Goal: Information Seeking & Learning: Learn about a topic

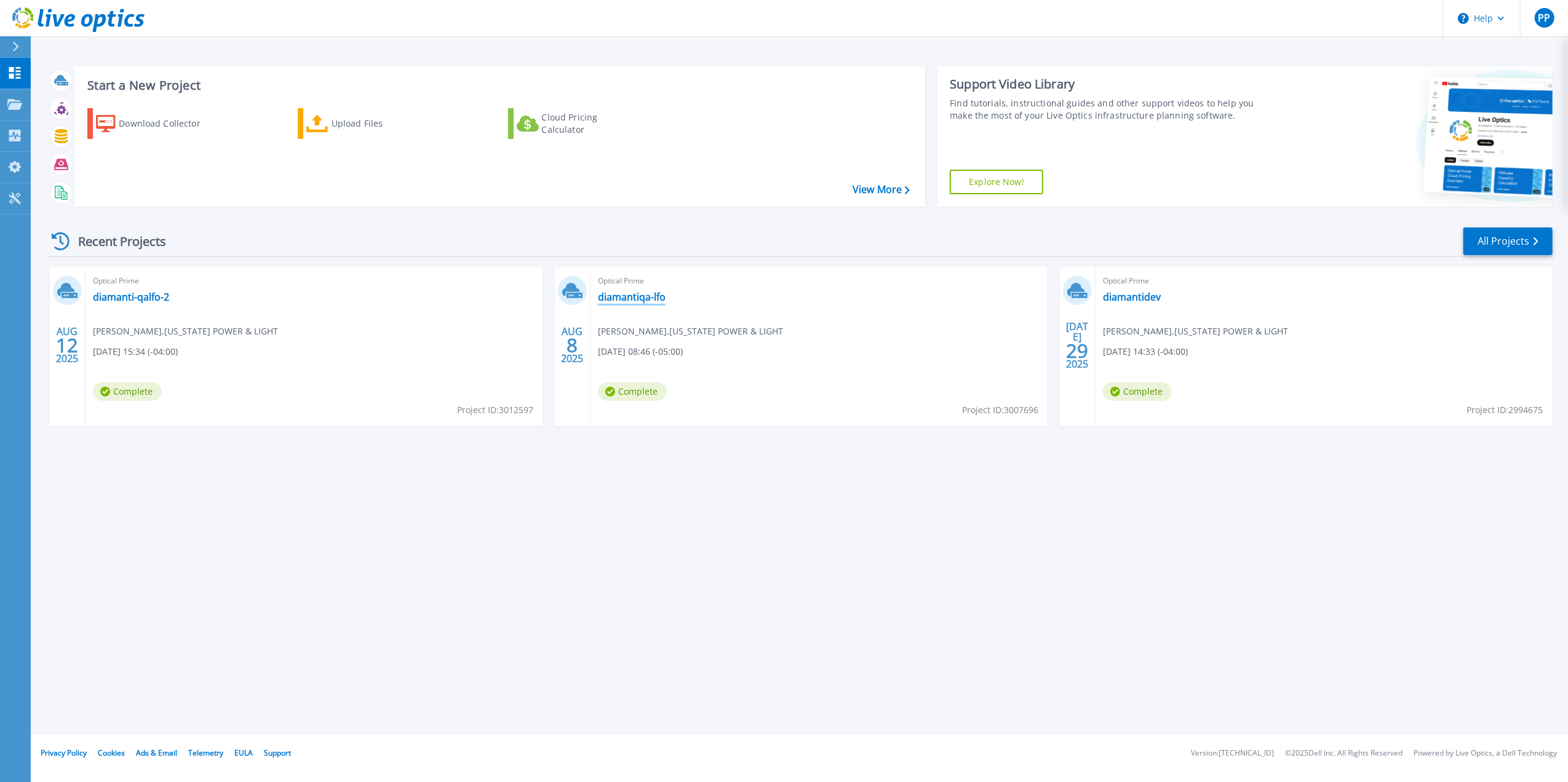
click at [636, 298] on link "diamantiqa-lfo" at bounding box center [631, 297] width 67 height 12
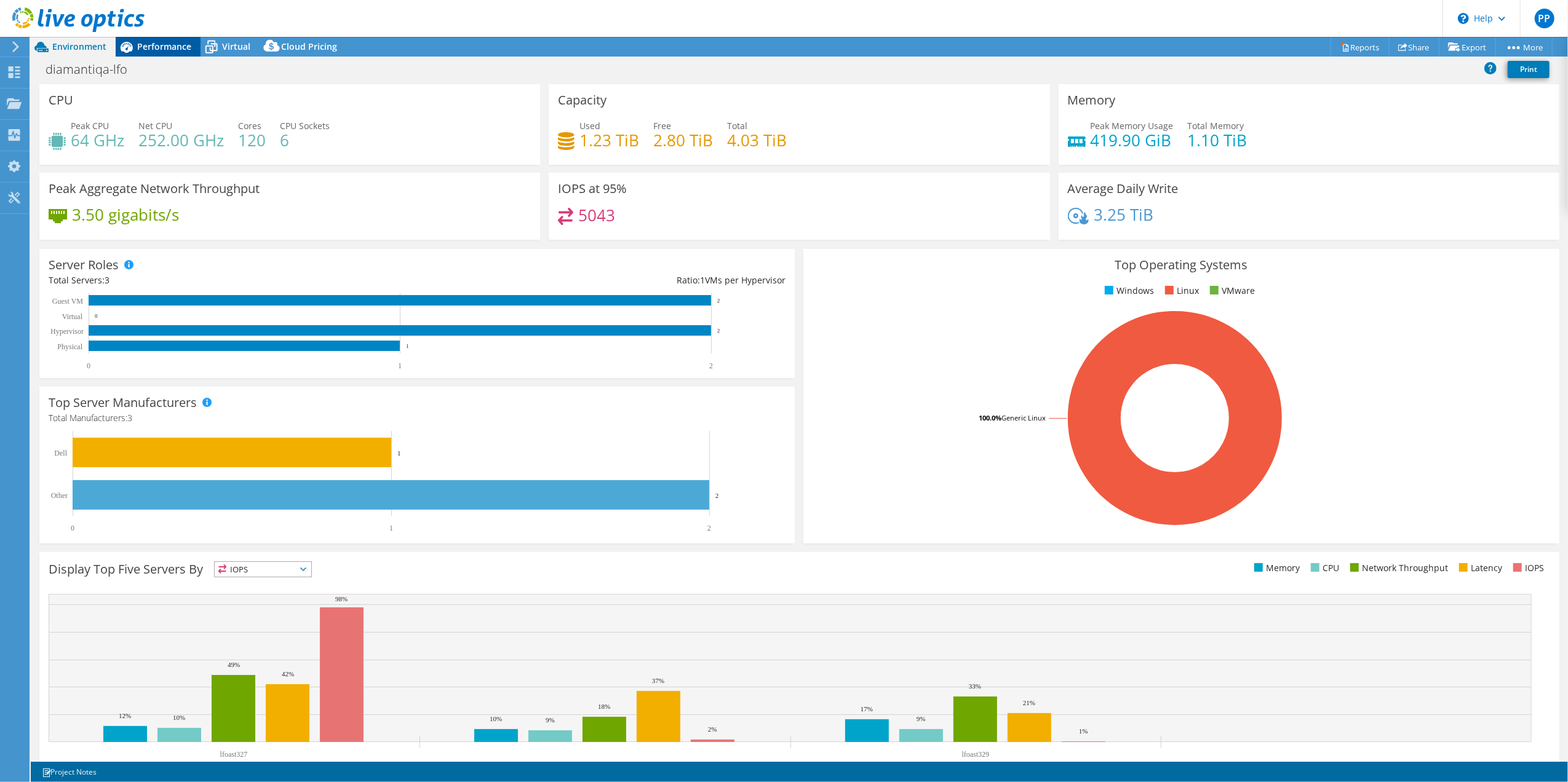
click at [166, 49] on span "Performance" at bounding box center [164, 46] width 54 height 11
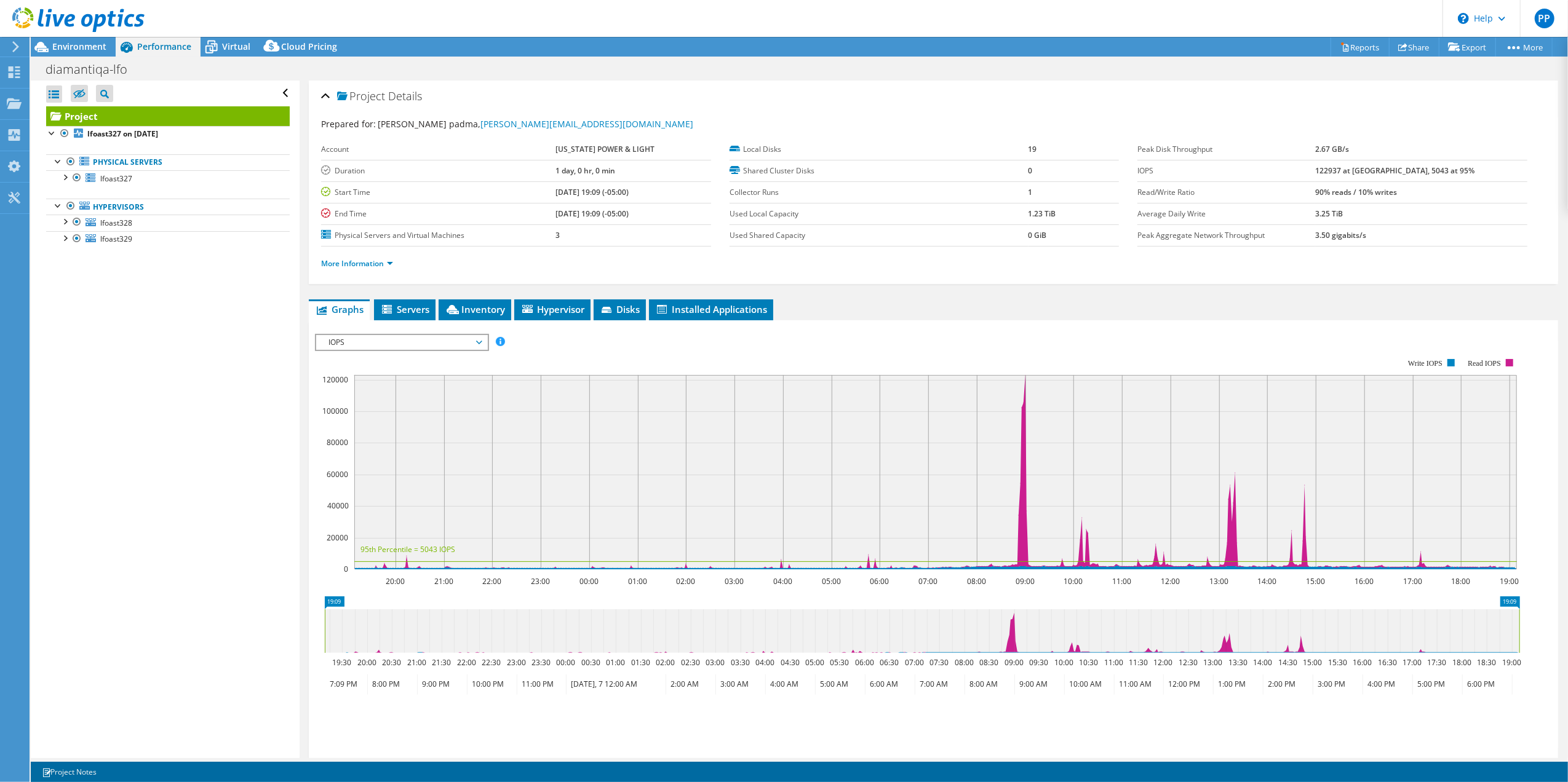
click at [401, 343] on span "IOPS" at bounding box center [401, 343] width 158 height 15
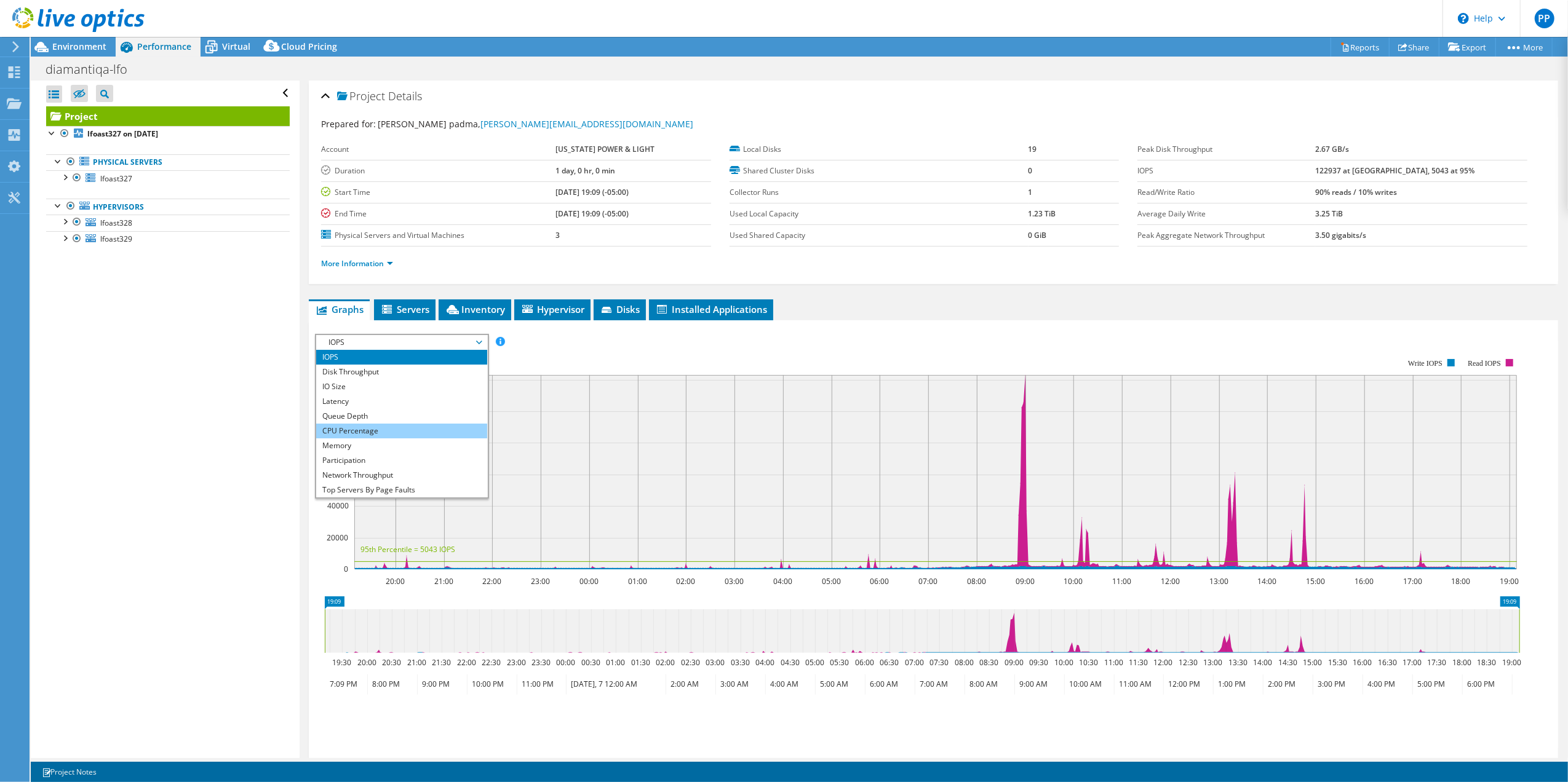
click at [381, 435] on li "CPU Percentage" at bounding box center [401, 431] width 171 height 15
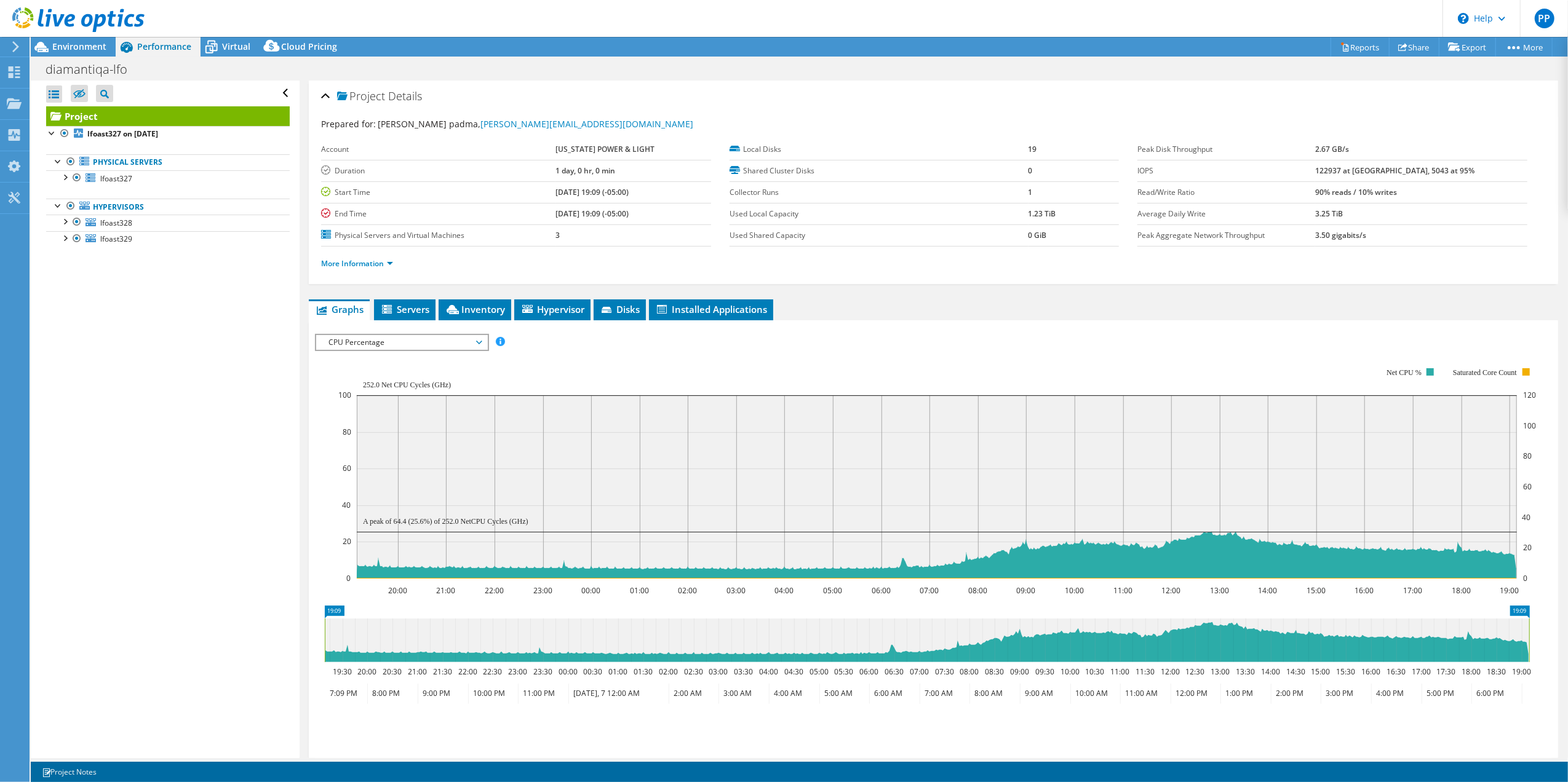
click at [414, 343] on span "CPU Percentage" at bounding box center [401, 343] width 158 height 15
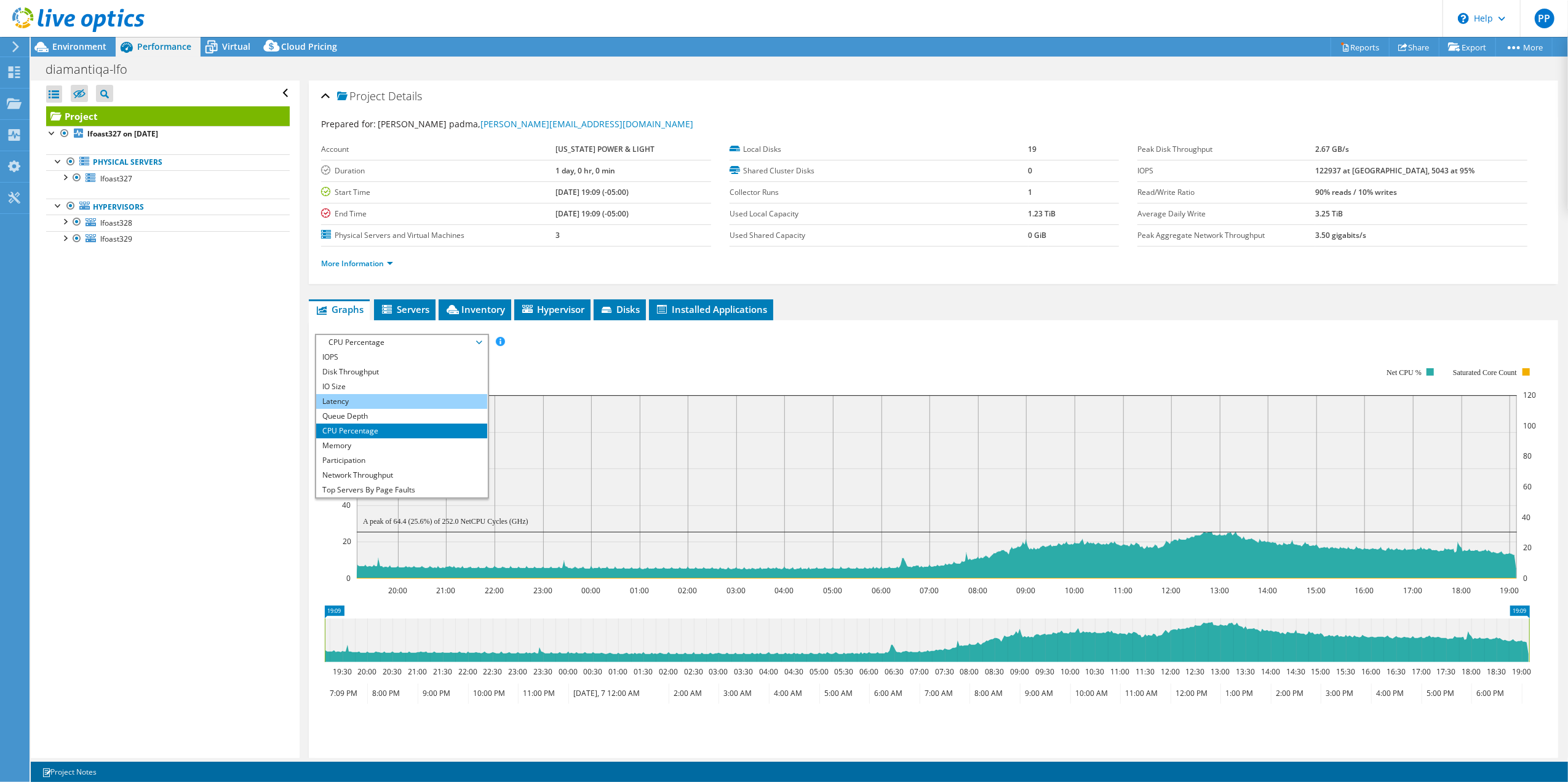
click at [399, 404] on li "Latency" at bounding box center [401, 402] width 171 height 15
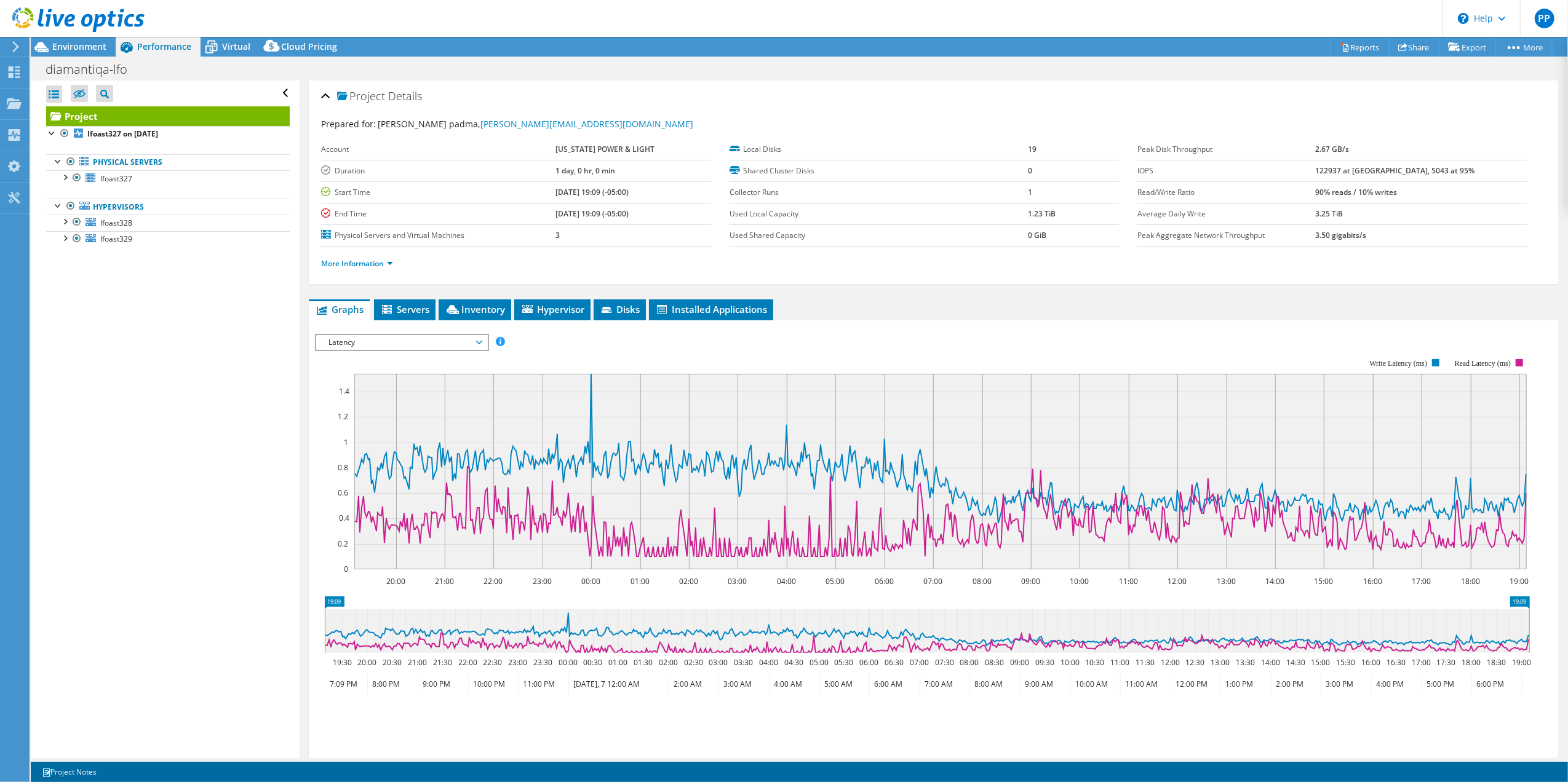
click at [361, 340] on span "Latency" at bounding box center [401, 343] width 158 height 15
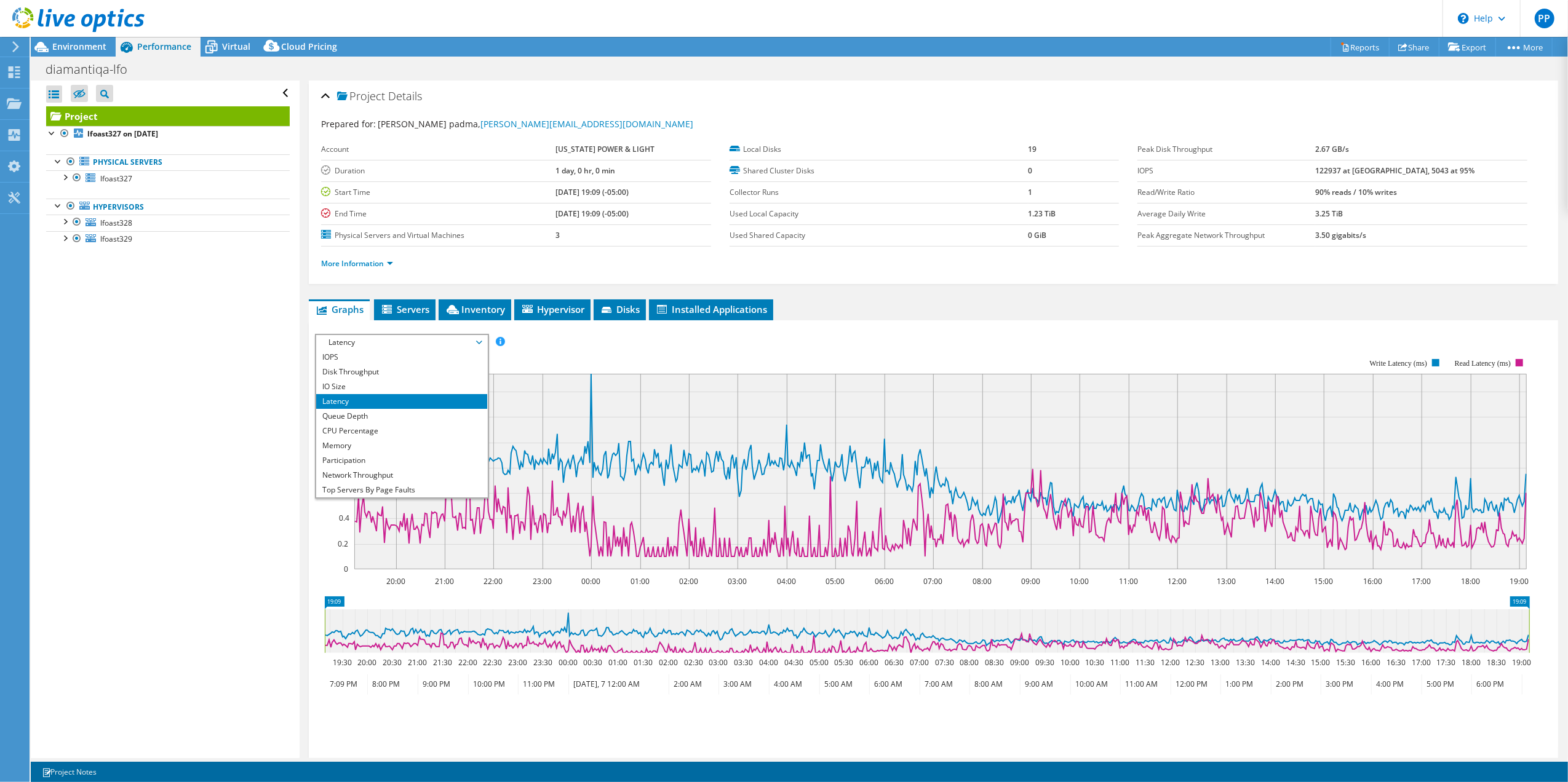
scroll to position [9, 0]
click at [416, 404] on li "Queue Depth" at bounding box center [401, 407] width 171 height 15
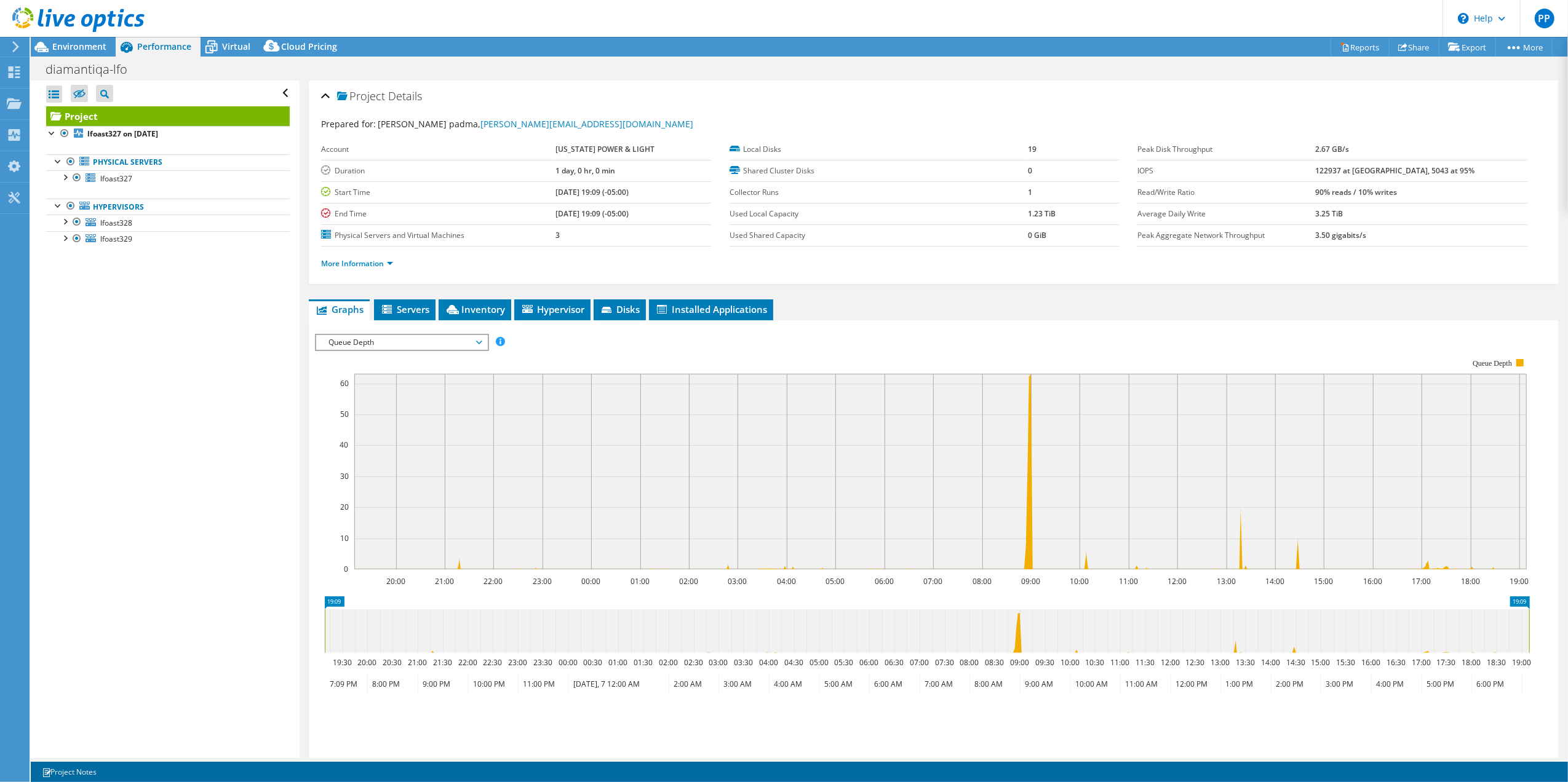
click at [477, 335] on div "Queue Depth IOPS Disk Throughput IO Size Latency Queue Depth CPU Percentage Mem…" at bounding box center [401, 342] width 173 height 17
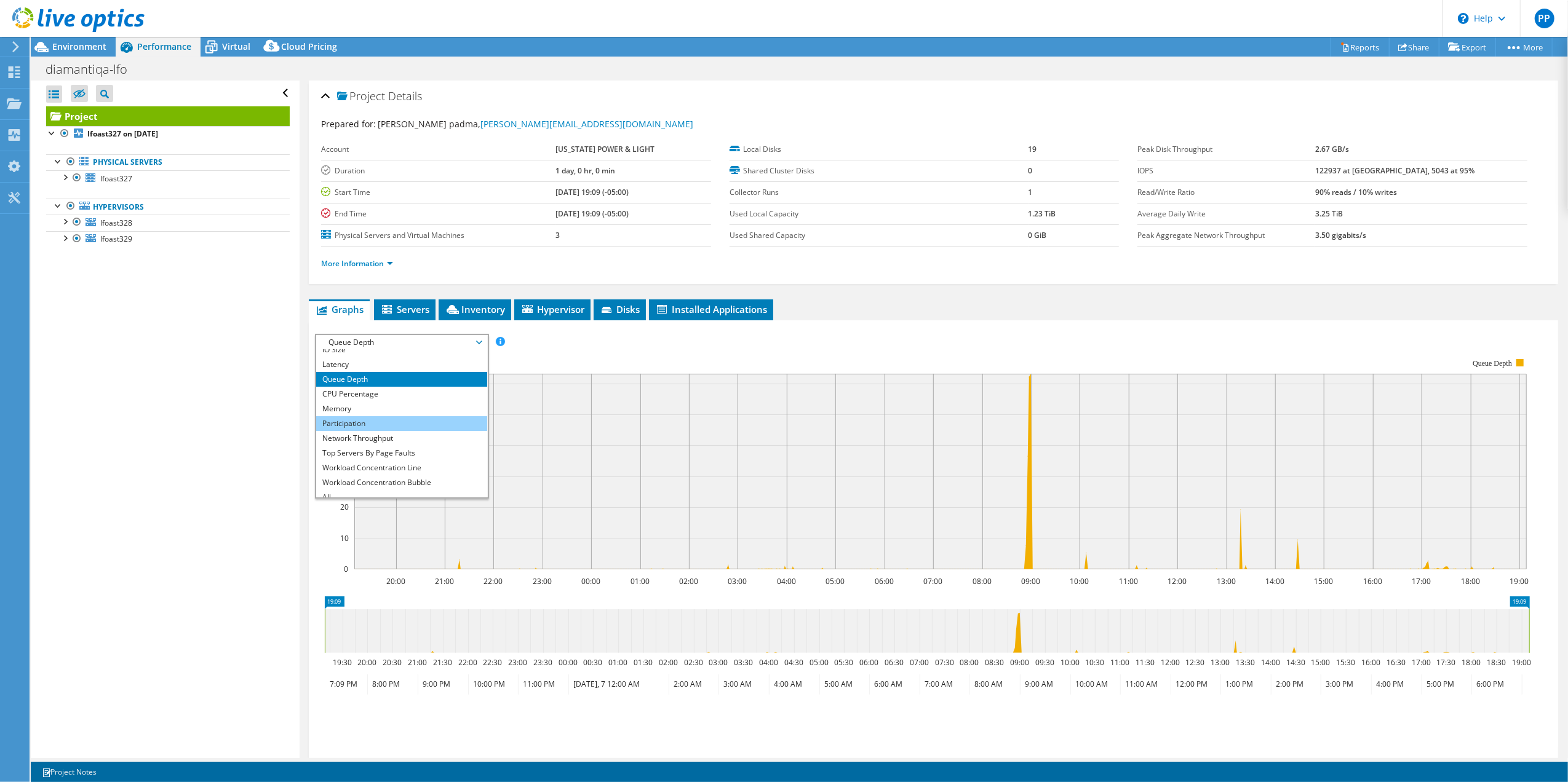
scroll to position [45, 0]
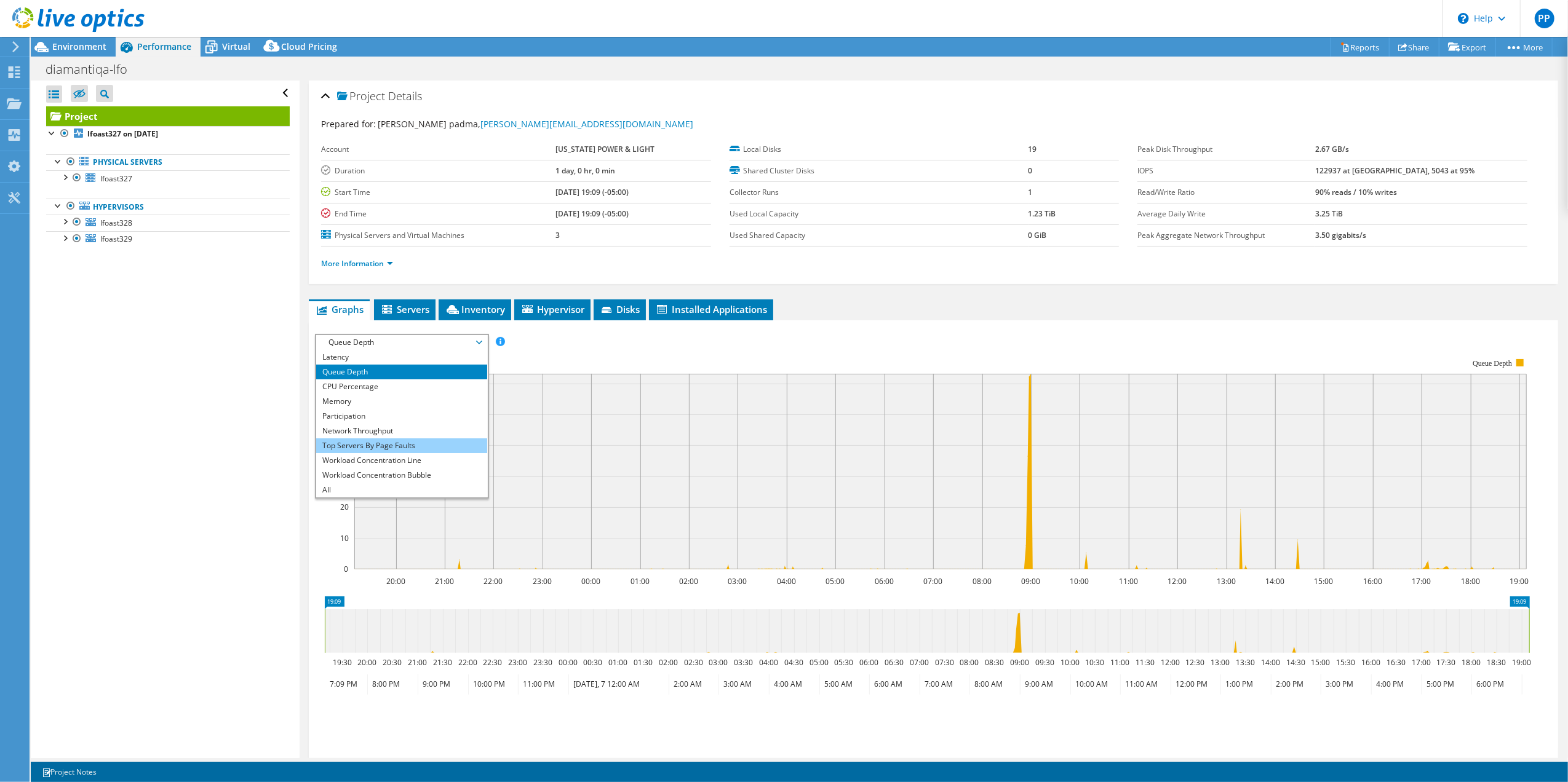
click at [435, 439] on li "Top Servers By Page Faults" at bounding box center [401, 446] width 171 height 15
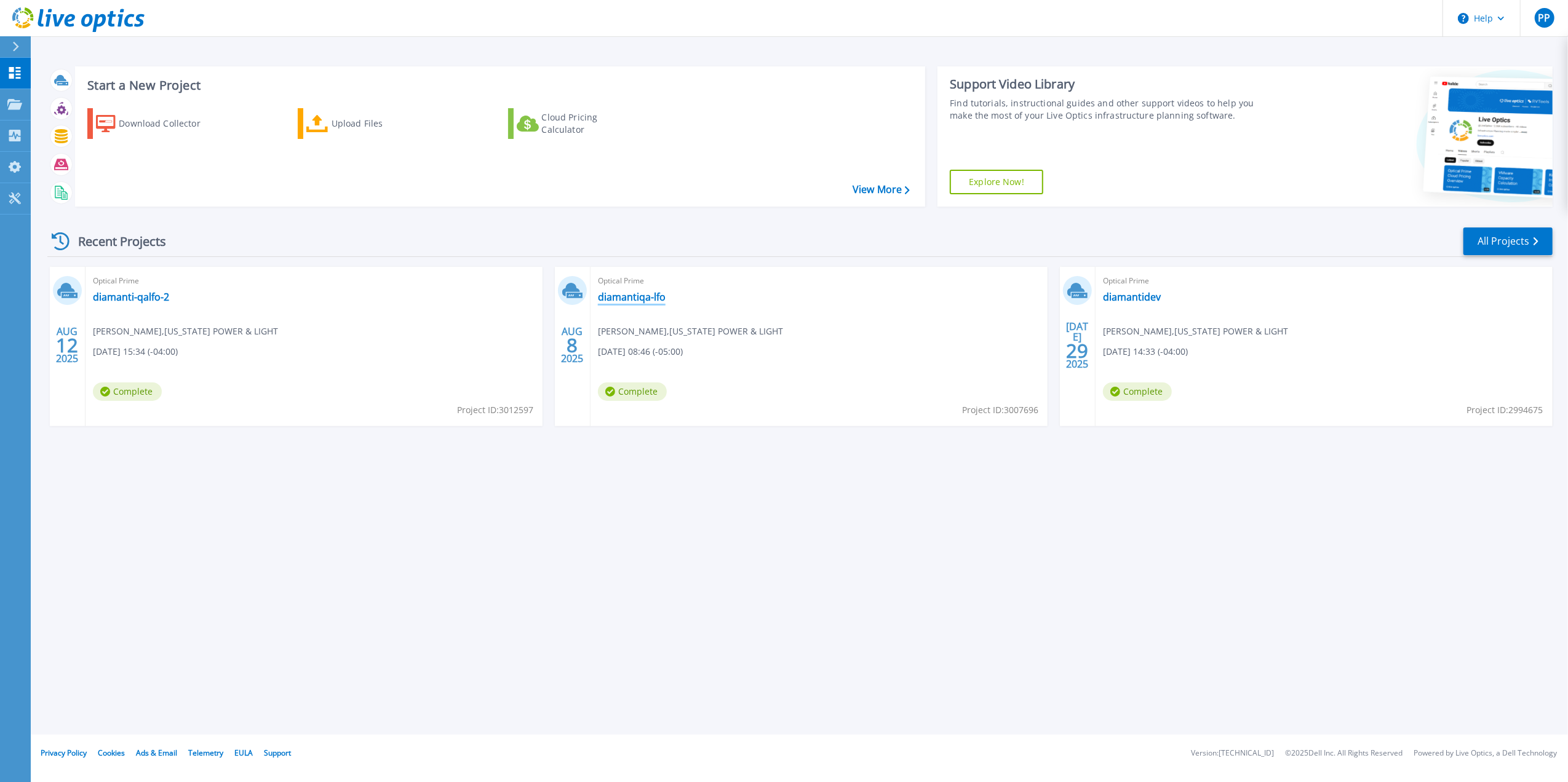
click at [633, 295] on link "diamantiqa-lfo" at bounding box center [631, 297] width 67 height 12
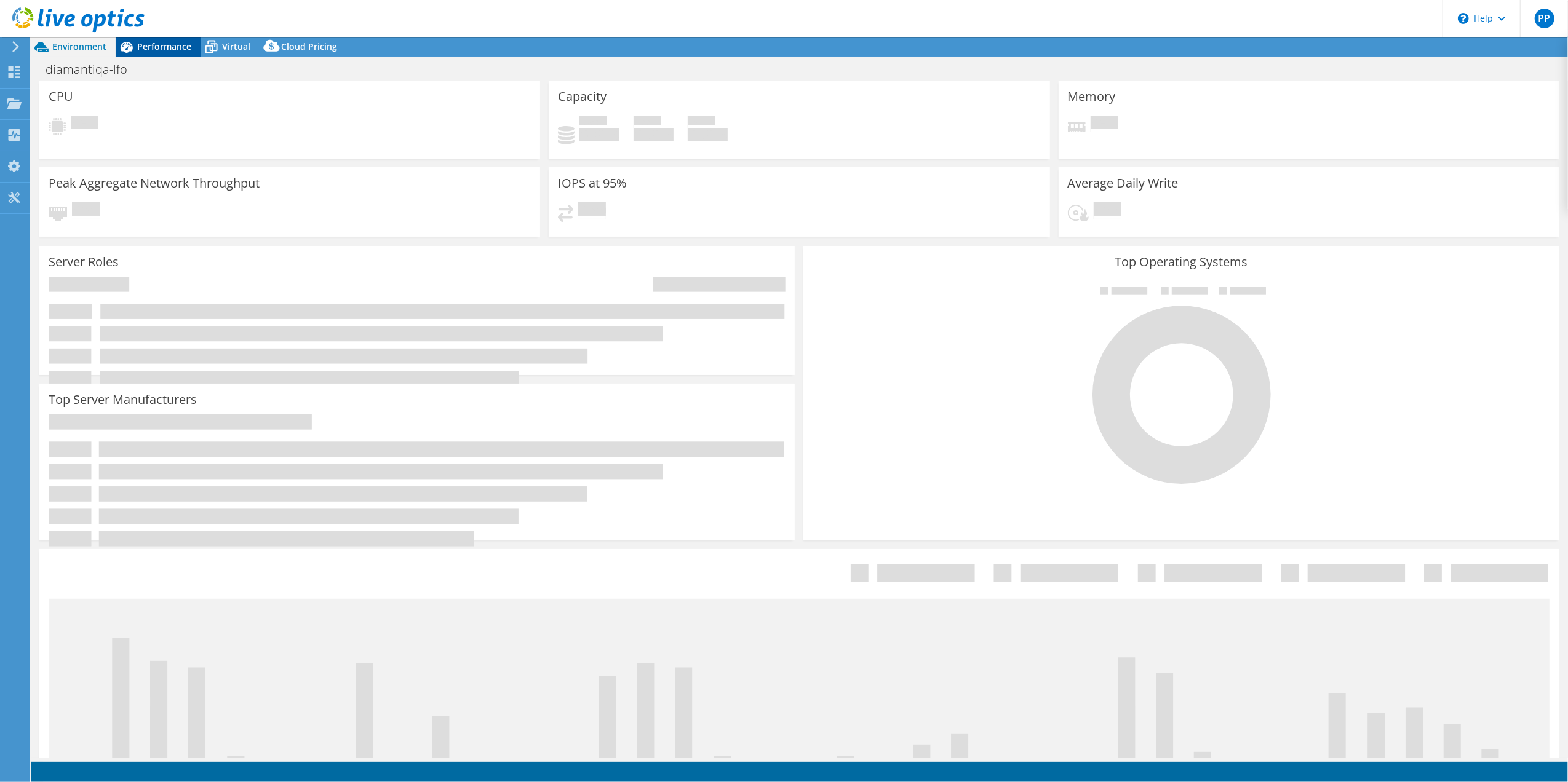
click at [169, 49] on span "Performance" at bounding box center [164, 46] width 54 height 11
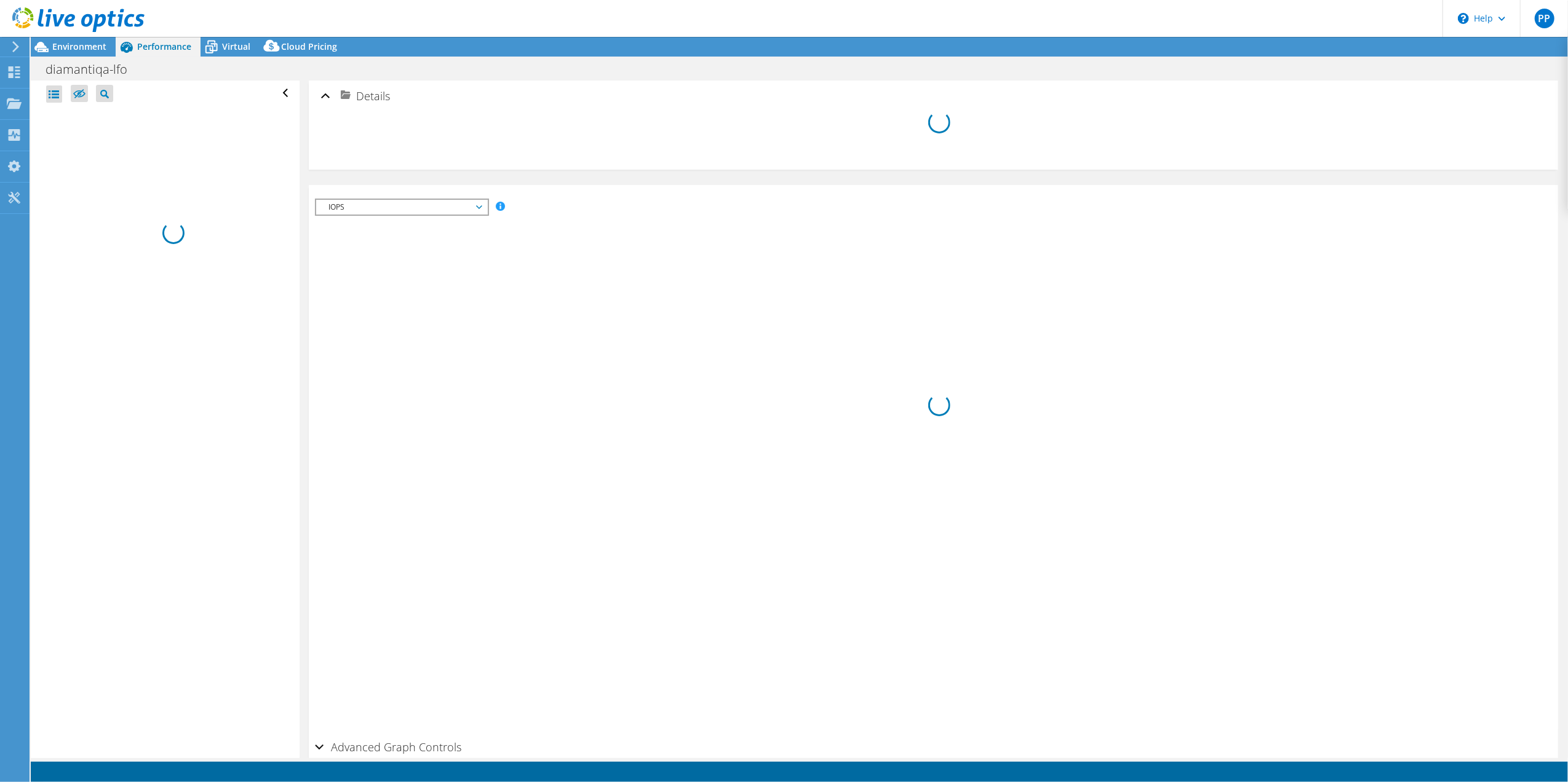
select select "USD"
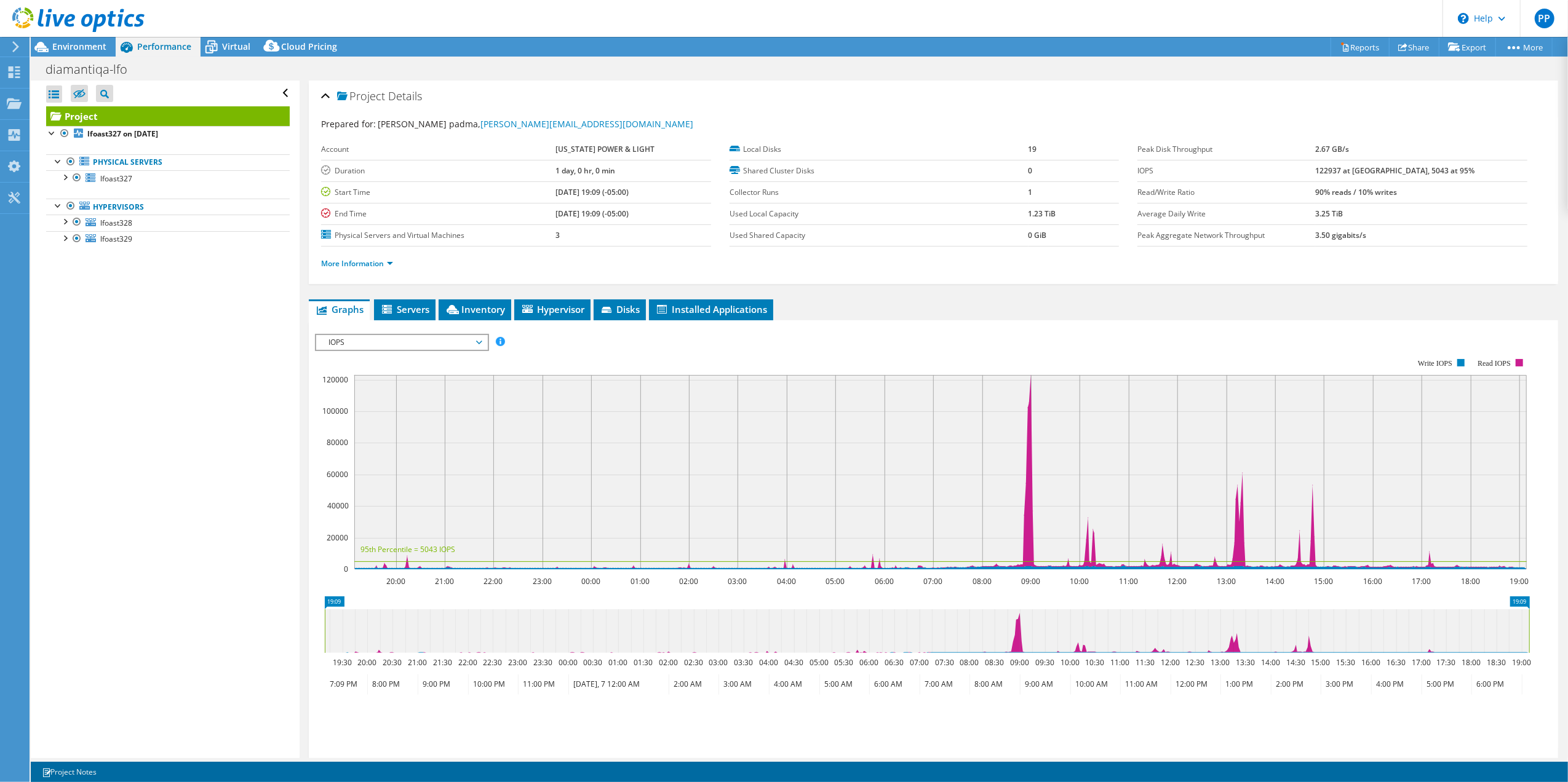
click at [481, 346] on span "IOPS" at bounding box center [401, 343] width 171 height 15
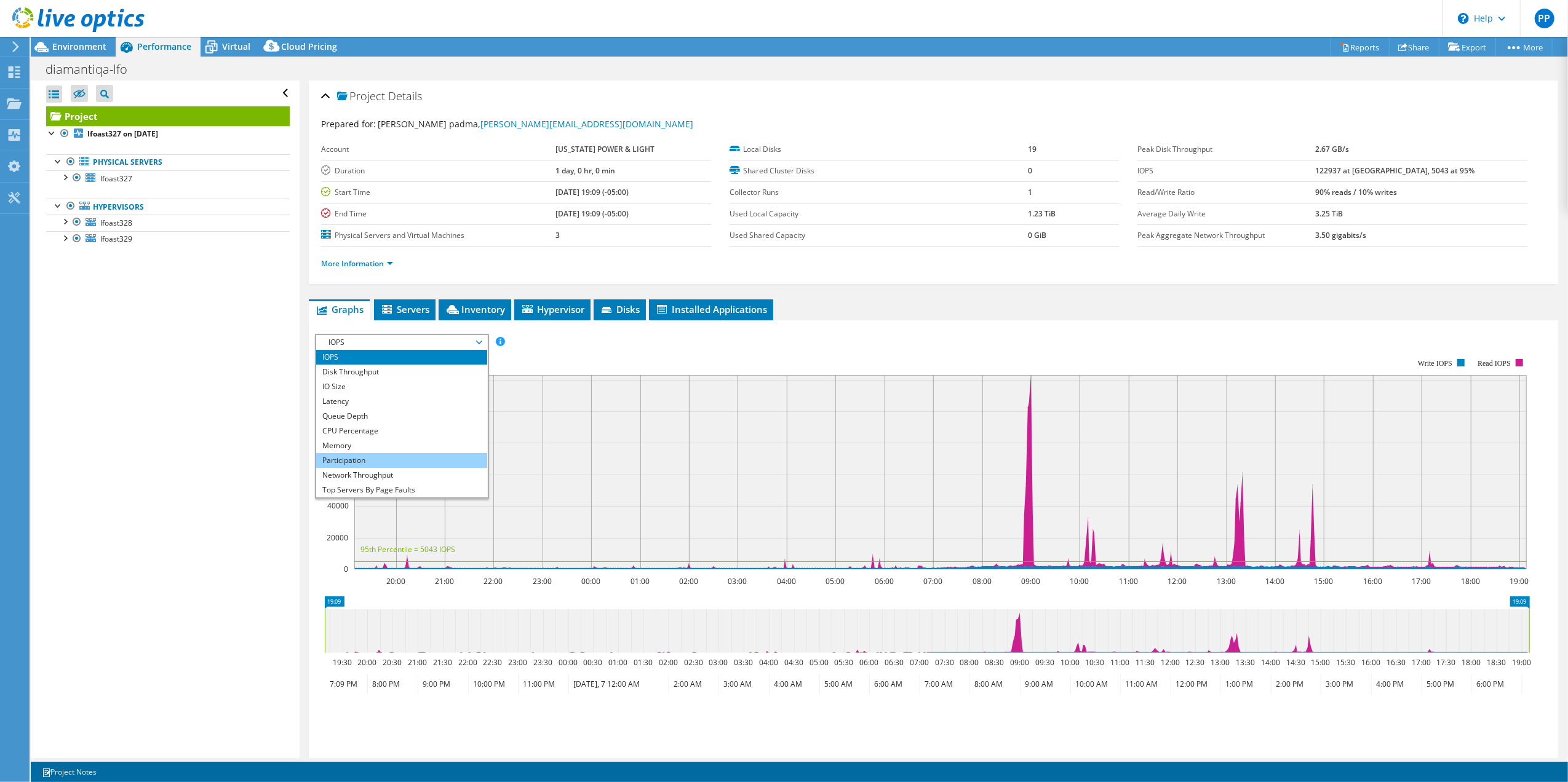
click at [431, 459] on li "Participation" at bounding box center [401, 461] width 171 height 15
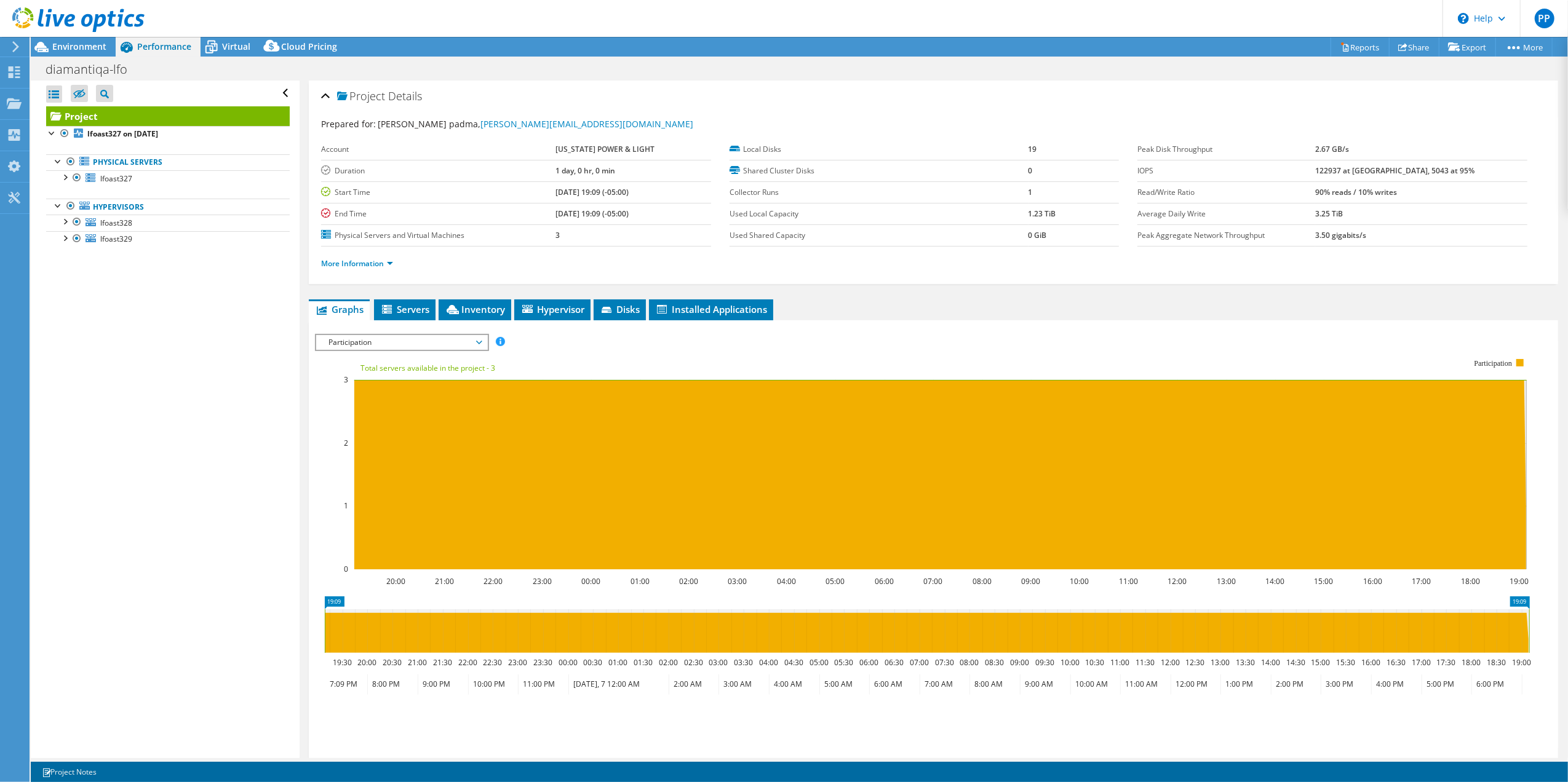
click at [377, 343] on span "Participation" at bounding box center [401, 343] width 158 height 15
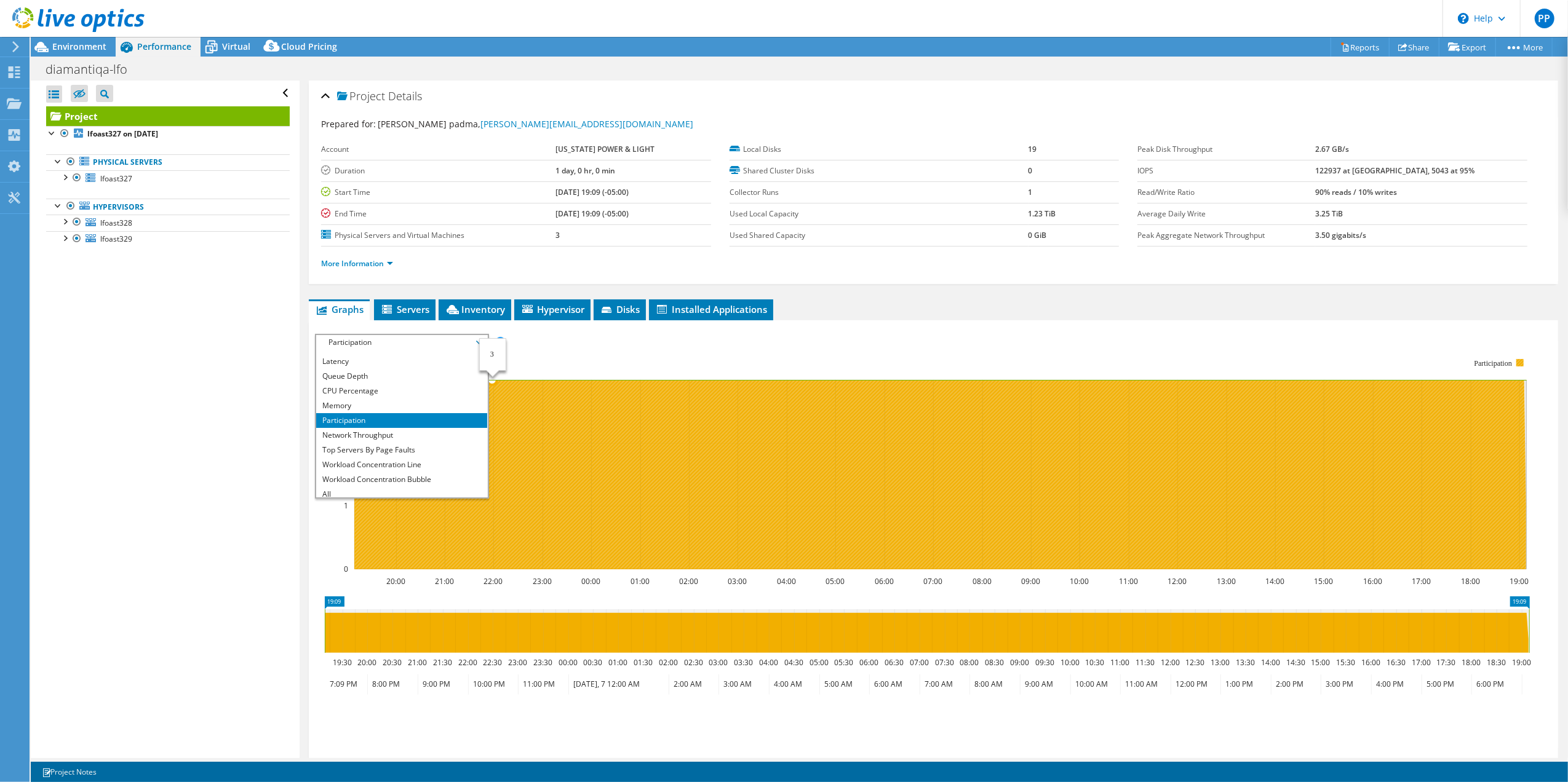
scroll to position [45, 0]
click at [433, 461] on li "Workload Concentration Line" at bounding box center [401, 461] width 171 height 15
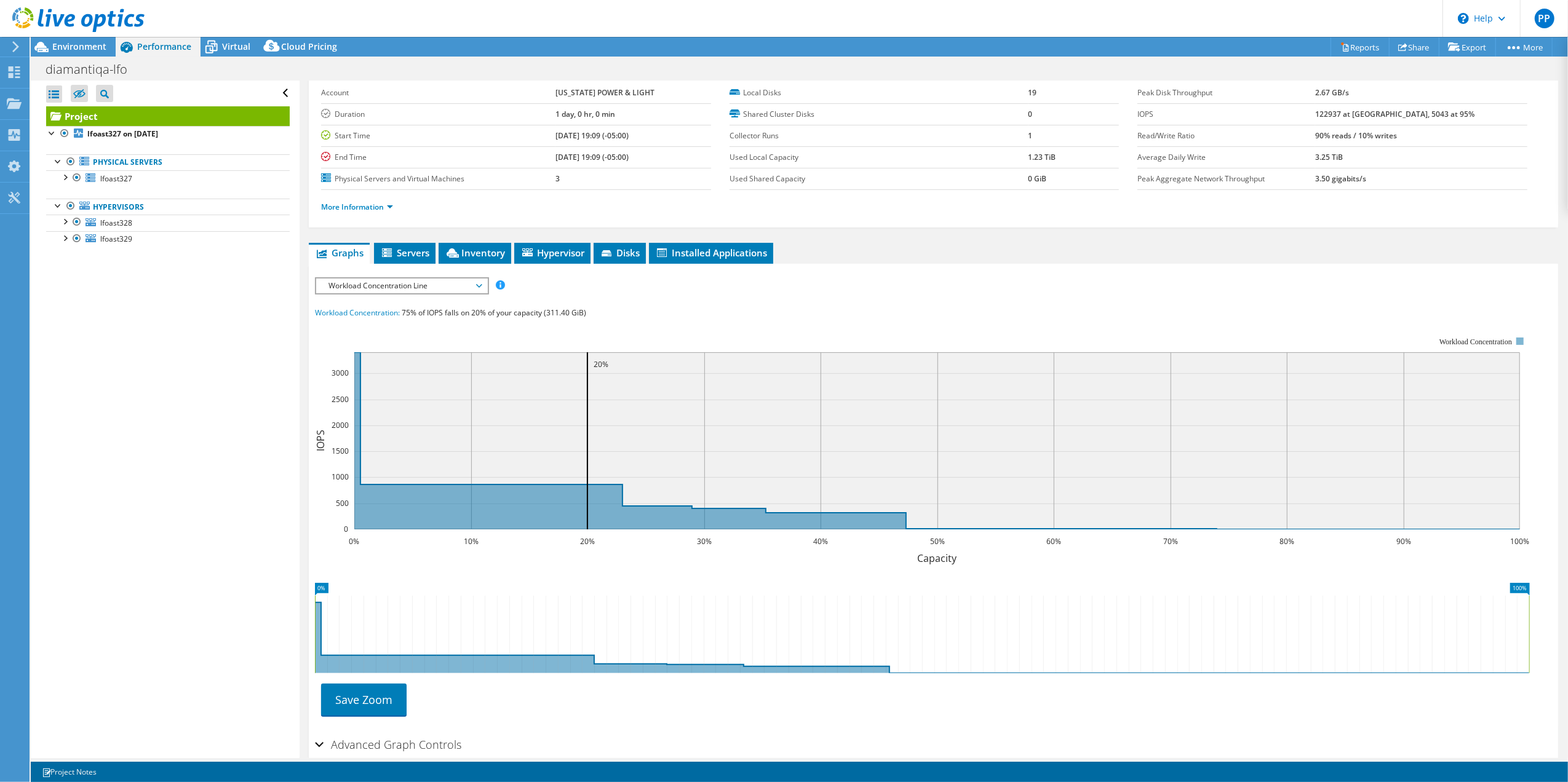
scroll to position [82, 0]
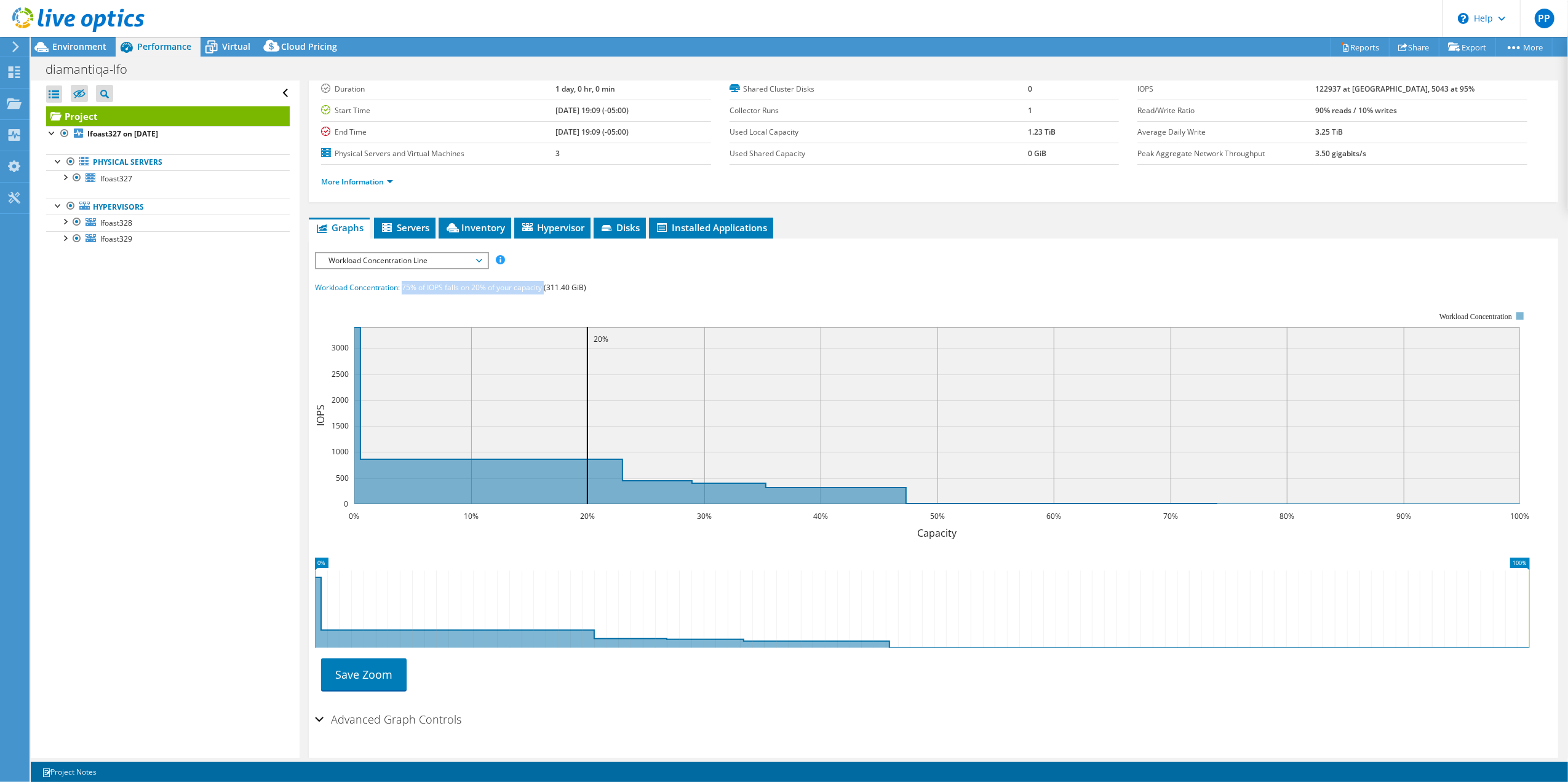
drag, startPoint x: 404, startPoint y: 286, endPoint x: 547, endPoint y: 284, distance: 143.0
click at [547, 284] on span "75% of IOPS falls on 20% of your capacity (311.40 GiB)" at bounding box center [494, 287] width 185 height 10
drag, startPoint x: 547, startPoint y: 283, endPoint x: 537, endPoint y: 273, distance: 14.1
click at [543, 274] on div "IOPS Disk Throughput IO Size Latency Queue Depth CPU Percentage Memory Page Fau…" at bounding box center [933, 480] width 1237 height 455
click at [481, 258] on span "Workload Concentration Line" at bounding box center [401, 261] width 171 height 15
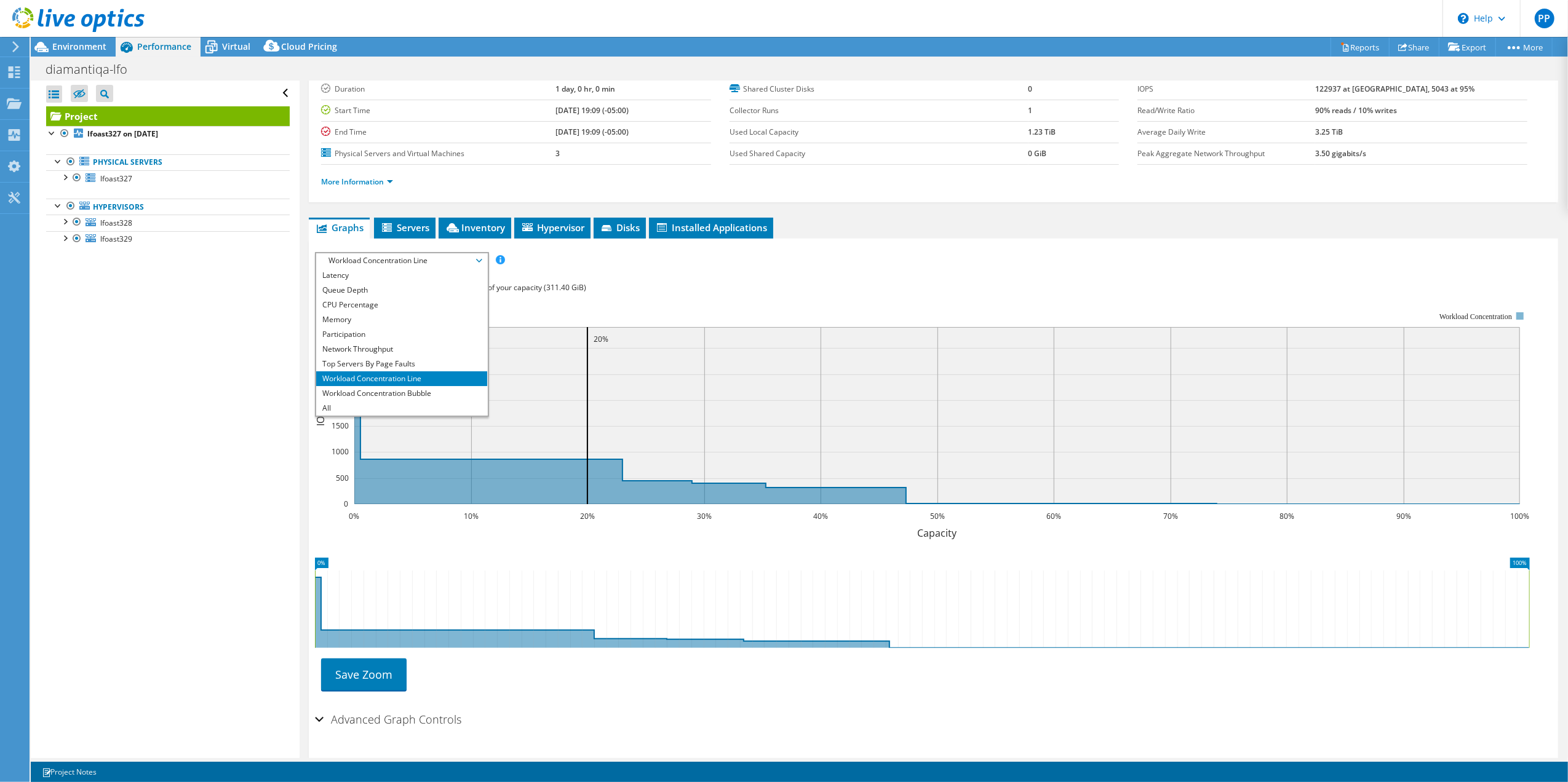
click at [528, 314] on rect at bounding box center [921, 417] width 1214 height 246
click at [398, 264] on span "Workload Concentration Line" at bounding box center [401, 261] width 158 height 15
click at [374, 281] on li "IOPS" at bounding box center [401, 276] width 171 height 15
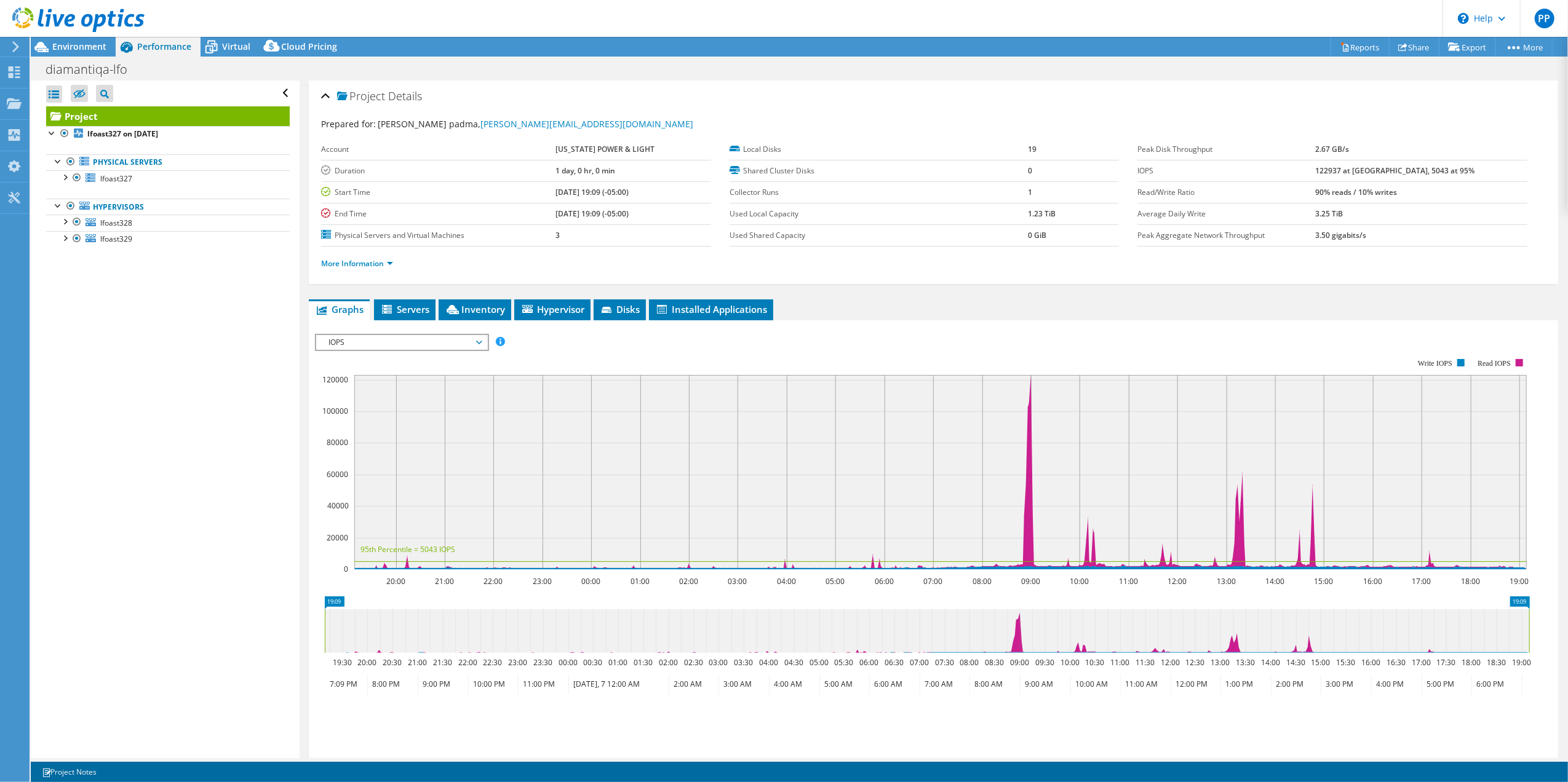
click at [478, 342] on span "IOPS" at bounding box center [401, 343] width 158 height 15
click at [396, 473] on li "Workload Concentration Bubble" at bounding box center [401, 476] width 171 height 15
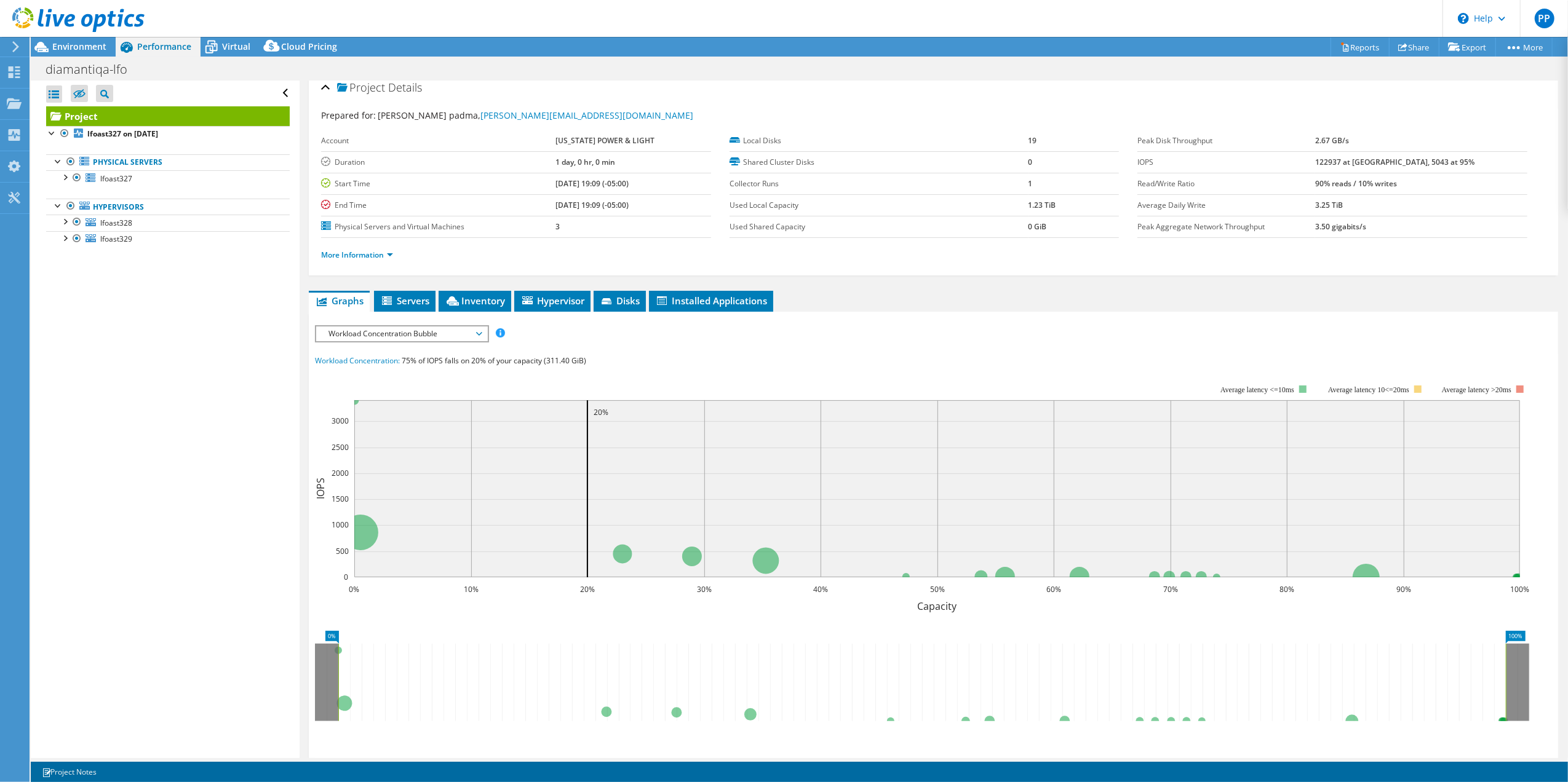
scroll to position [0, 0]
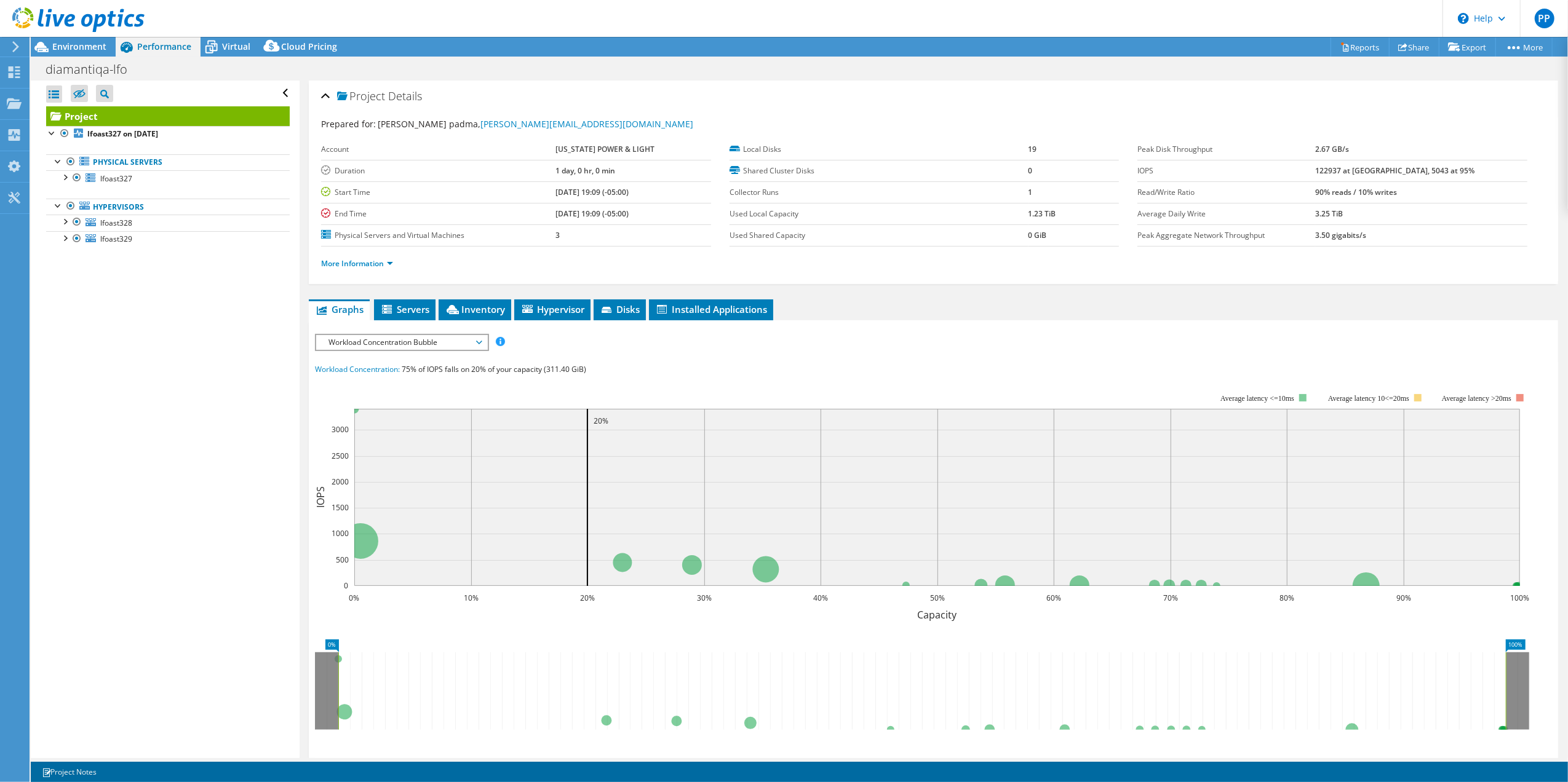
click at [468, 344] on span "Workload Concentration Bubble" at bounding box center [401, 343] width 158 height 15
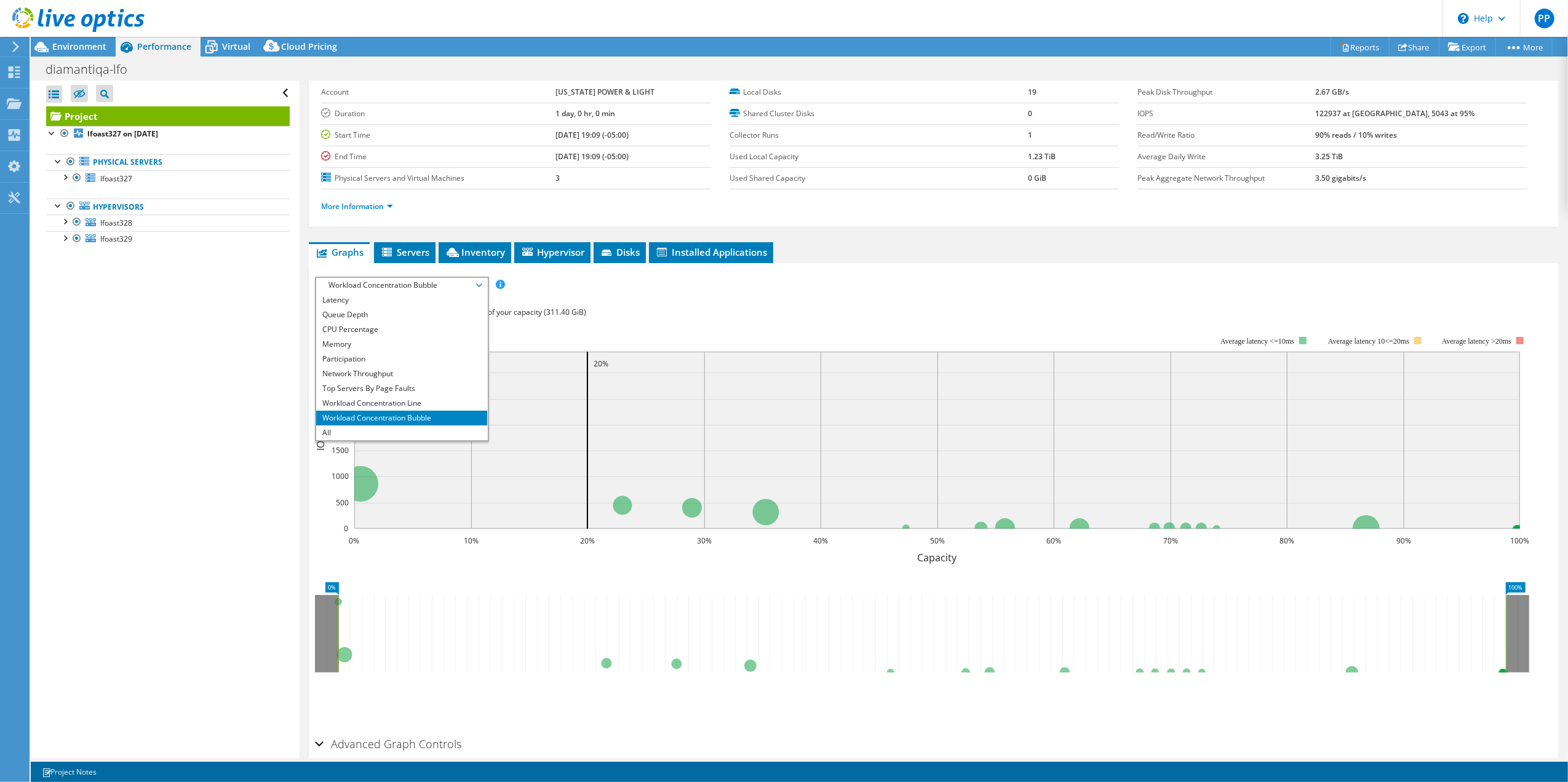
scroll to position [82, 0]
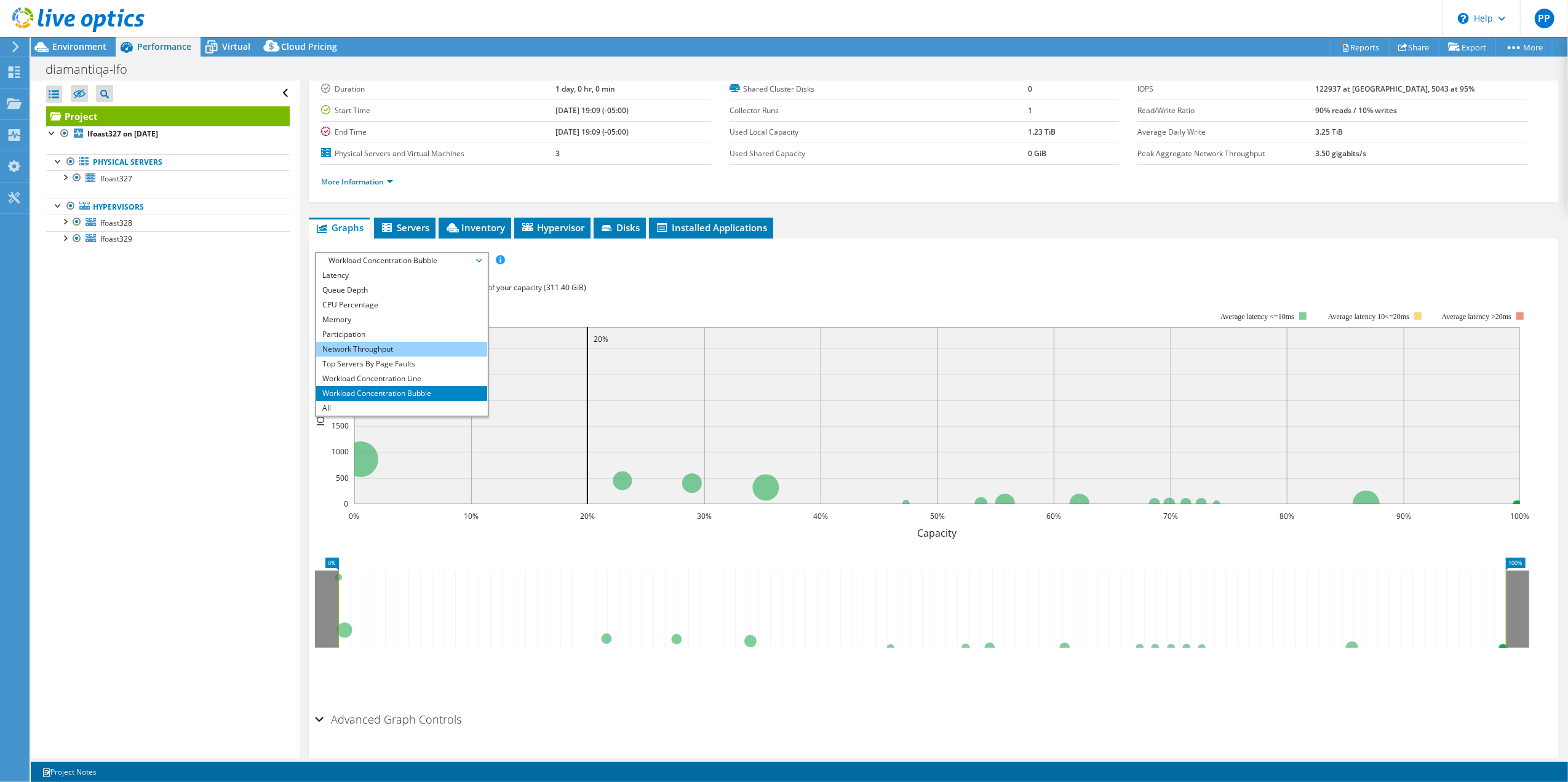
click at [407, 355] on li "Network Throughput" at bounding box center [401, 350] width 171 height 15
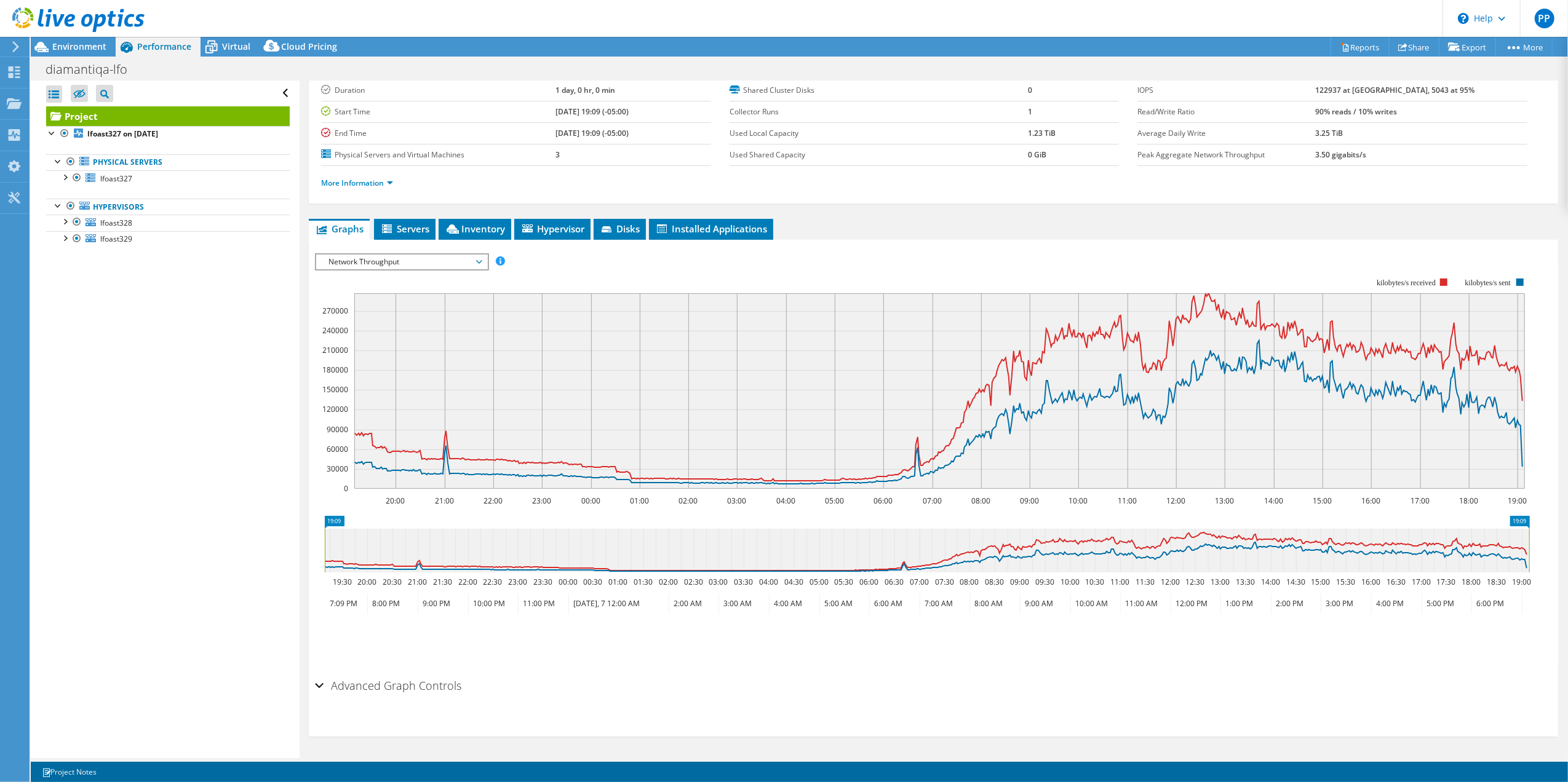
scroll to position [82, 0]
click at [881, 264] on rect at bounding box center [921, 383] width 1214 height 246
click at [769, 277] on rect at bounding box center [921, 383] width 1214 height 246
click at [913, 264] on rect at bounding box center [921, 383] width 1214 height 246
click at [909, 266] on rect at bounding box center [921, 383] width 1214 height 246
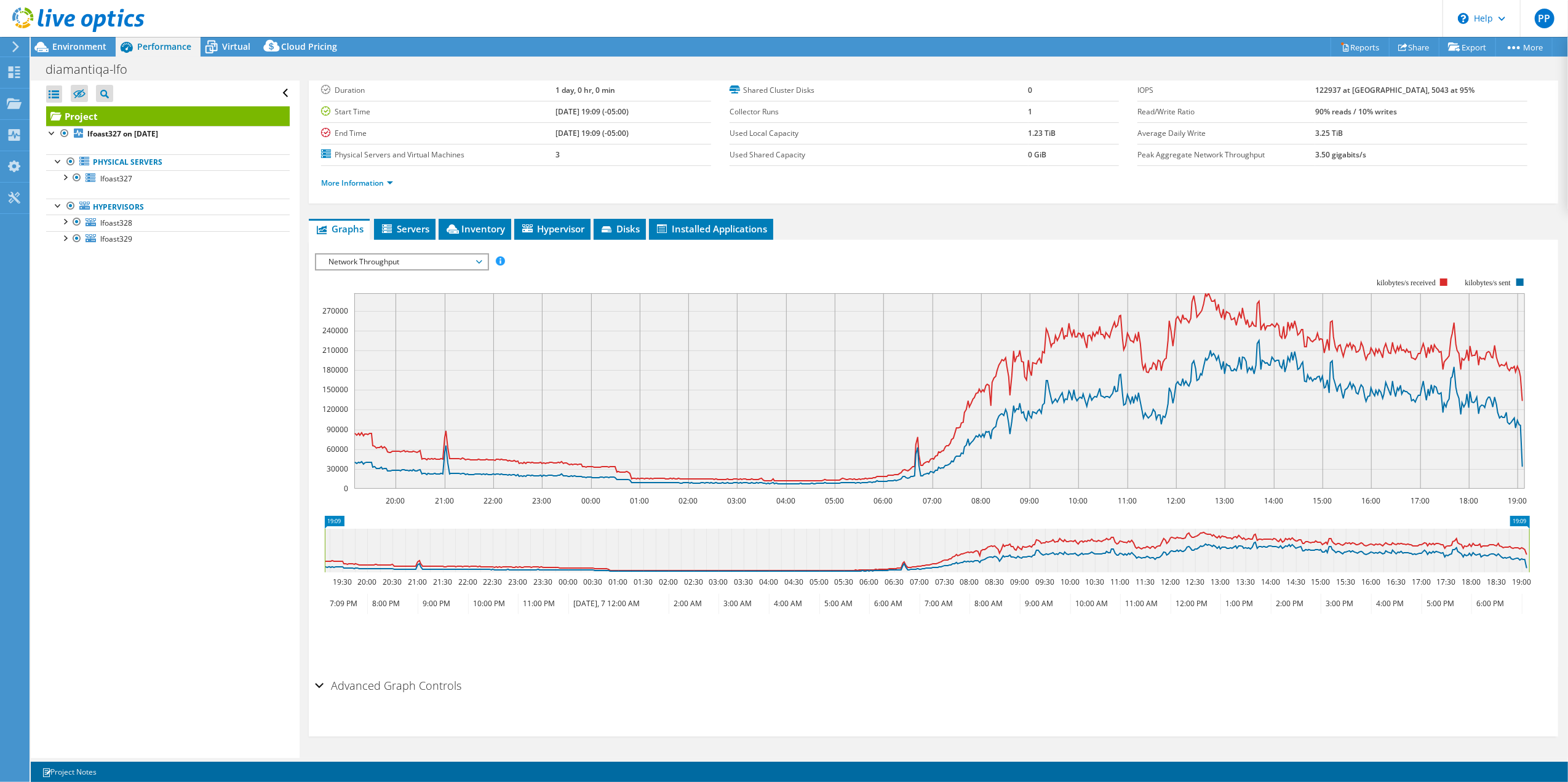
click at [906, 264] on rect at bounding box center [921, 383] width 1214 height 246
click at [487, 234] on span "Inventory" at bounding box center [475, 228] width 61 height 12
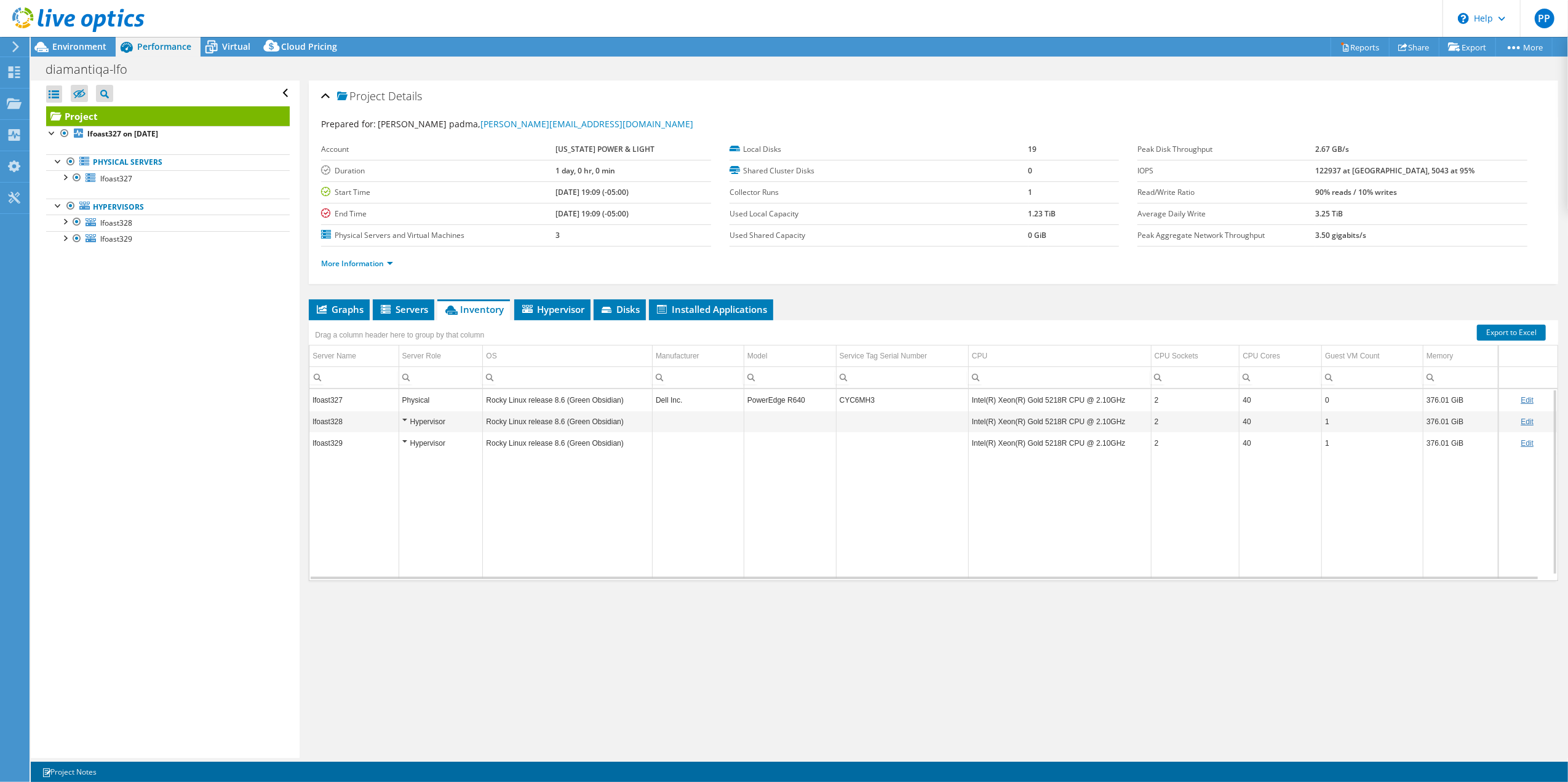
click at [333, 396] on td "lfoast327" at bounding box center [354, 400] width 89 height 22
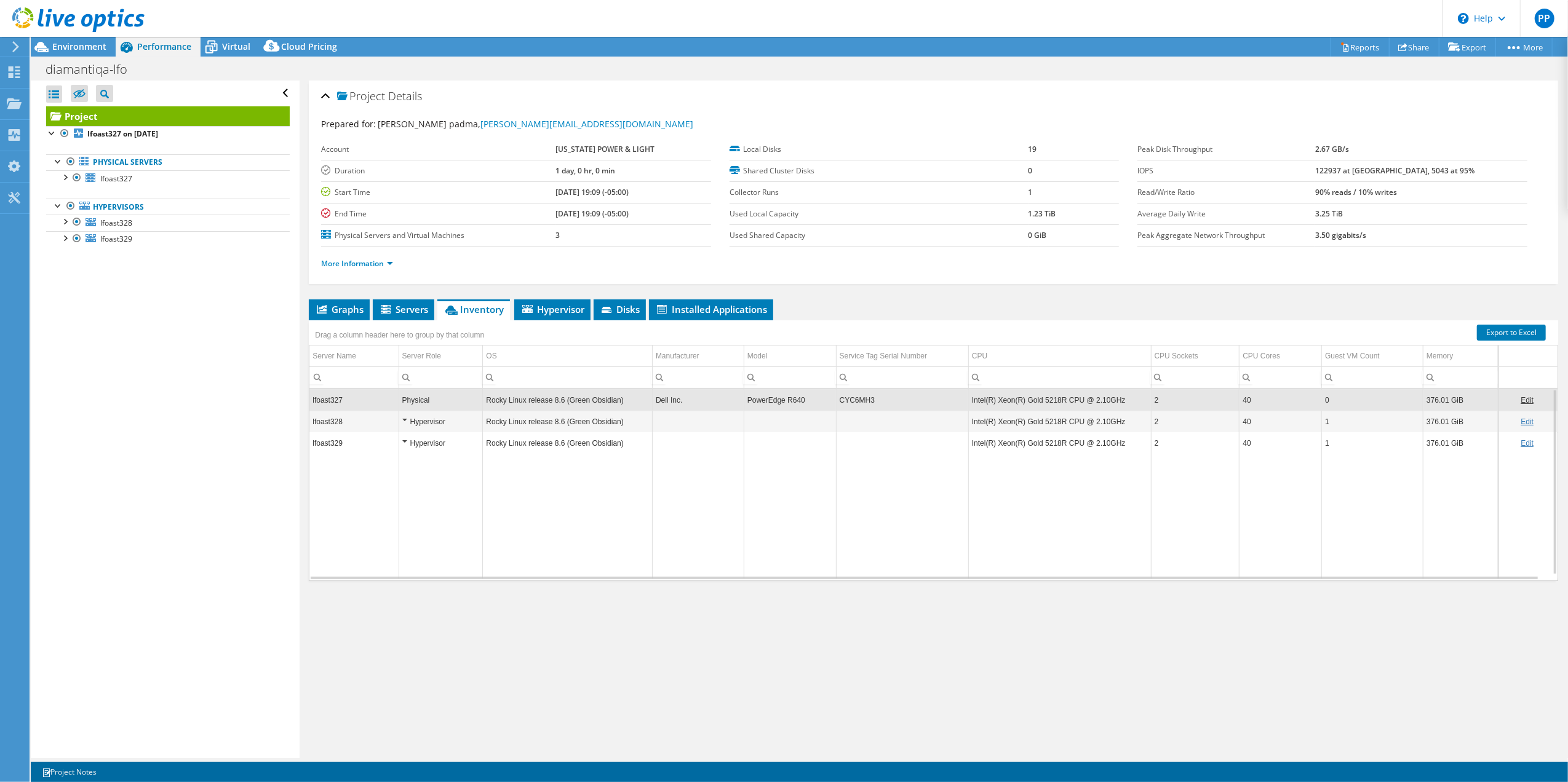
click at [342, 402] on td "lfoast327" at bounding box center [354, 400] width 89 height 22
click at [361, 397] on td "lfoast327" at bounding box center [354, 400] width 89 height 22
click at [343, 402] on td "lfoast327" at bounding box center [354, 400] width 89 height 22
click at [66, 177] on div at bounding box center [64, 176] width 12 height 12
click at [69, 293] on div at bounding box center [70, 288] width 12 height 12
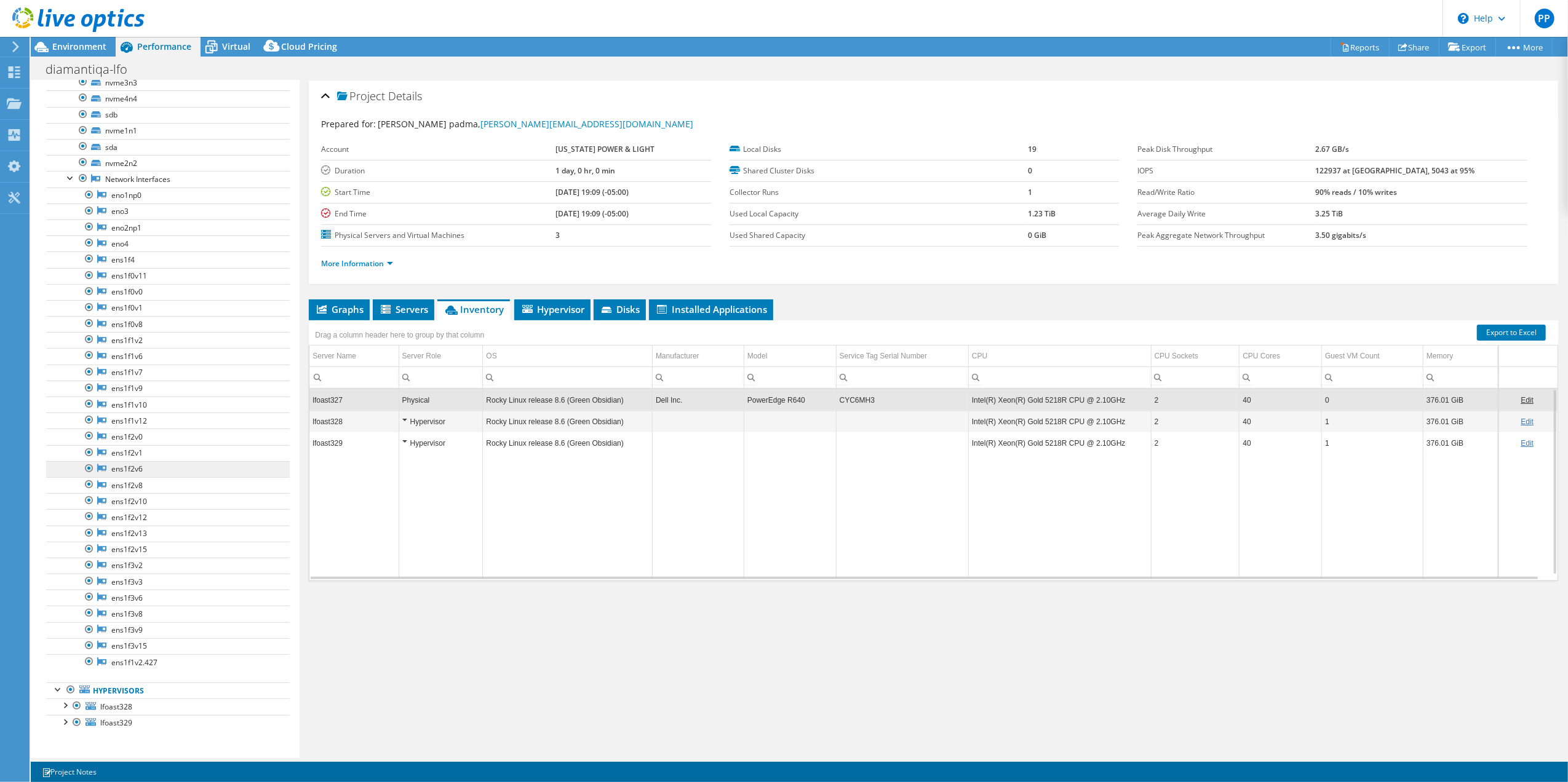
scroll to position [38, 0]
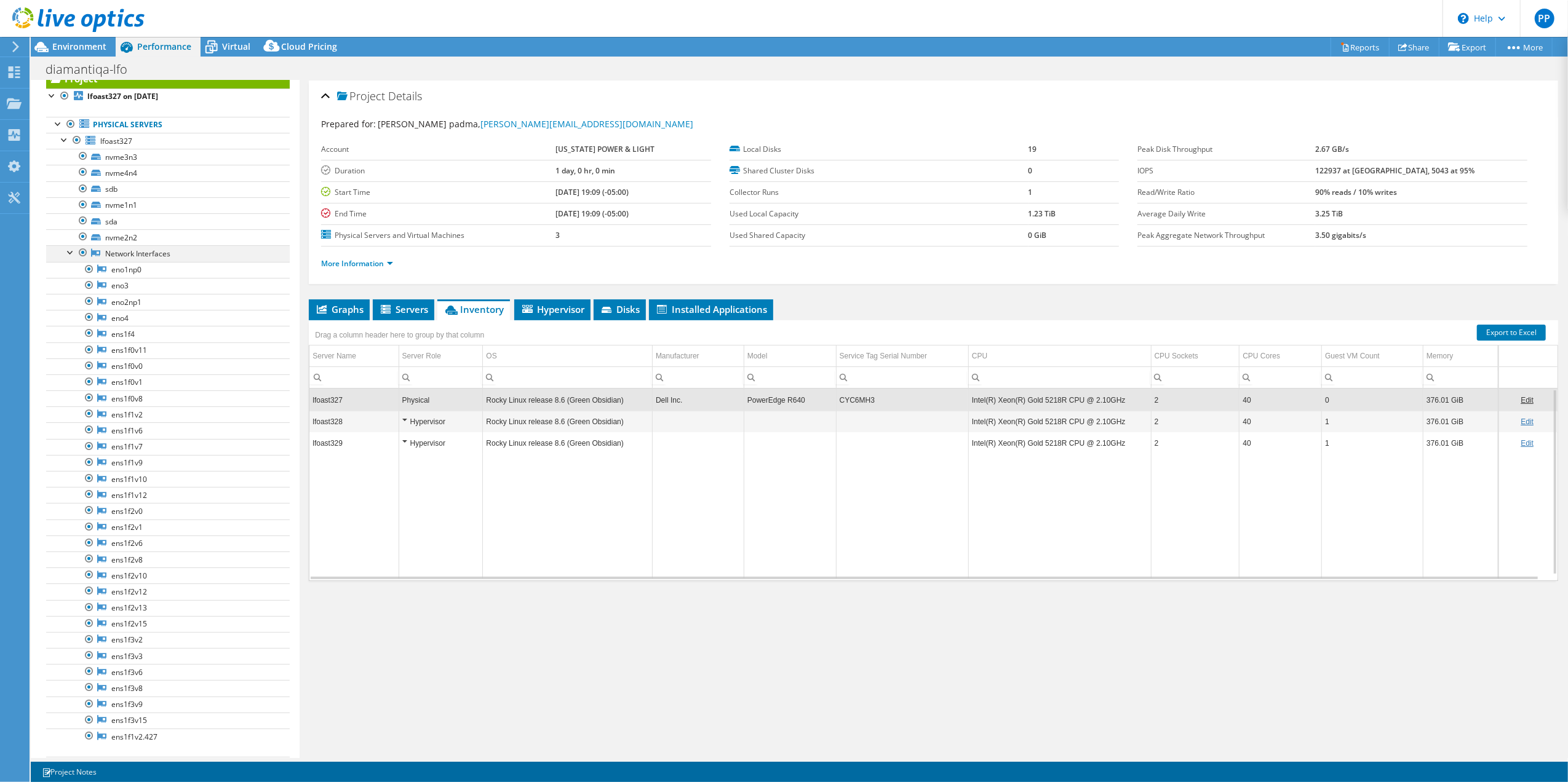
click at [67, 257] on div at bounding box center [70, 251] width 12 height 12
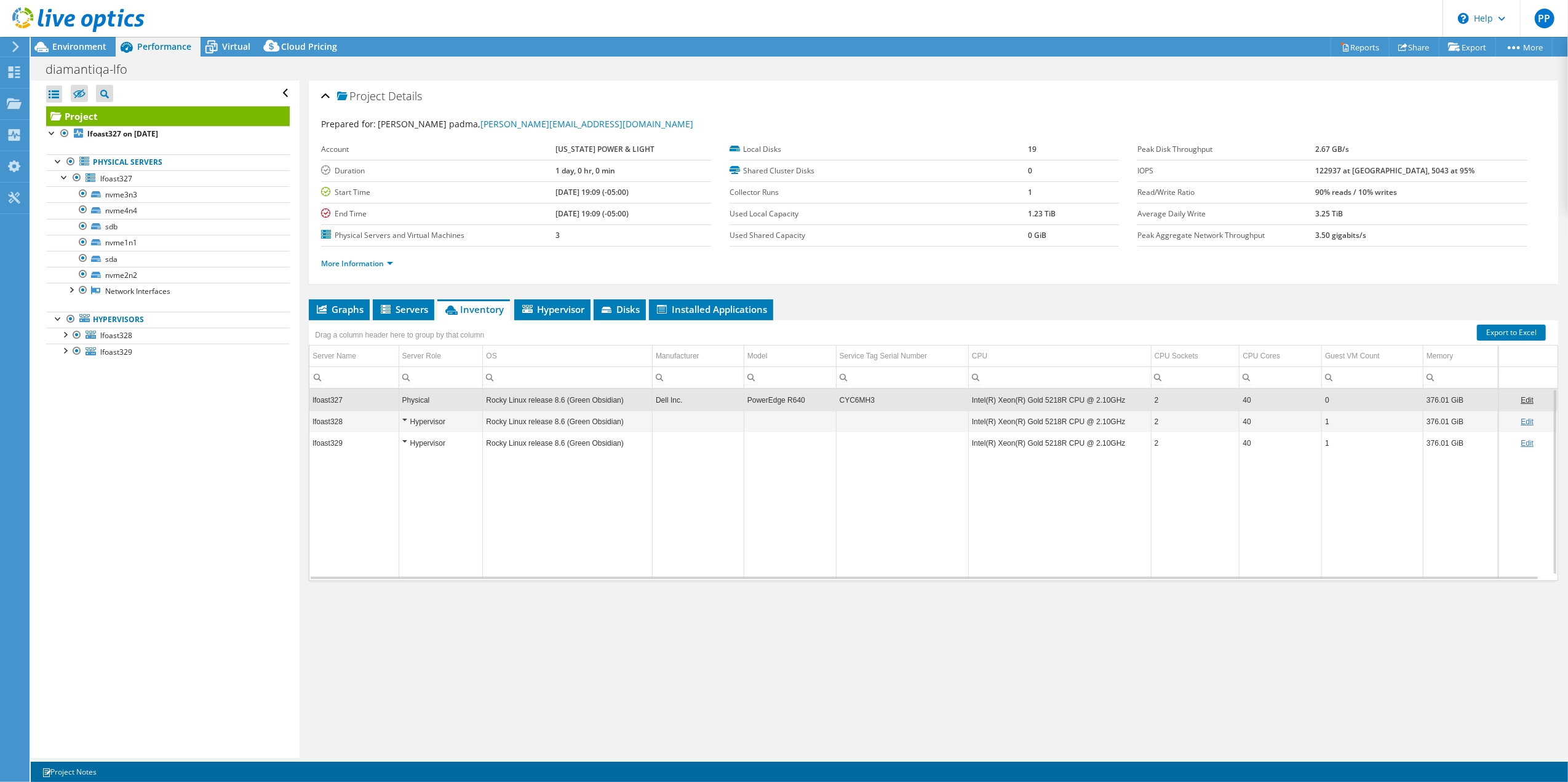
click at [283, 407] on div "Open All Close All Hide Excluded Nodes Project Tree Filter" at bounding box center [164, 419] width 268 height 678
click at [396, 311] on span "Servers" at bounding box center [404, 309] width 49 height 12
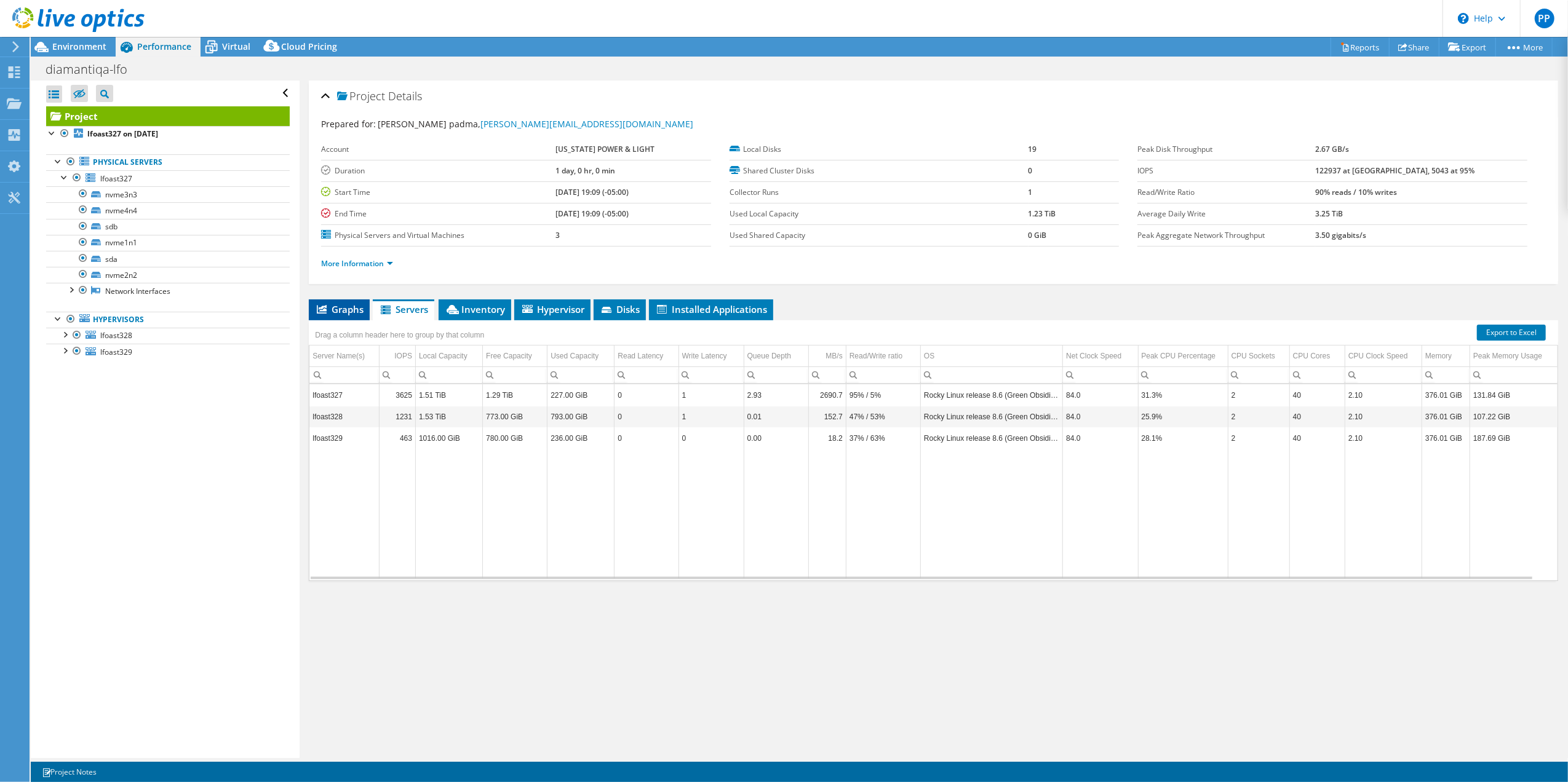
click at [355, 313] on span "Graphs" at bounding box center [338, 309] width 48 height 12
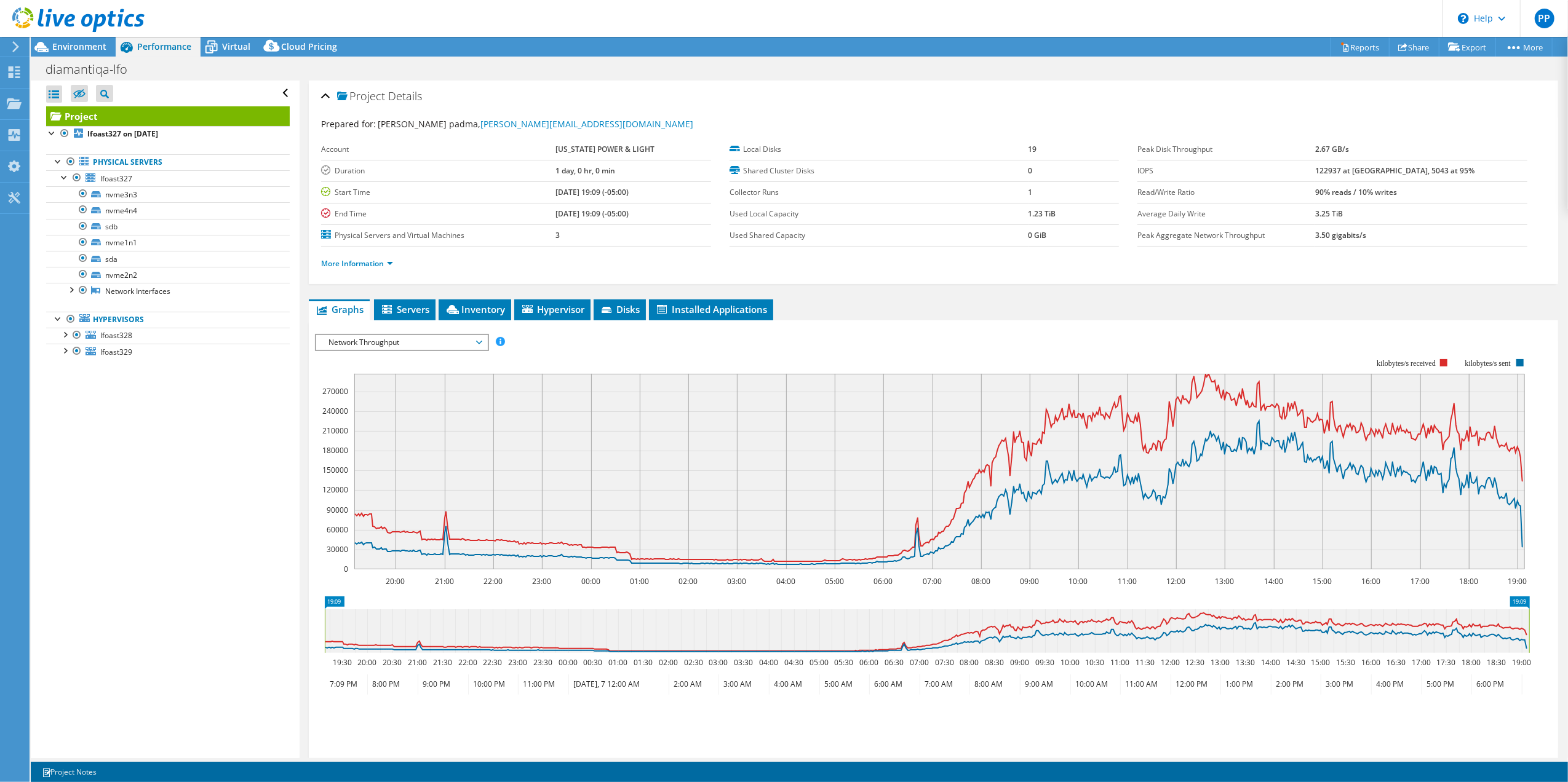
click at [740, 344] on rect at bounding box center [921, 464] width 1214 height 246
click at [427, 338] on span "Network Throughput" at bounding box center [401, 343] width 158 height 15
click at [566, 336] on div "IOPS Disk Throughput IO Size Latency Queue Depth CPU Percentage Memory Page Fau…" at bounding box center [933, 342] width 1237 height 17
click at [620, 318] on li "Disks" at bounding box center [619, 310] width 52 height 21
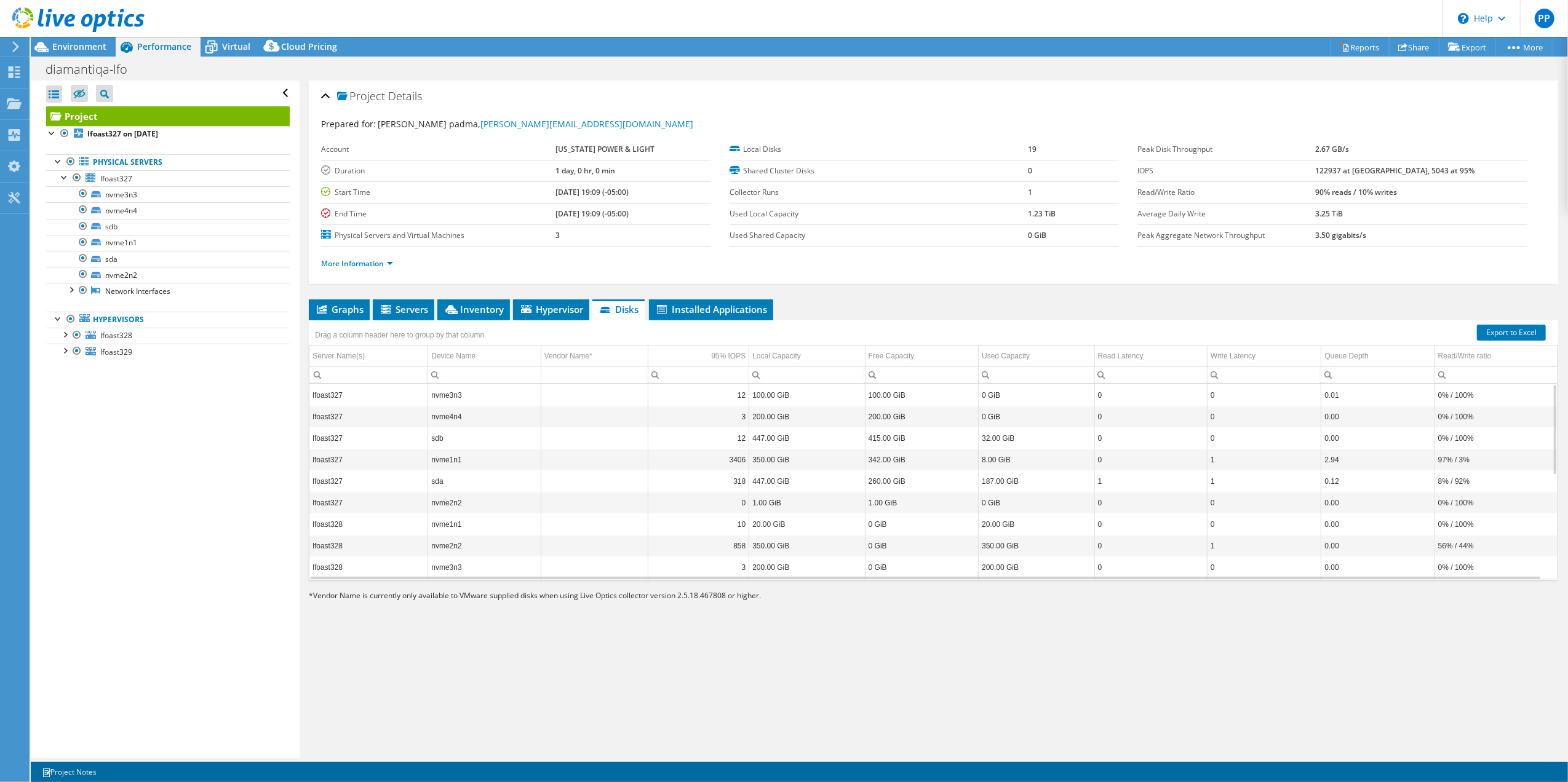
click at [488, 463] on td "nvme1n1" at bounding box center [483, 460] width 113 height 22
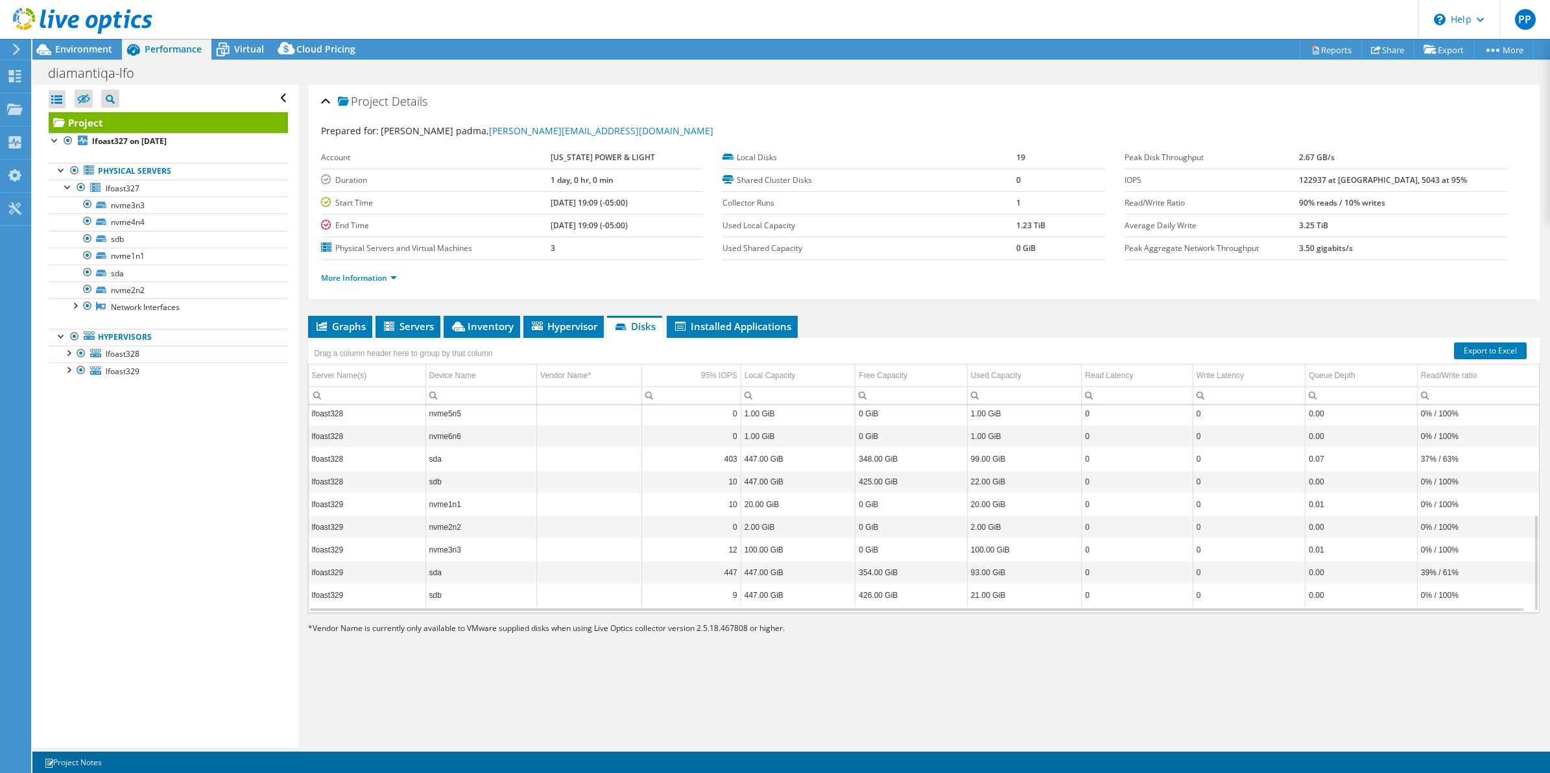
scroll to position [234, 0]
click at [352, 334] on li "Graphs" at bounding box center [340, 327] width 64 height 22
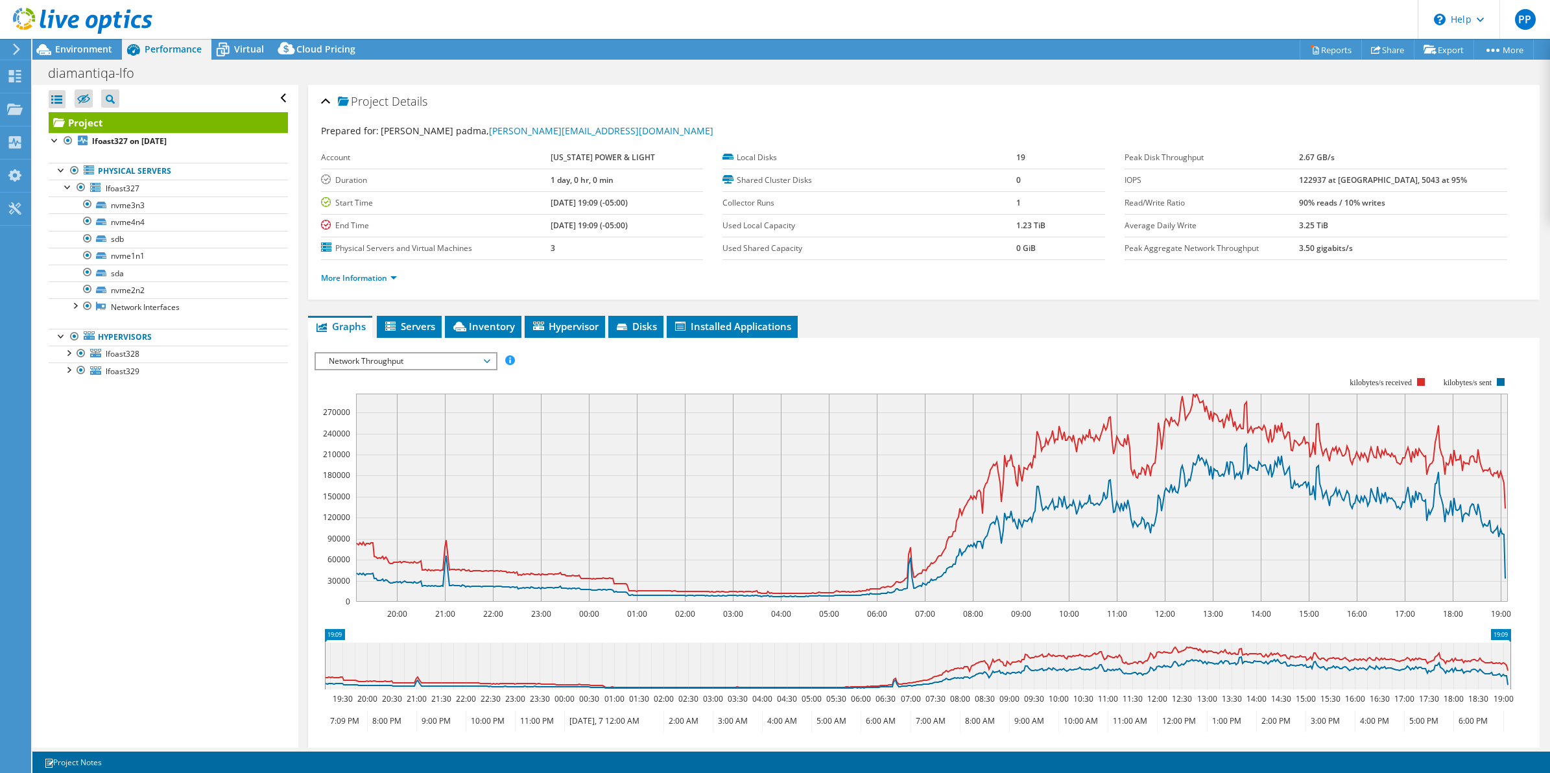
drag, startPoint x: 597, startPoint y: 293, endPoint x: 586, endPoint y: 304, distance: 16.1
click at [597, 293] on div "More Information" at bounding box center [924, 278] width 1207 height 36
click at [435, 354] on span "Network Throughput" at bounding box center [405, 362] width 167 height 16
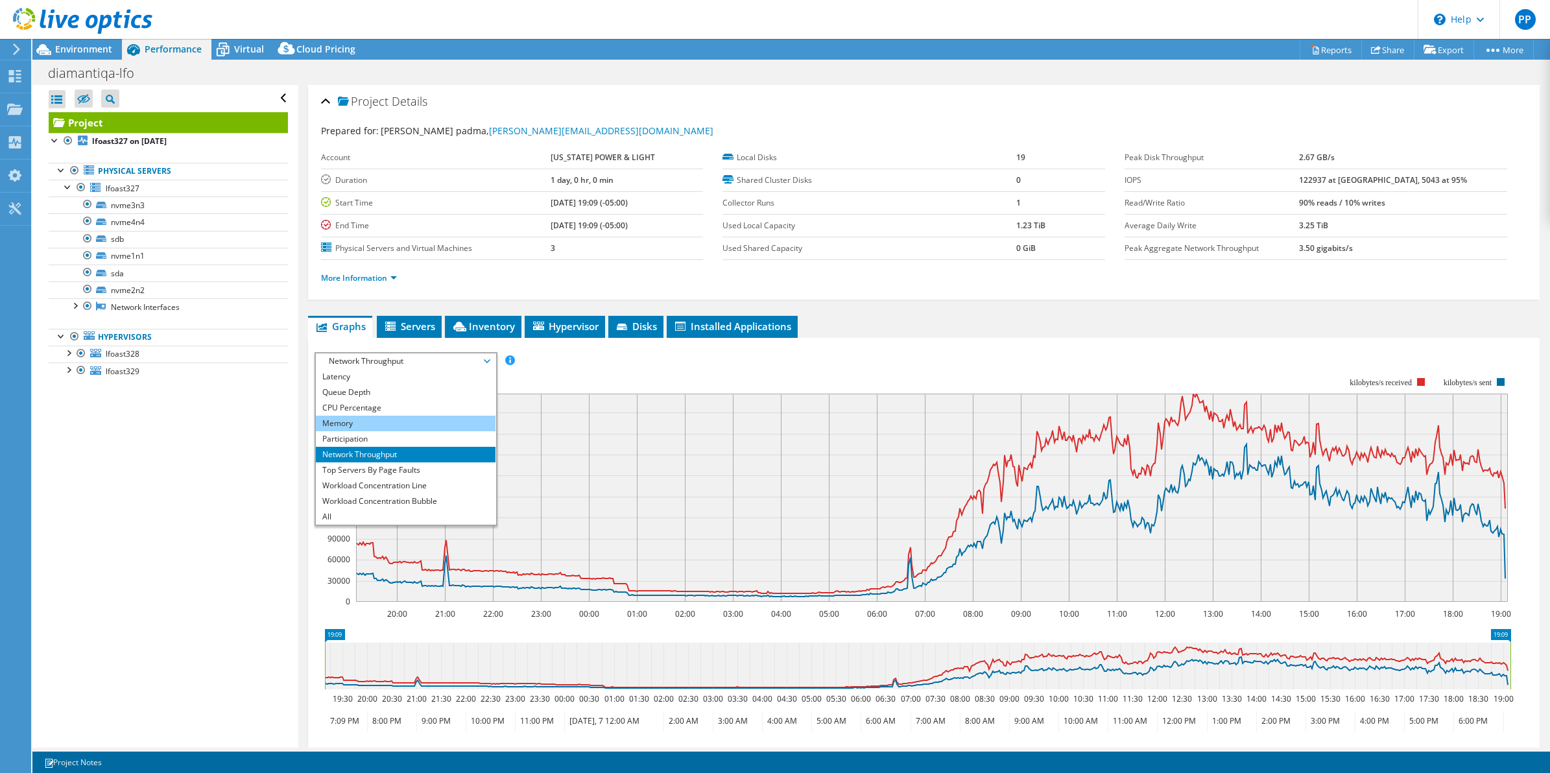
click at [407, 422] on li "Memory" at bounding box center [406, 424] width 180 height 16
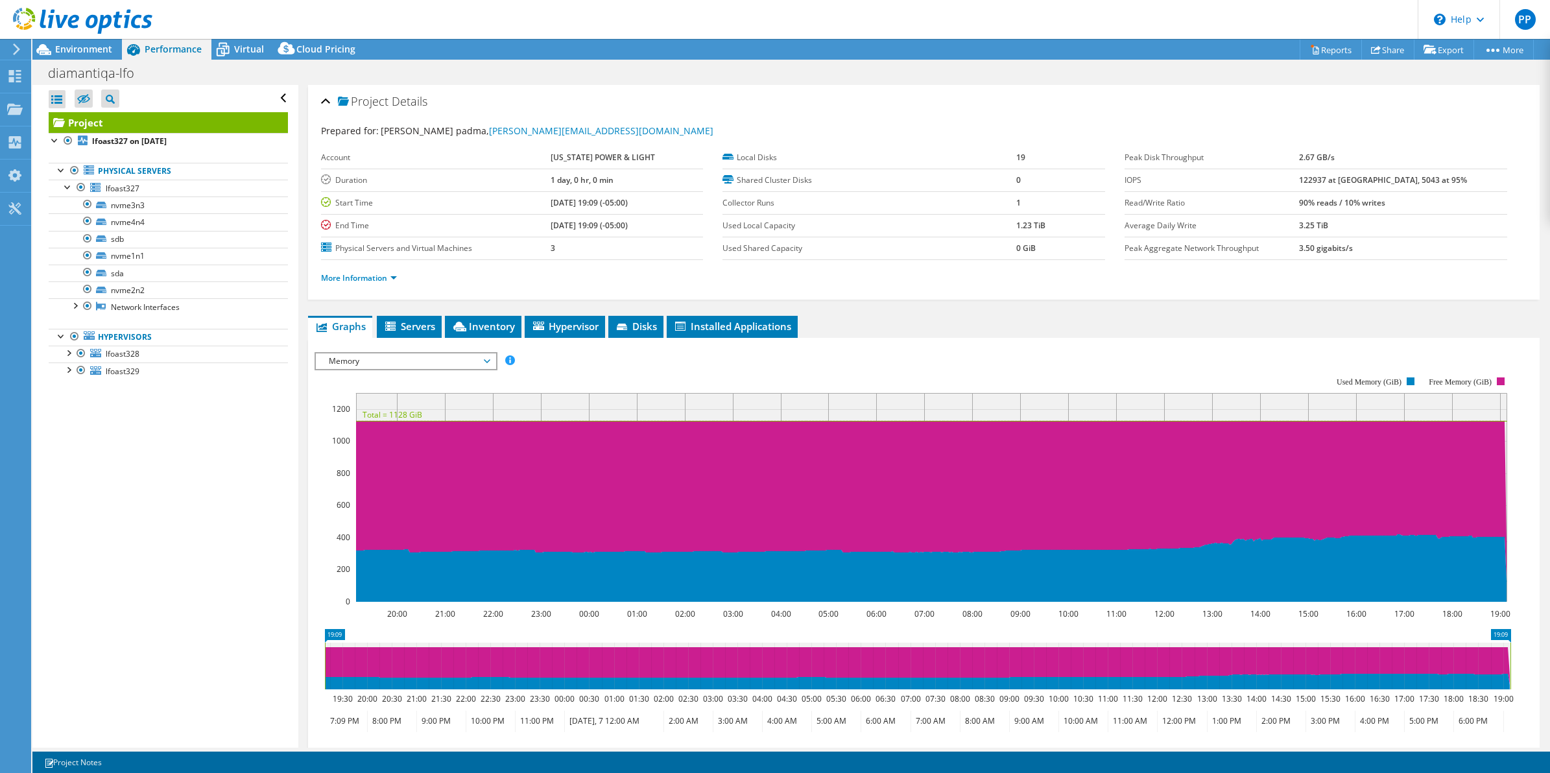
drag, startPoint x: 708, startPoint y: 364, endPoint x: 529, endPoint y: 360, distance: 179.7
click at [708, 364] on rect at bounding box center [913, 489] width 1197 height 259
click at [471, 360] on span "Memory" at bounding box center [405, 362] width 167 height 16
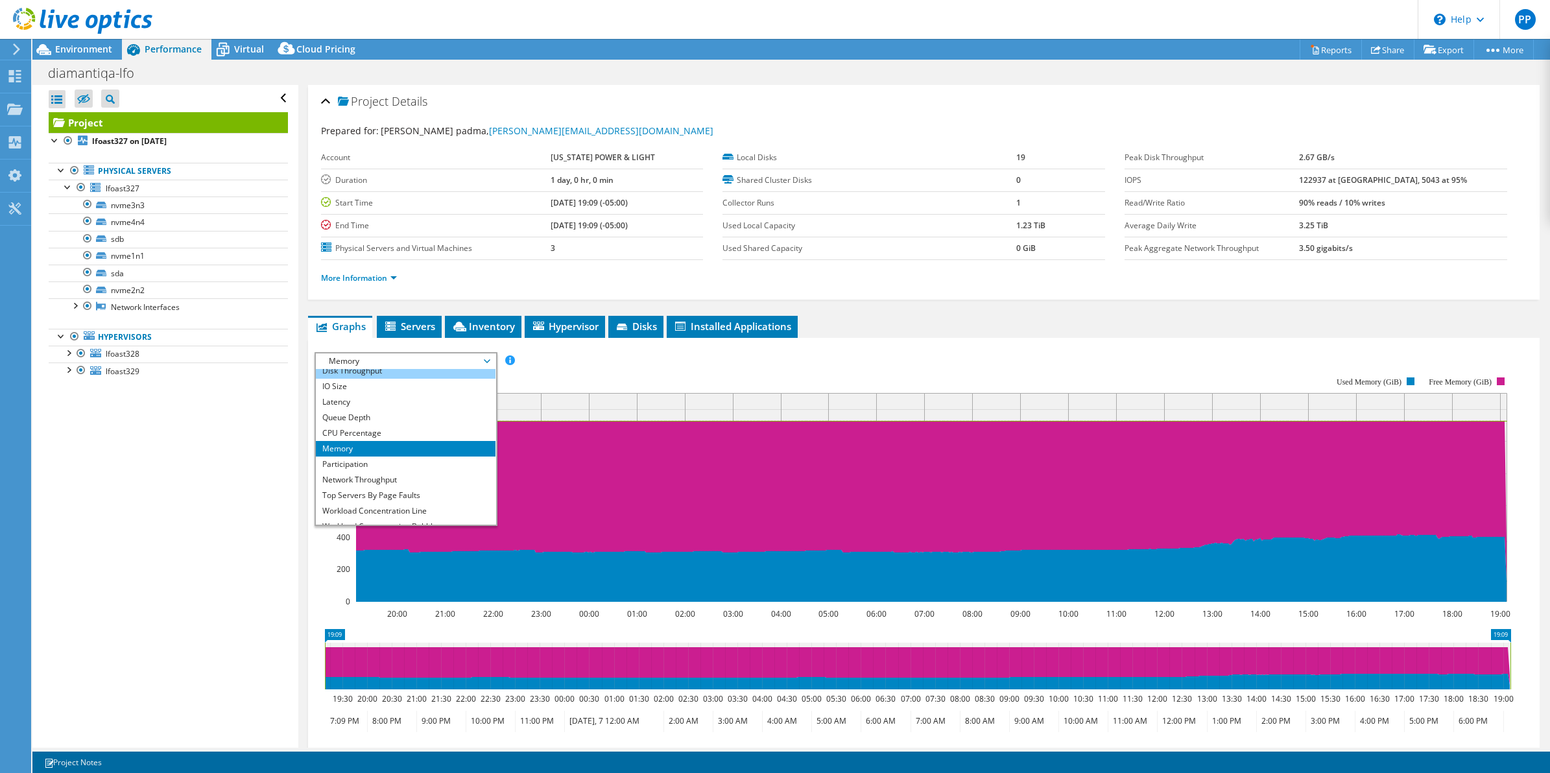
scroll to position [0, 0]
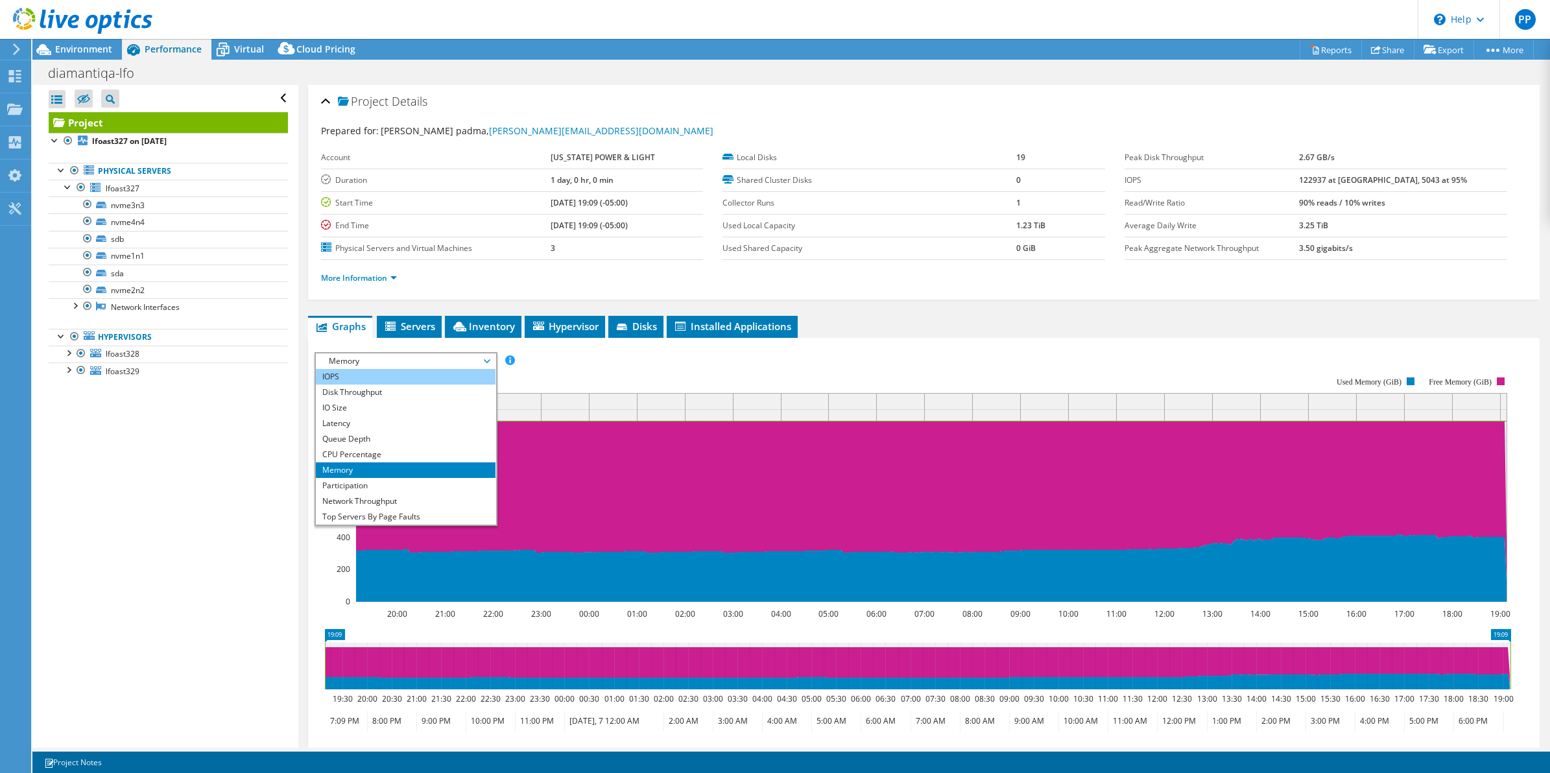
click at [413, 378] on li "IOPS" at bounding box center [406, 377] width 180 height 16
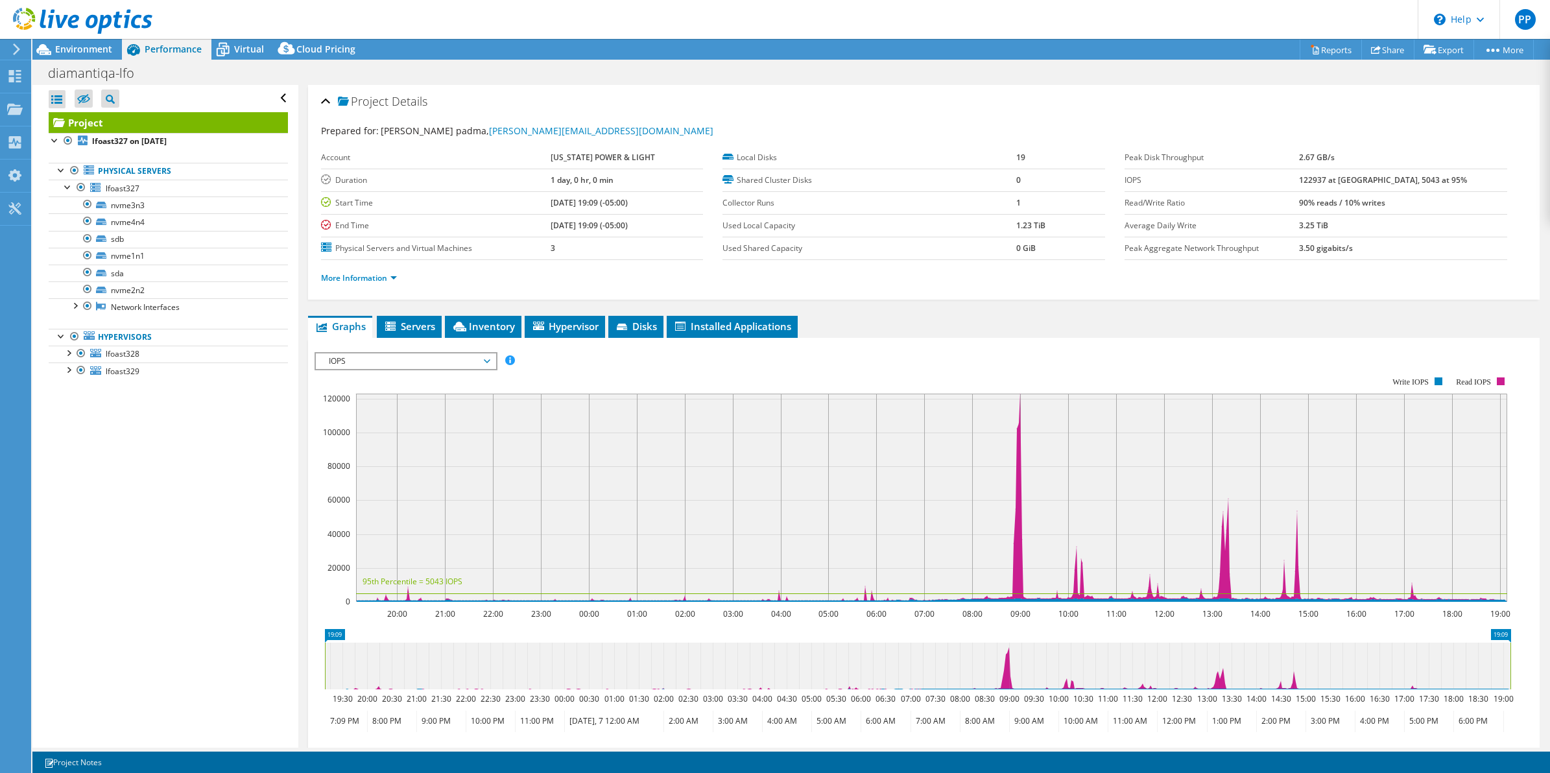
click at [691, 373] on rect at bounding box center [913, 489] width 1197 height 259
drag, startPoint x: 767, startPoint y: 362, endPoint x: 615, endPoint y: 362, distance: 151.8
click at [767, 362] on rect at bounding box center [913, 489] width 1197 height 259
click at [458, 361] on span "IOPS" at bounding box center [405, 362] width 167 height 16
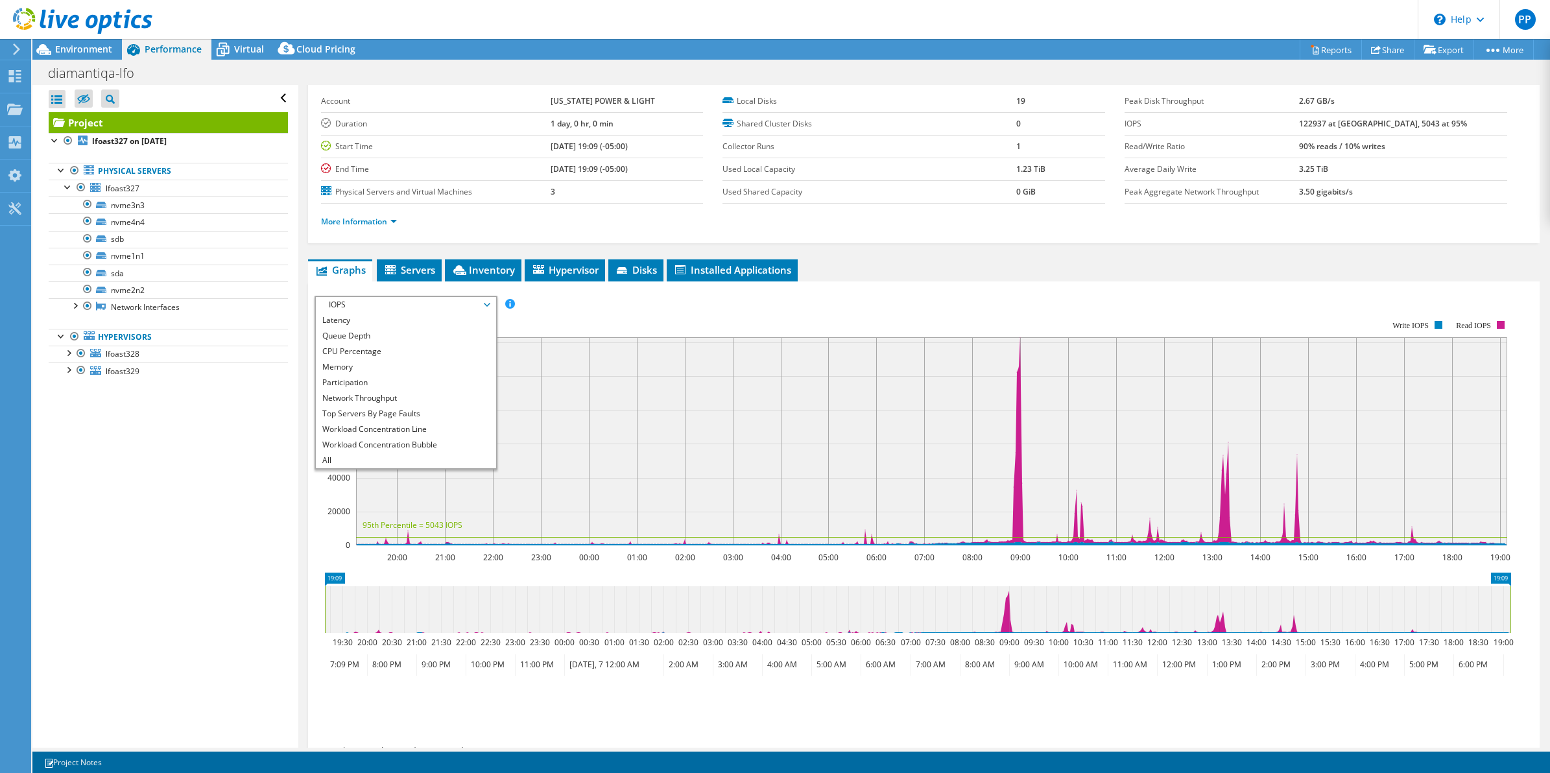
scroll to position [81, 0]
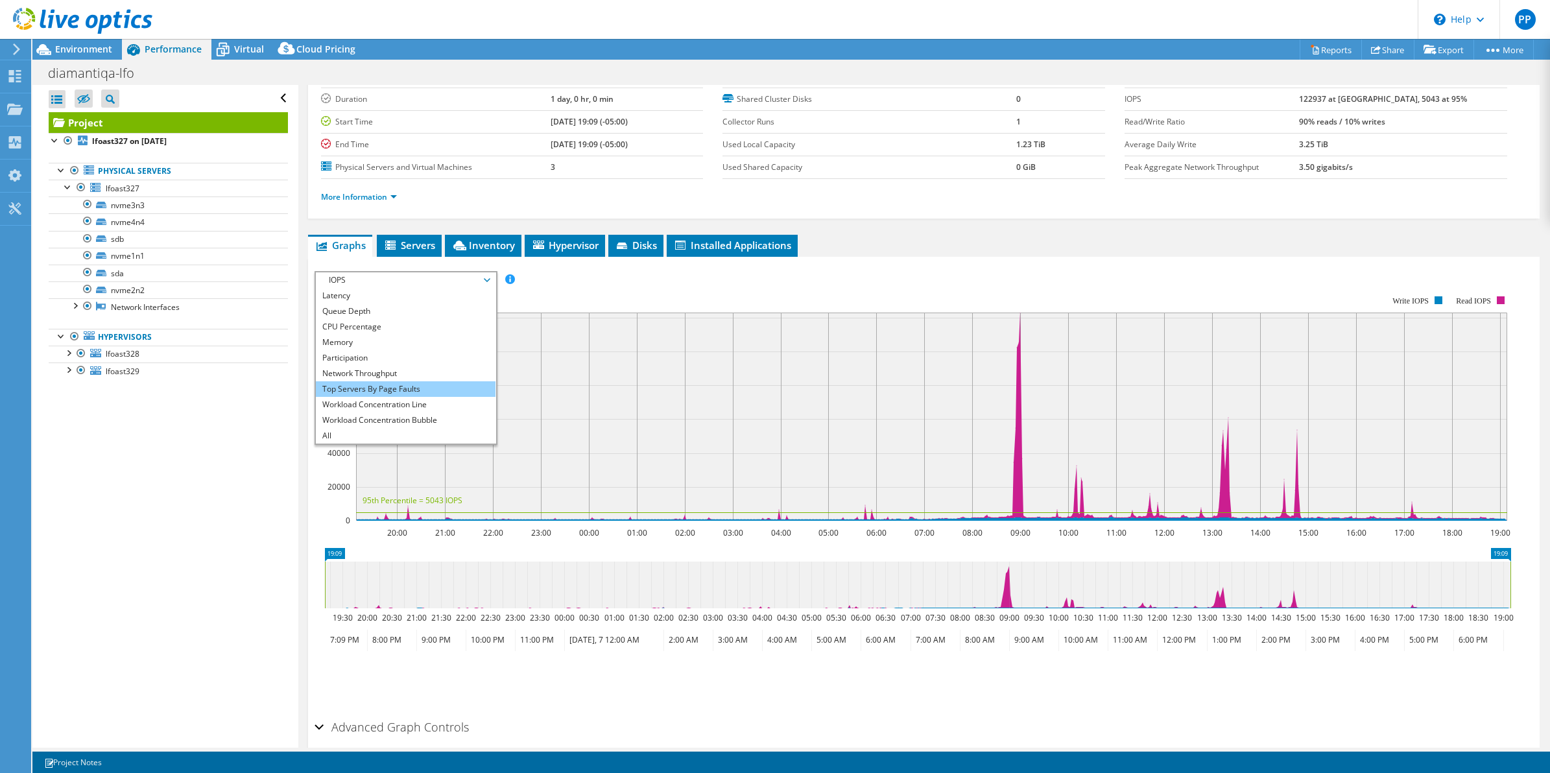
click at [420, 389] on li "Top Servers By Page Faults" at bounding box center [406, 389] width 180 height 16
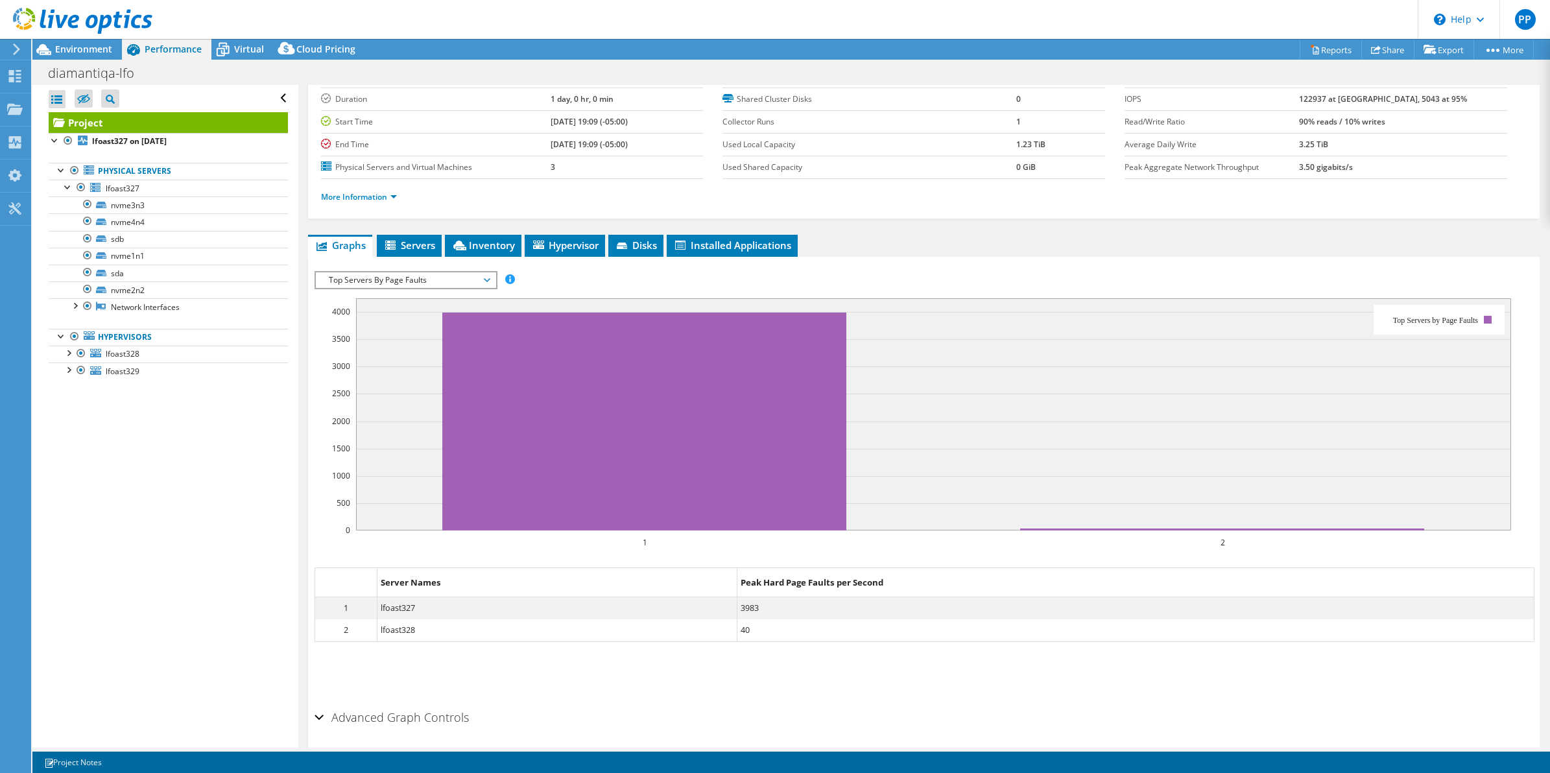
click at [612, 276] on div "IOPS Disk Throughput IO Size Latency Queue Depth CPU Percentage Memory Page Fau…" at bounding box center [925, 280] width 1220 height 18
click at [600, 283] on div "IOPS Disk Throughput IO Size Latency Queue Depth CPU Percentage Memory Page Fau…" at bounding box center [925, 280] width 1220 height 18
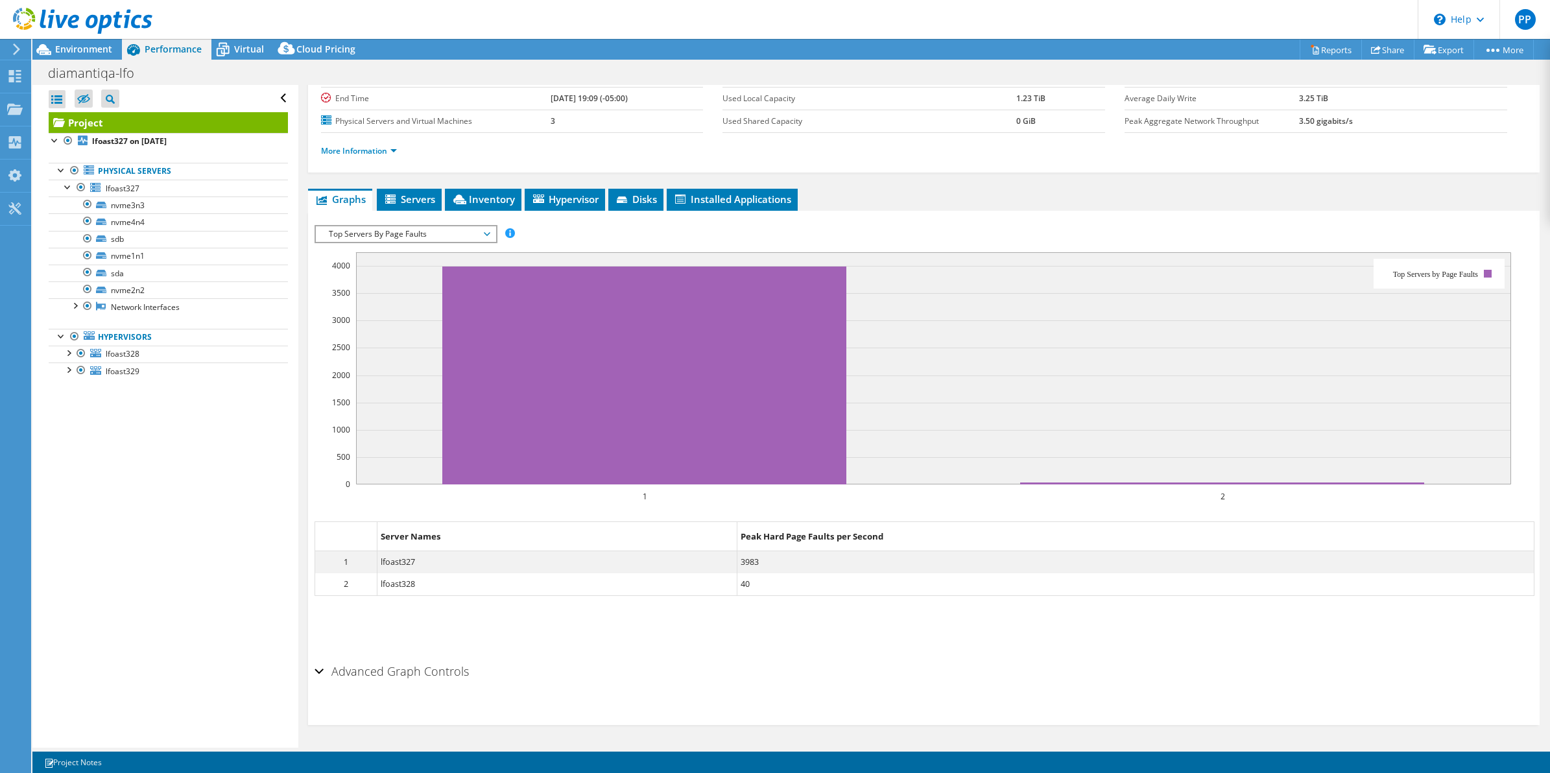
click at [649, 228] on div "IOPS Disk Throughput IO Size Latency Queue Depth CPU Percentage Memory Page Fau…" at bounding box center [925, 234] width 1220 height 18
click at [548, 223] on div "IOPS Disk Throughput IO Size Latency Queue Depth CPU Percentage Memory Page Fau…" at bounding box center [925, 439] width 1220 height 440
click at [582, 234] on div "IOPS Disk Throughput IO Size Latency Queue Depth CPU Percentage Memory Page Fau…" at bounding box center [925, 234] width 1220 height 18
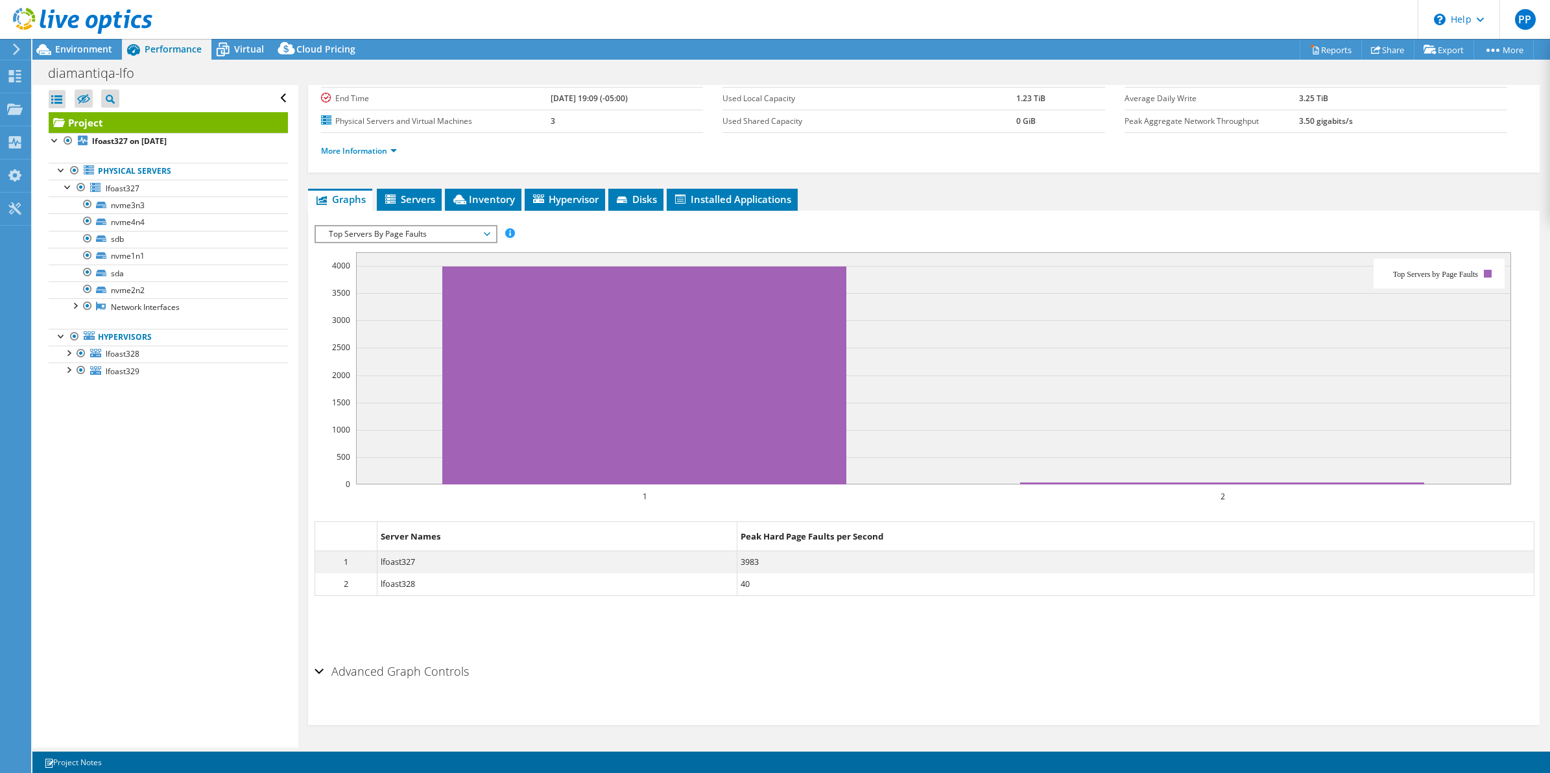
click at [587, 234] on div "IOPS Disk Throughput IO Size Latency Queue Depth CPU Percentage Memory Page Fau…" at bounding box center [925, 234] width 1220 height 18
click at [571, 229] on div "IOPS Disk Throughput IO Size Latency Queue Depth CPU Percentage Memory Page Fau…" at bounding box center [925, 234] width 1220 height 18
click at [588, 232] on div "IOPS Disk Throughput IO Size Latency Queue Depth CPU Percentage Memory Page Fau…" at bounding box center [925, 234] width 1220 height 18
click at [708, 228] on div "IOPS Disk Throughput IO Size Latency Queue Depth CPU Percentage Memory Page Fau…" at bounding box center [925, 234] width 1220 height 18
click at [1149, 639] on ul "Save Zoom" at bounding box center [921, 622] width 1213 height 37
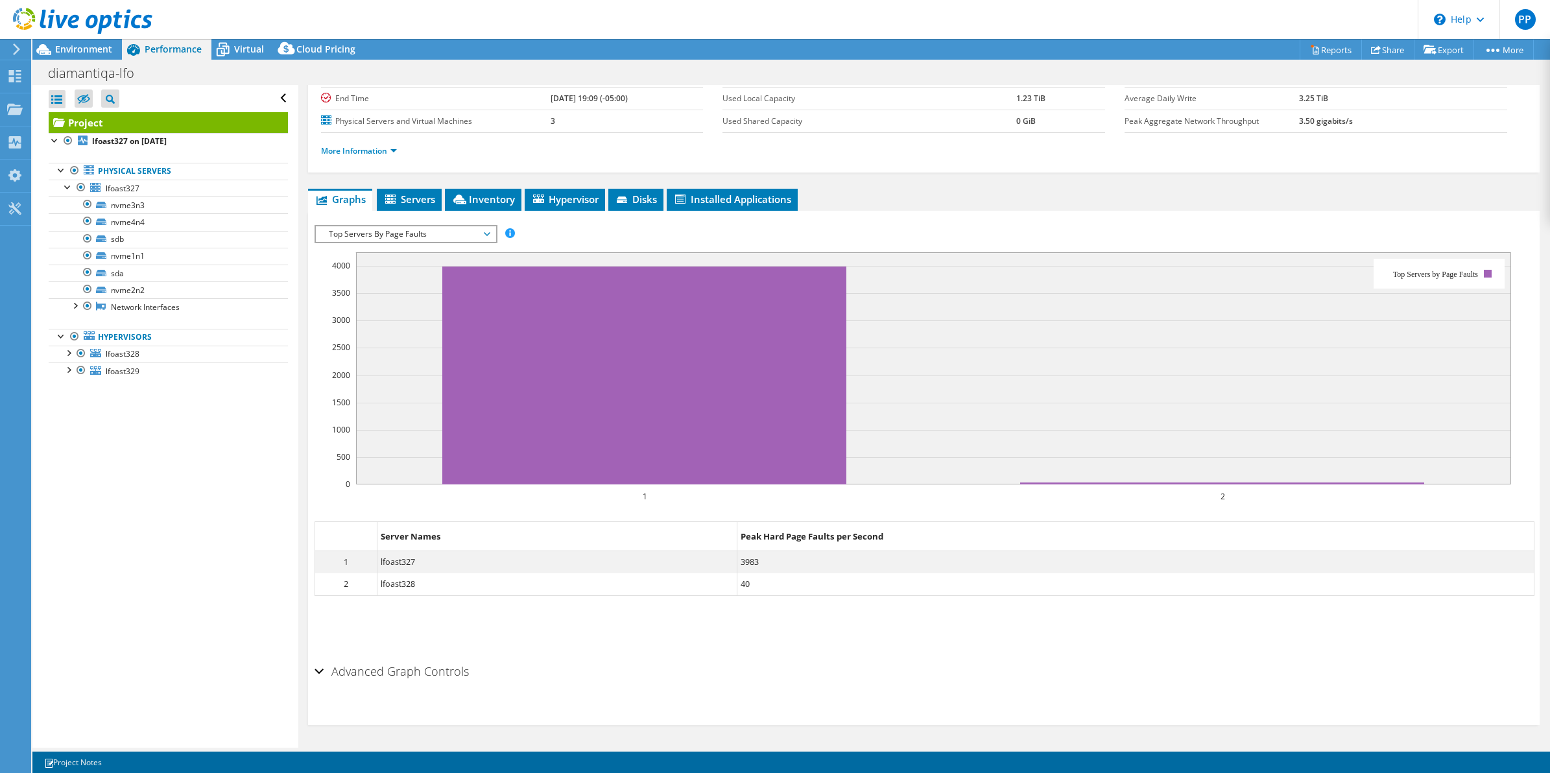
click at [747, 237] on div "IOPS Disk Throughput IO Size Latency Queue Depth CPU Percentage Memory Page Fau…" at bounding box center [925, 234] width 1220 height 18
click at [592, 229] on div "IOPS Disk Throughput IO Size Latency Queue Depth CPU Percentage Memory Page Fau…" at bounding box center [925, 234] width 1220 height 18
click at [79, 309] on div at bounding box center [74, 304] width 13 height 13
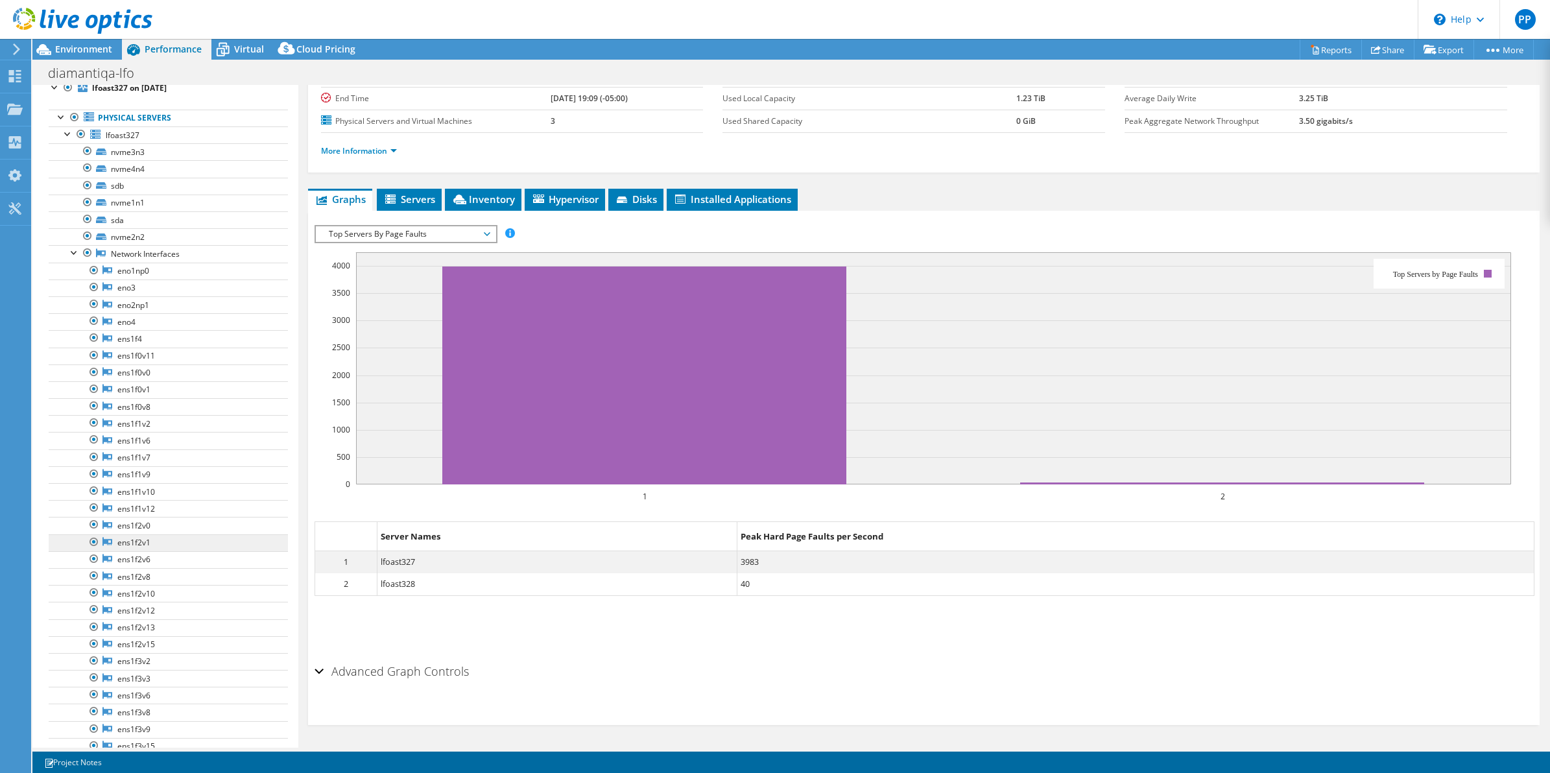
scroll to position [81, 0]
click at [721, 514] on section "Workload Concentration: 75% of IOPS falls on 20% of your capacity (311.40 GiB) …" at bounding box center [925, 447] width 1220 height 409
click at [679, 219] on div "IOPS Disk Throughput IO Size Latency Queue Depth CPU Percentage Memory Page Fau…" at bounding box center [925, 439] width 1220 height 440
click at [467, 241] on span "Top Servers By Page Faults" at bounding box center [405, 234] width 167 height 16
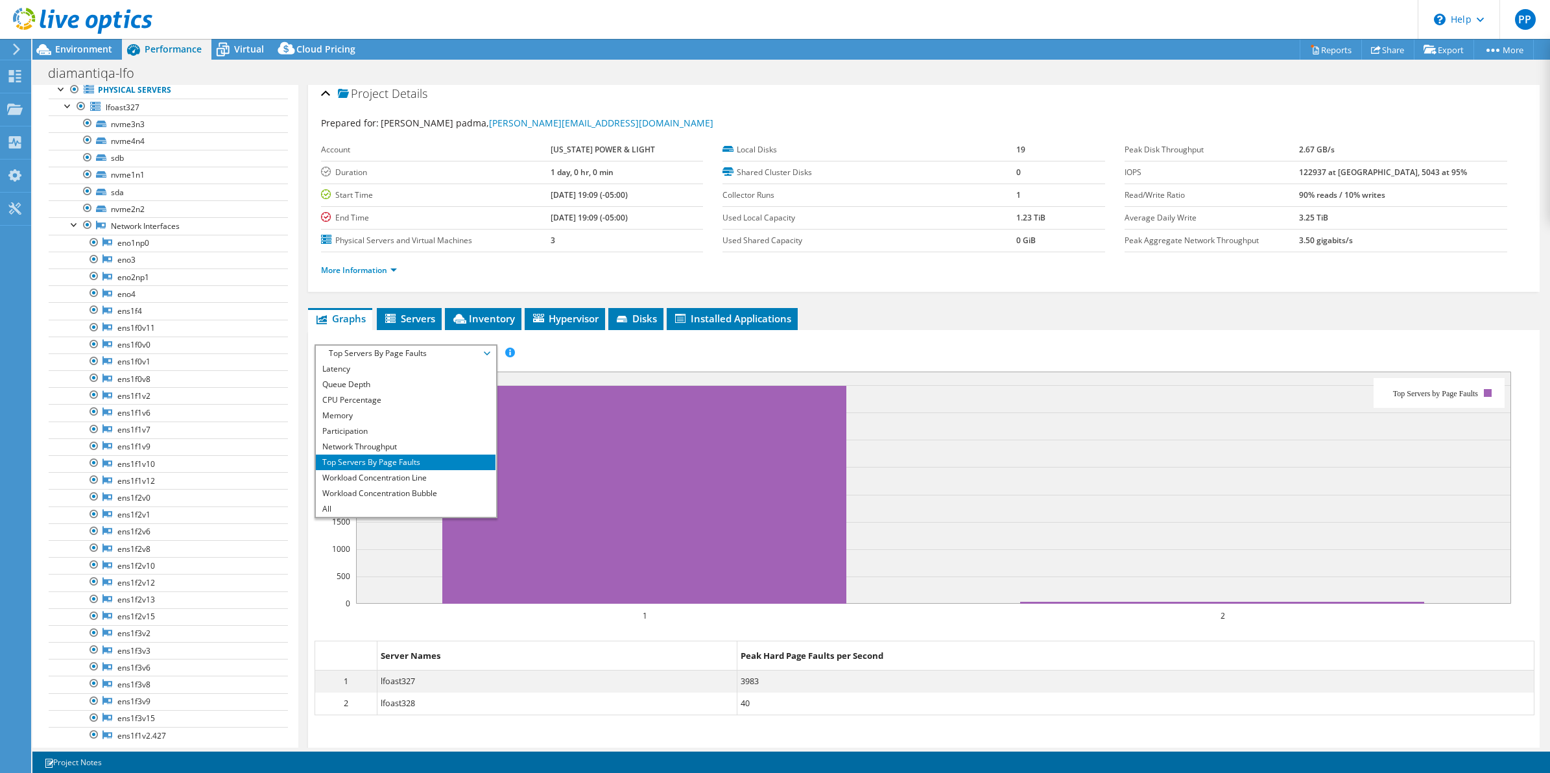
scroll to position [0, 0]
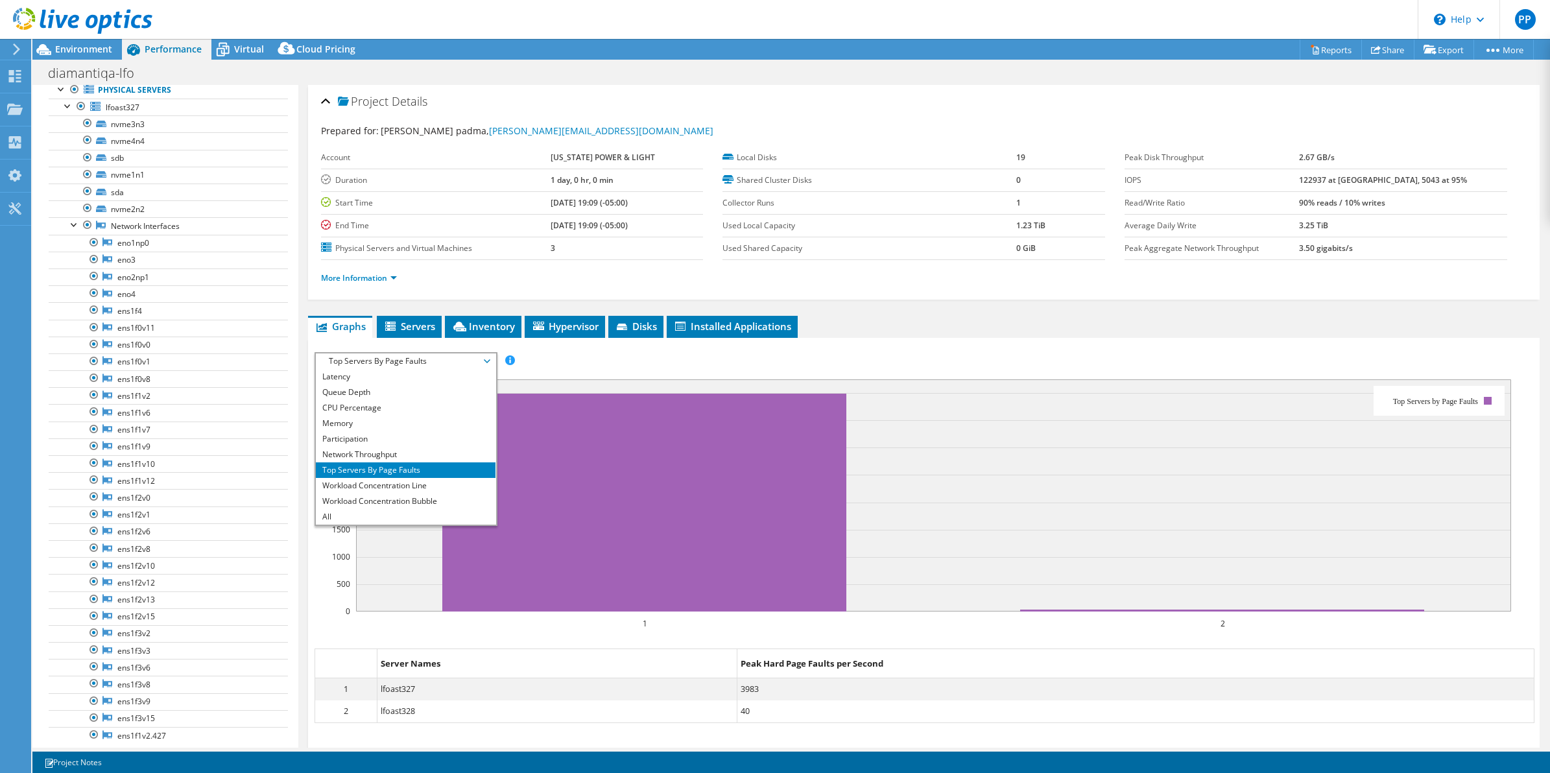
click at [555, 355] on div "IOPS Disk Throughput IO Size Latency Queue Depth CPU Percentage Memory Page Fau…" at bounding box center [925, 361] width 1220 height 18
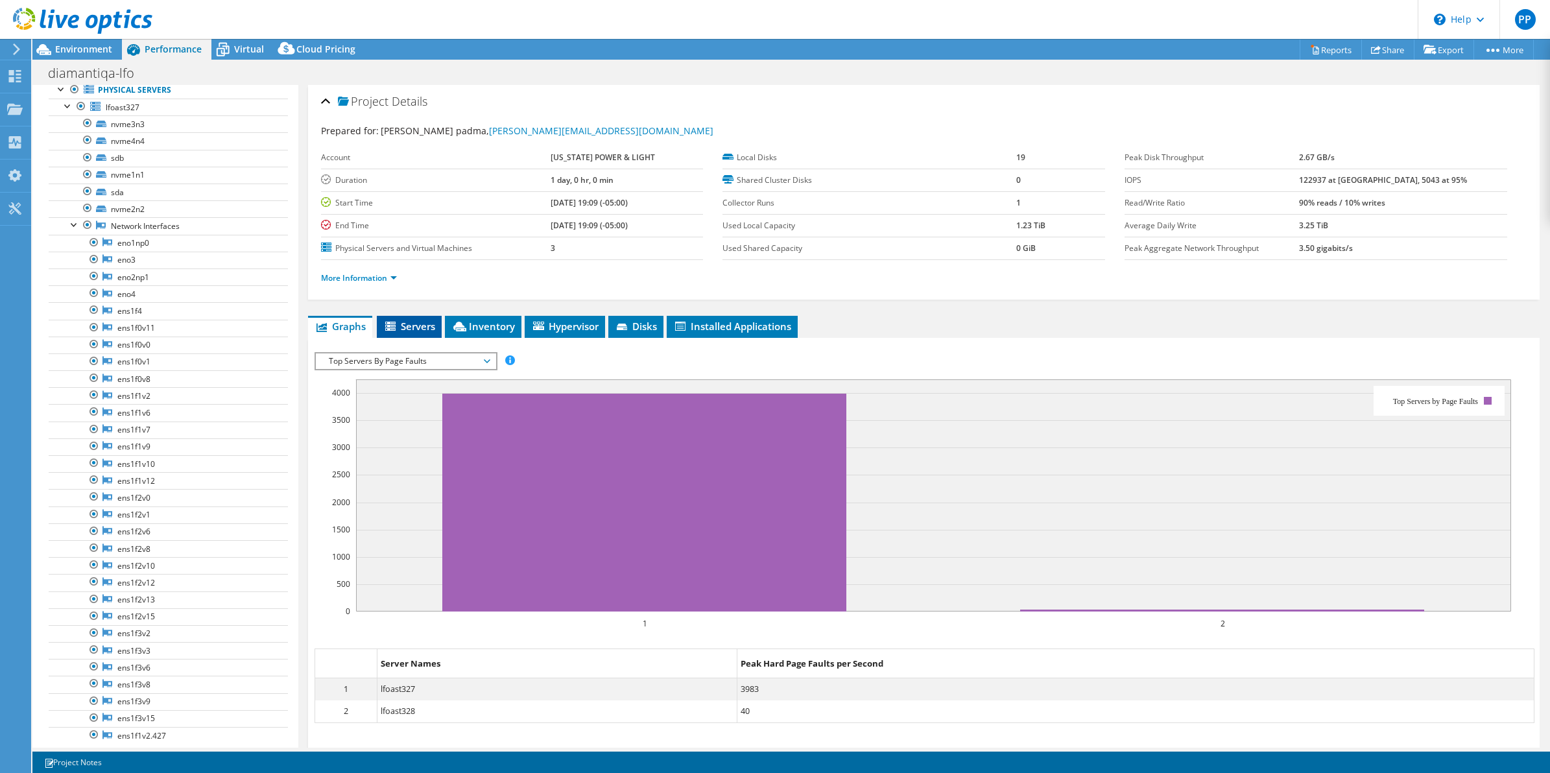
click at [412, 326] on span "Servers" at bounding box center [409, 326] width 52 height 13
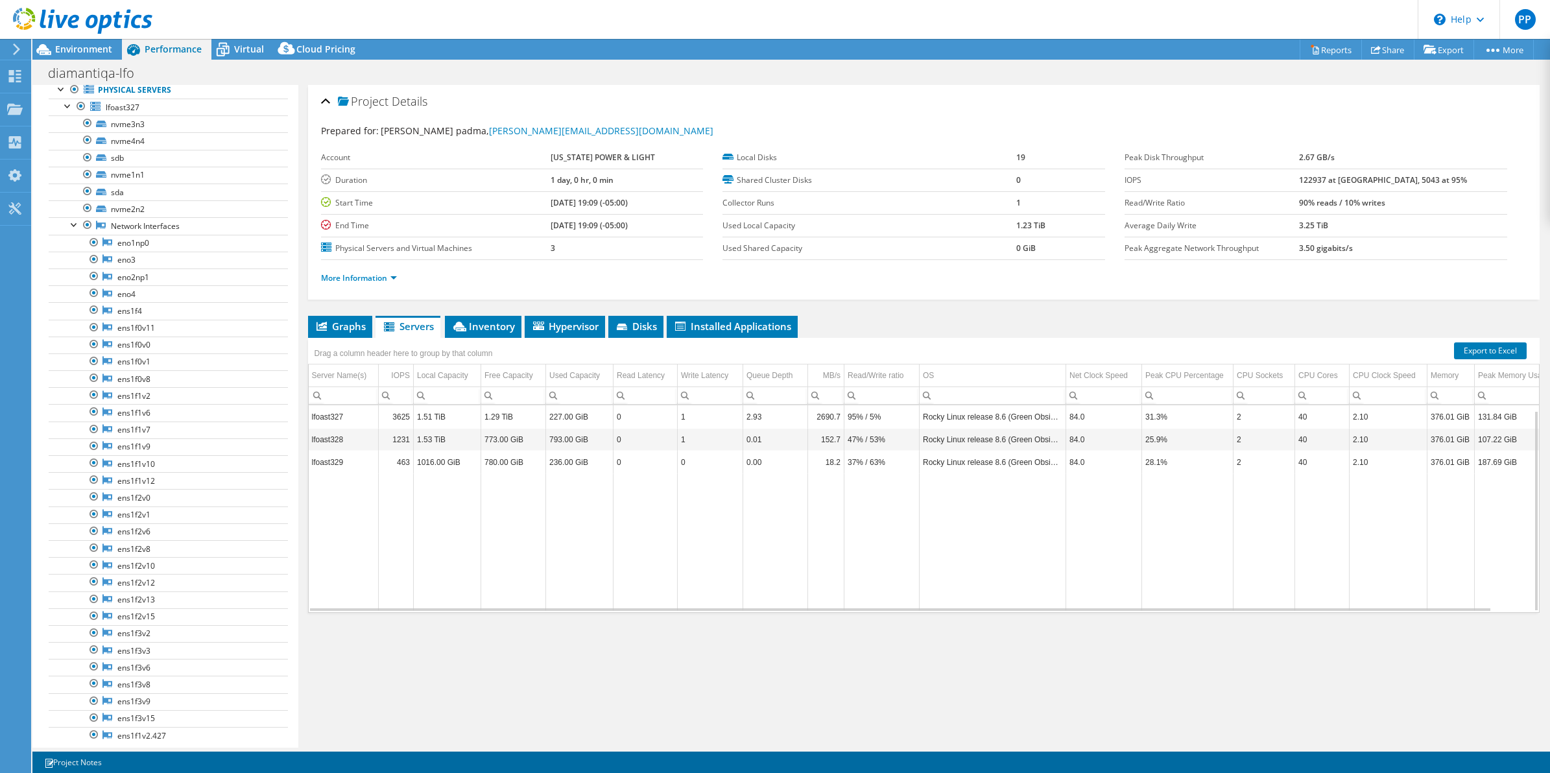
scroll to position [5, 0]
click at [485, 326] on span "Inventory" at bounding box center [483, 326] width 64 height 13
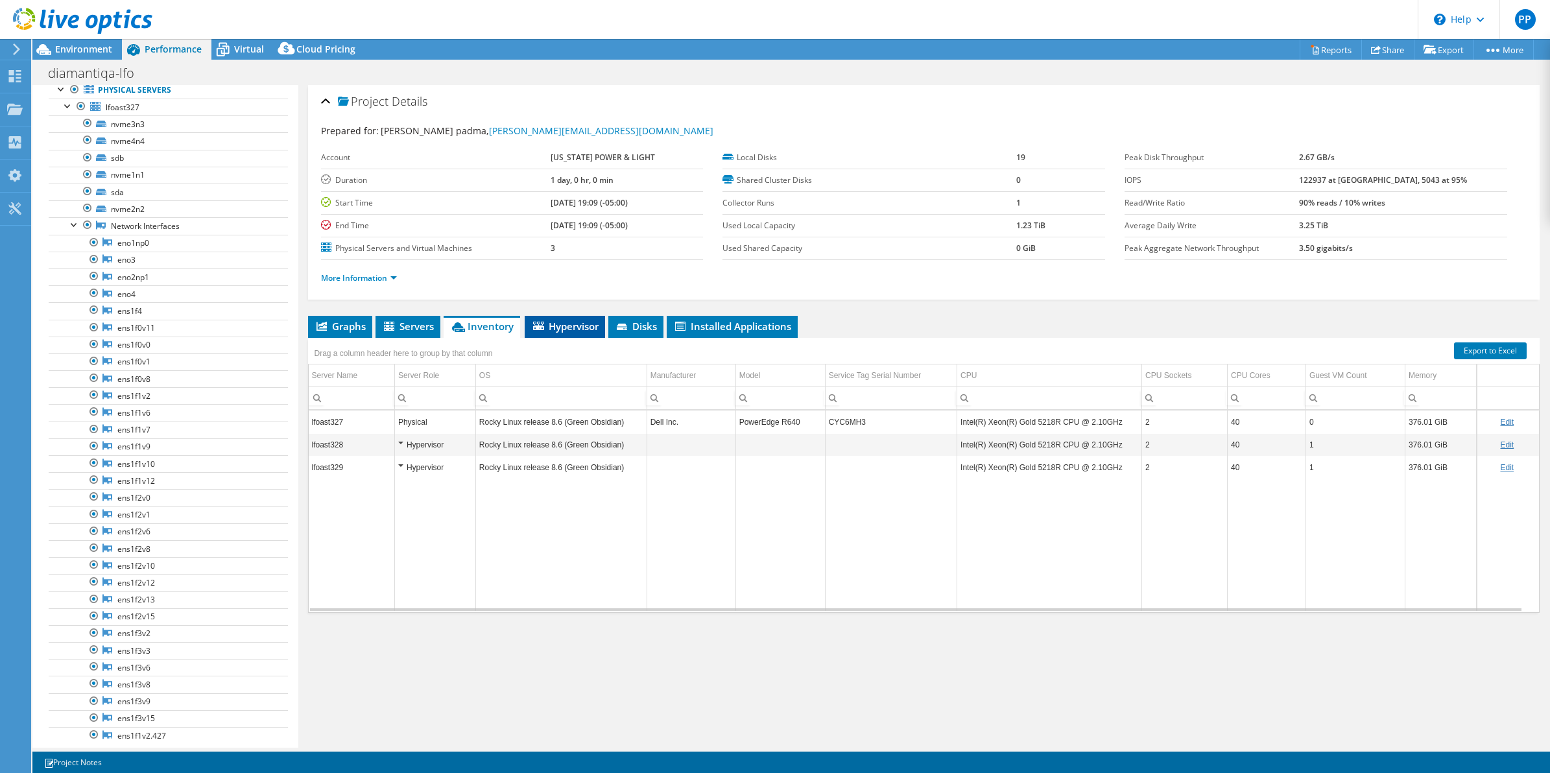
click at [555, 324] on span "Hypervisor" at bounding box center [564, 326] width 67 height 13
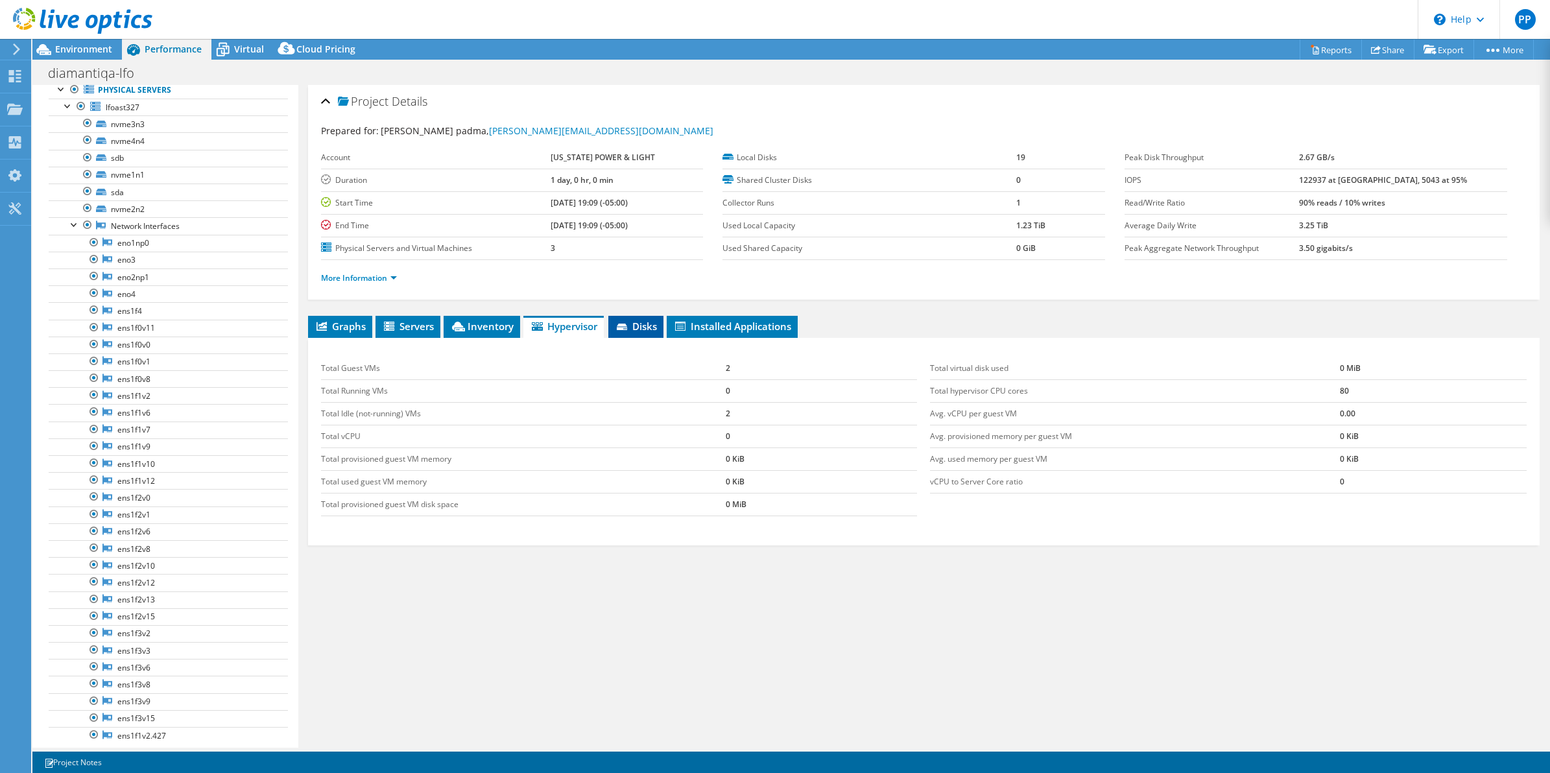
click at [640, 329] on span "Disks" at bounding box center [636, 326] width 42 height 13
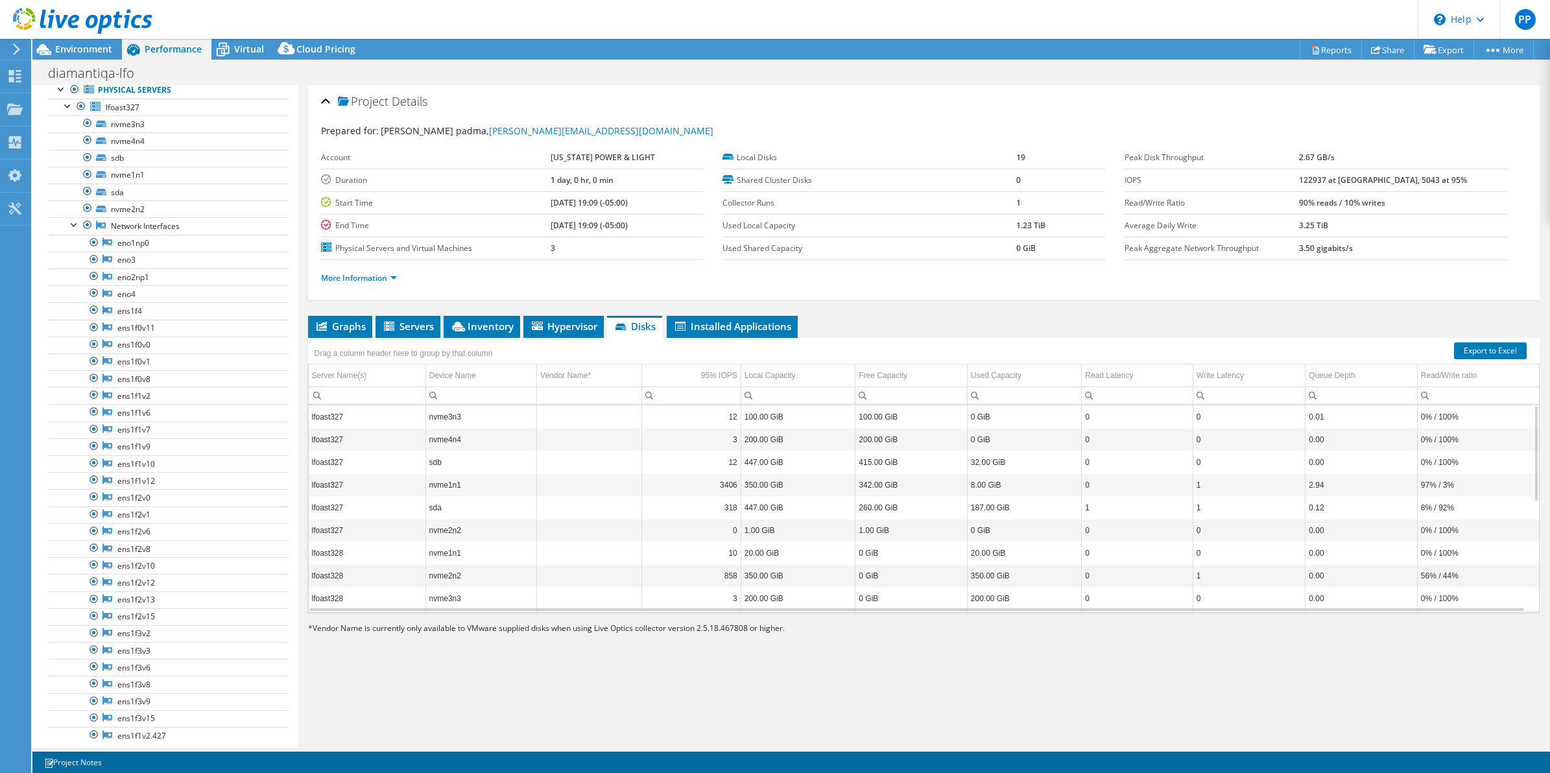
scroll to position [234, 0]
click at [710, 331] on span "Installed Applications" at bounding box center [732, 326] width 118 height 13
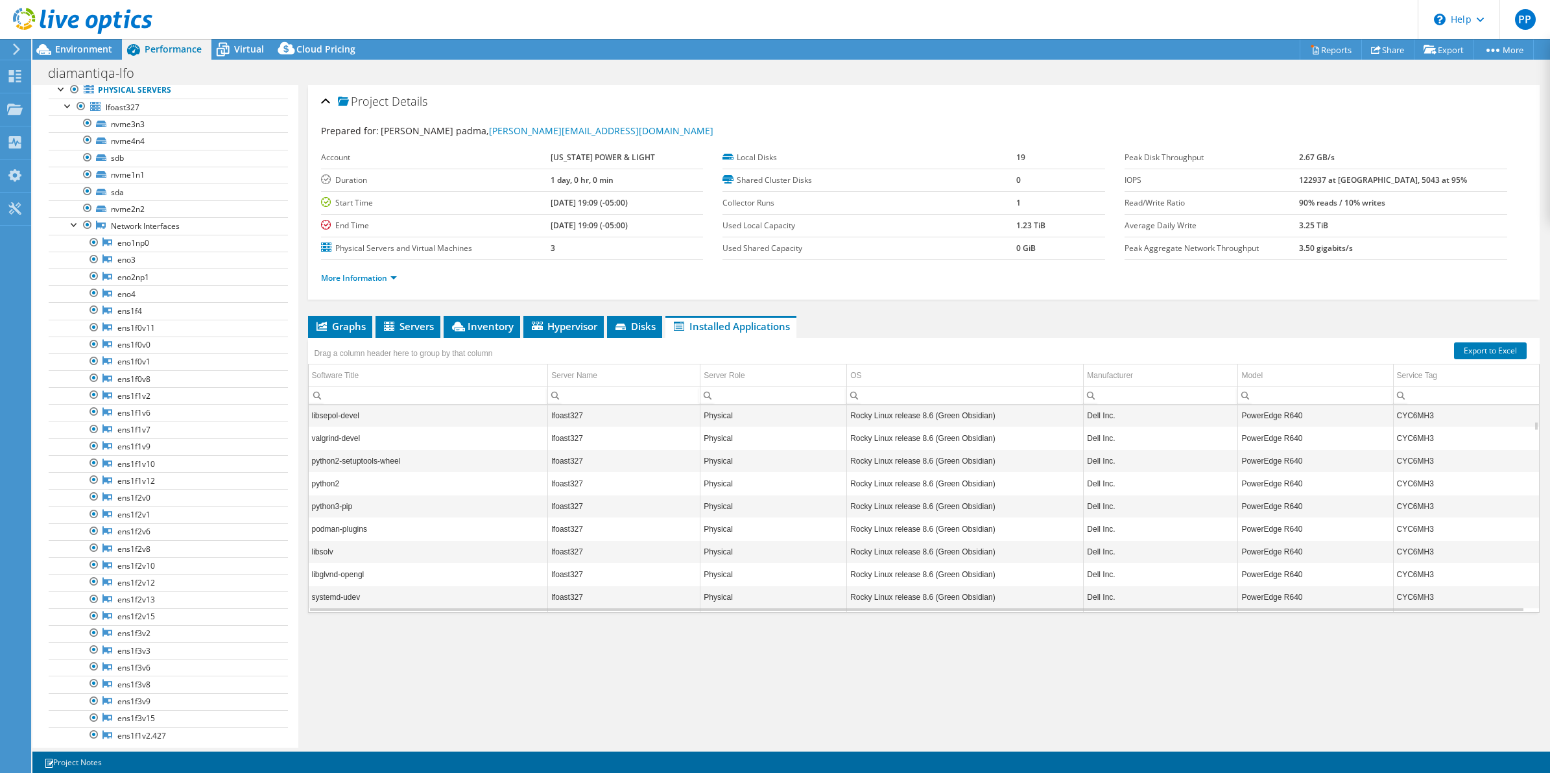
scroll to position [2124, 0]
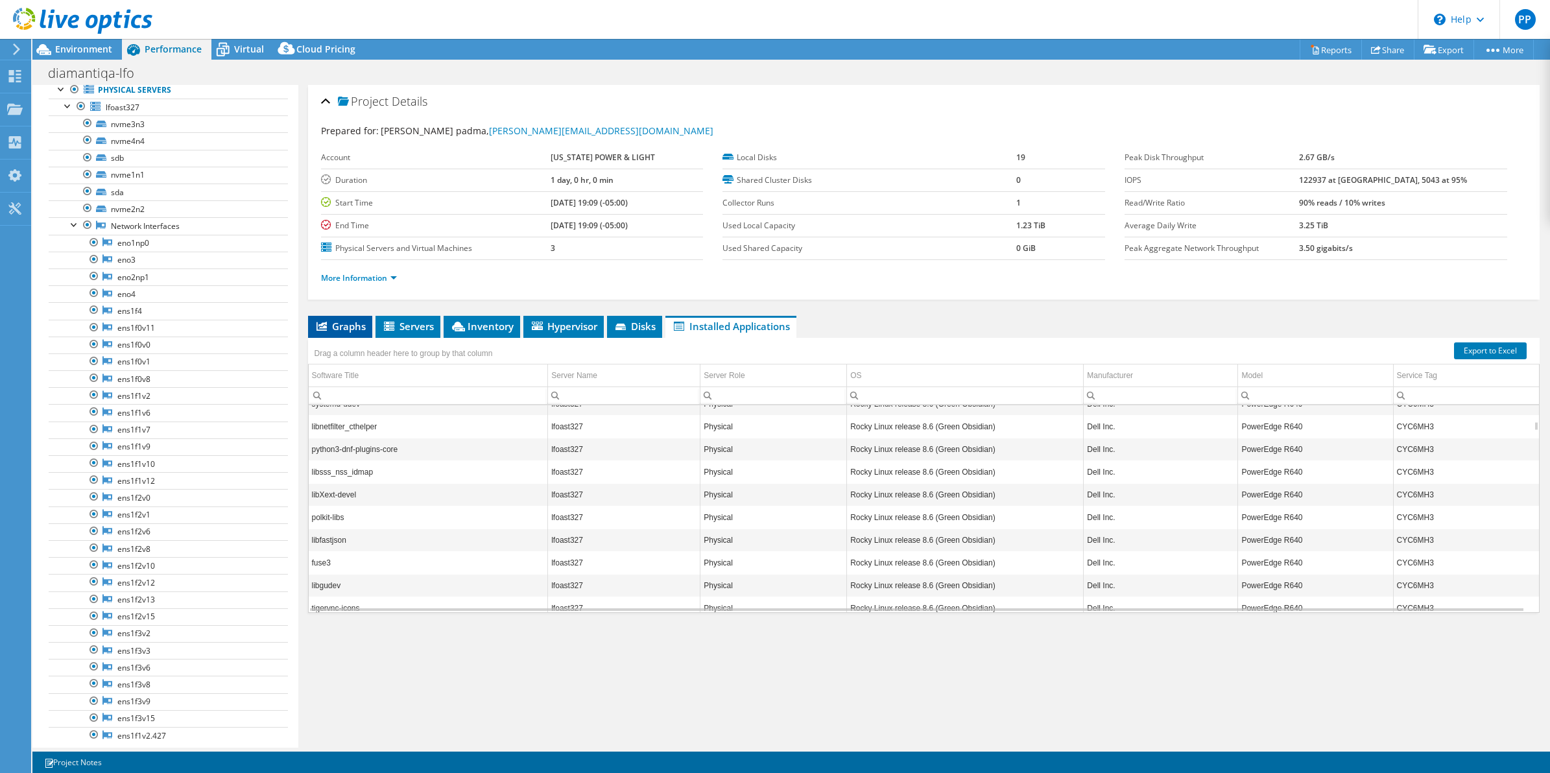
click at [370, 332] on li "Graphs" at bounding box center [340, 327] width 64 height 22
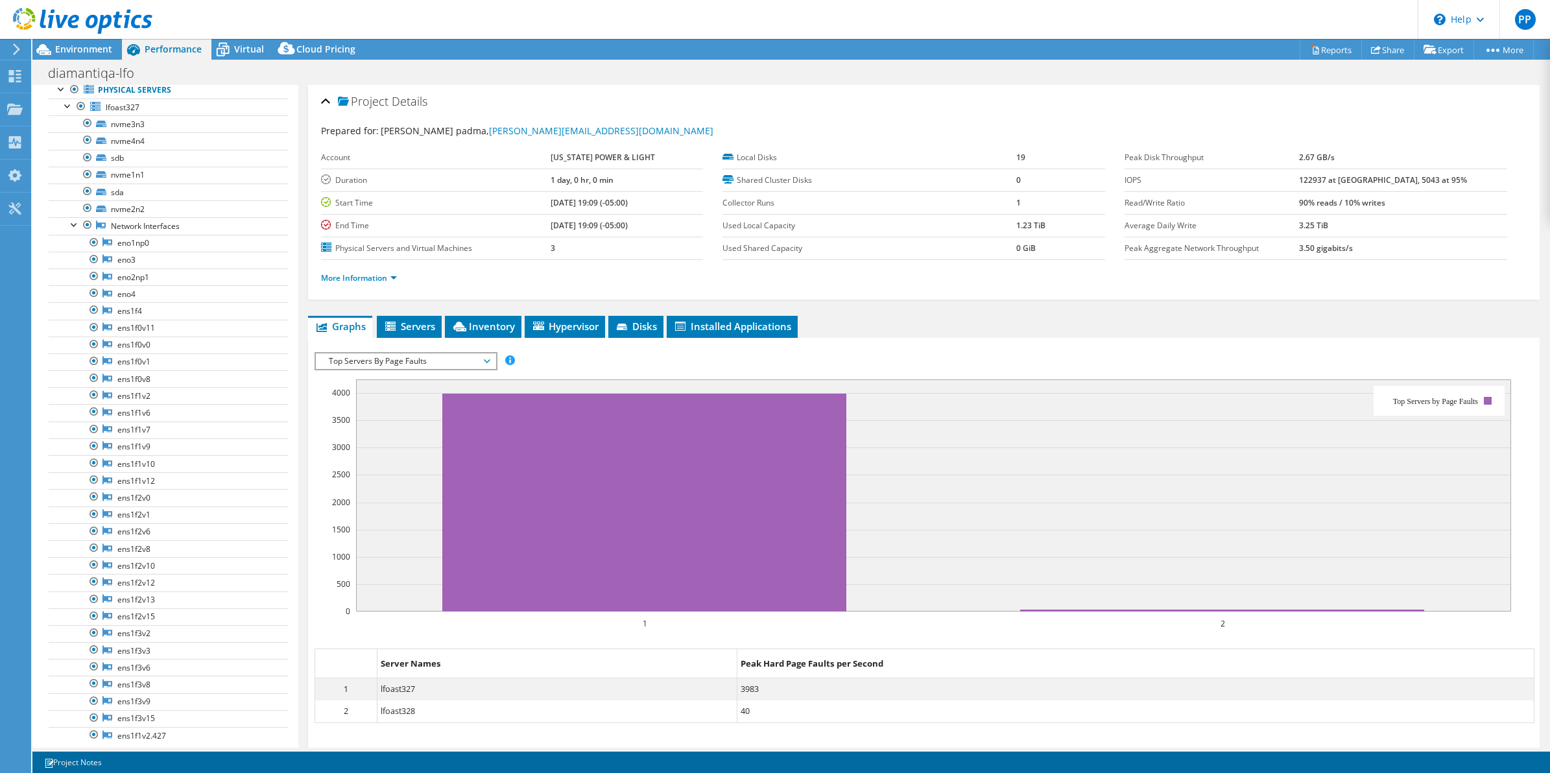
click at [557, 361] on div "IOPS Disk Throughput IO Size Latency Queue Depth CPU Percentage Memory Page Fau…" at bounding box center [925, 361] width 1220 height 18
click at [826, 361] on div "IOPS Disk Throughput IO Size Latency Queue Depth CPU Percentage Memory Page Fau…" at bounding box center [925, 361] width 1220 height 18
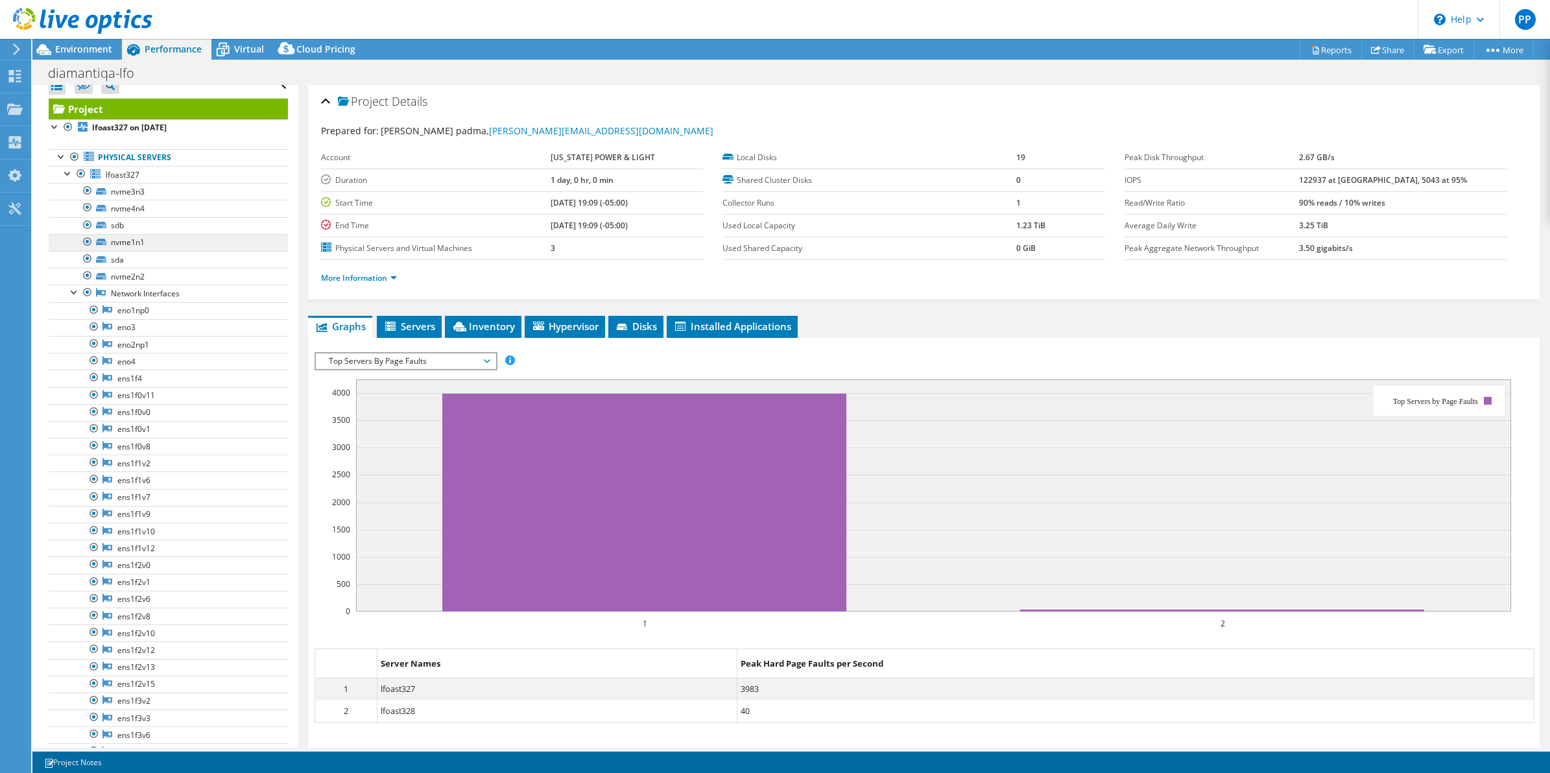
scroll to position [0, 0]
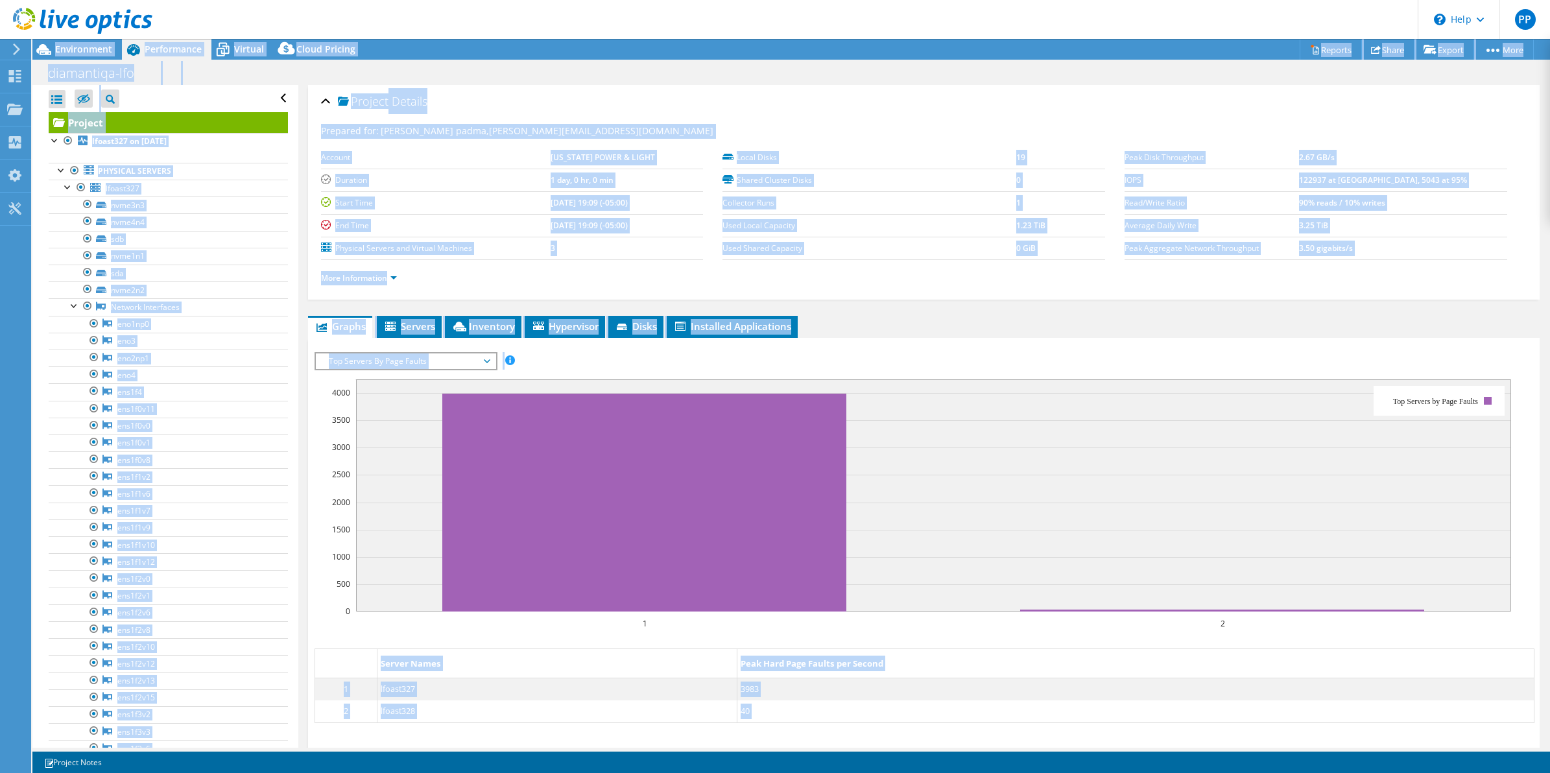
click at [968, 773] on html "PP End User Praneeth padma praneeth.padma@nexteraenergy.com FLORIDA POWER & LIG…" at bounding box center [775, 386] width 1550 height 773
click at [938, 357] on div "IOPS Disk Throughput IO Size Latency Queue Depth CPU Percentage Memory Page Fau…" at bounding box center [925, 361] width 1220 height 18
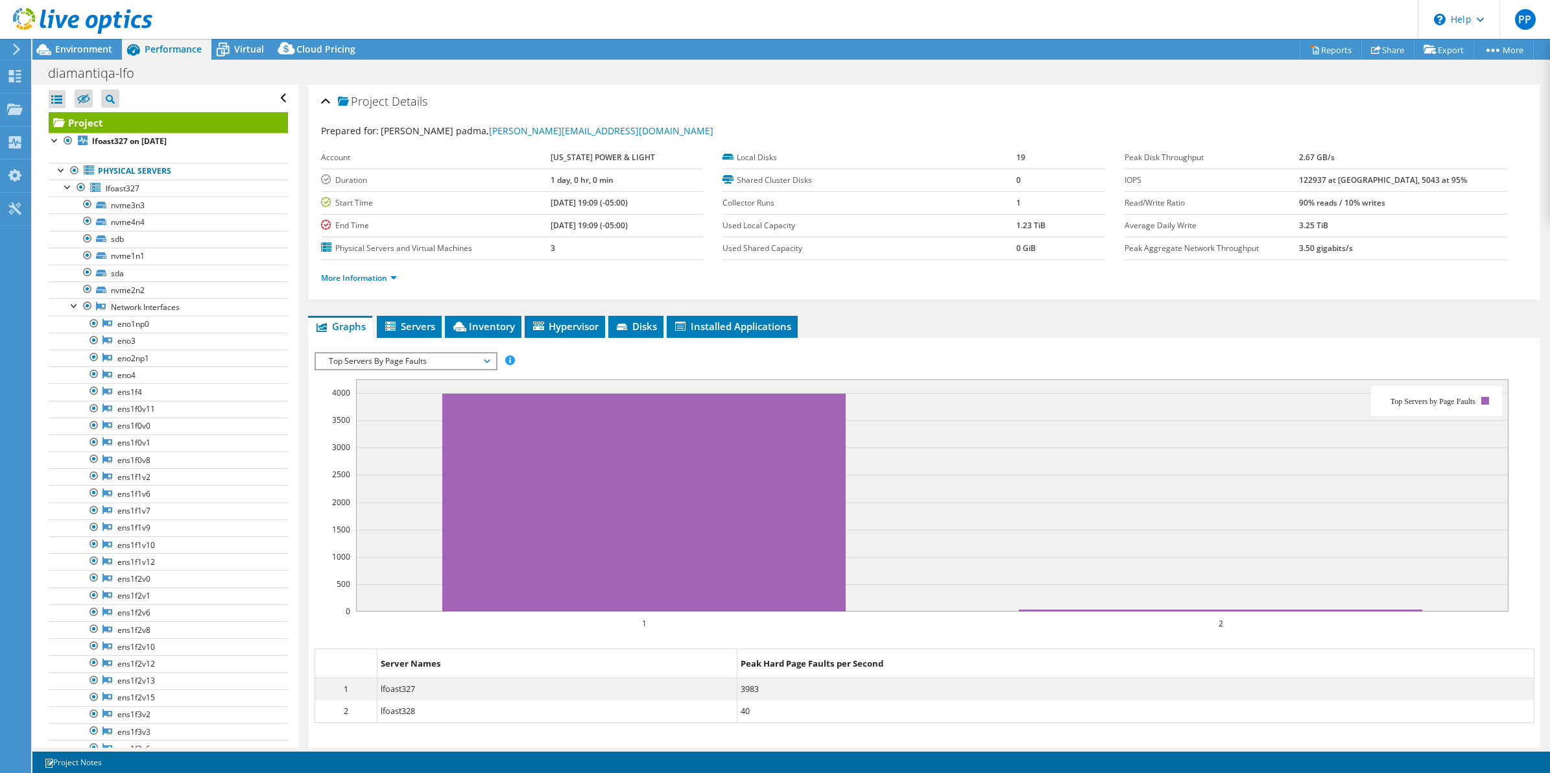
click at [1164, 354] on div "IOPS Disk Throughput IO Size Latency Queue Depth CPU Percentage Memory Page Fau…" at bounding box center [925, 361] width 1220 height 18
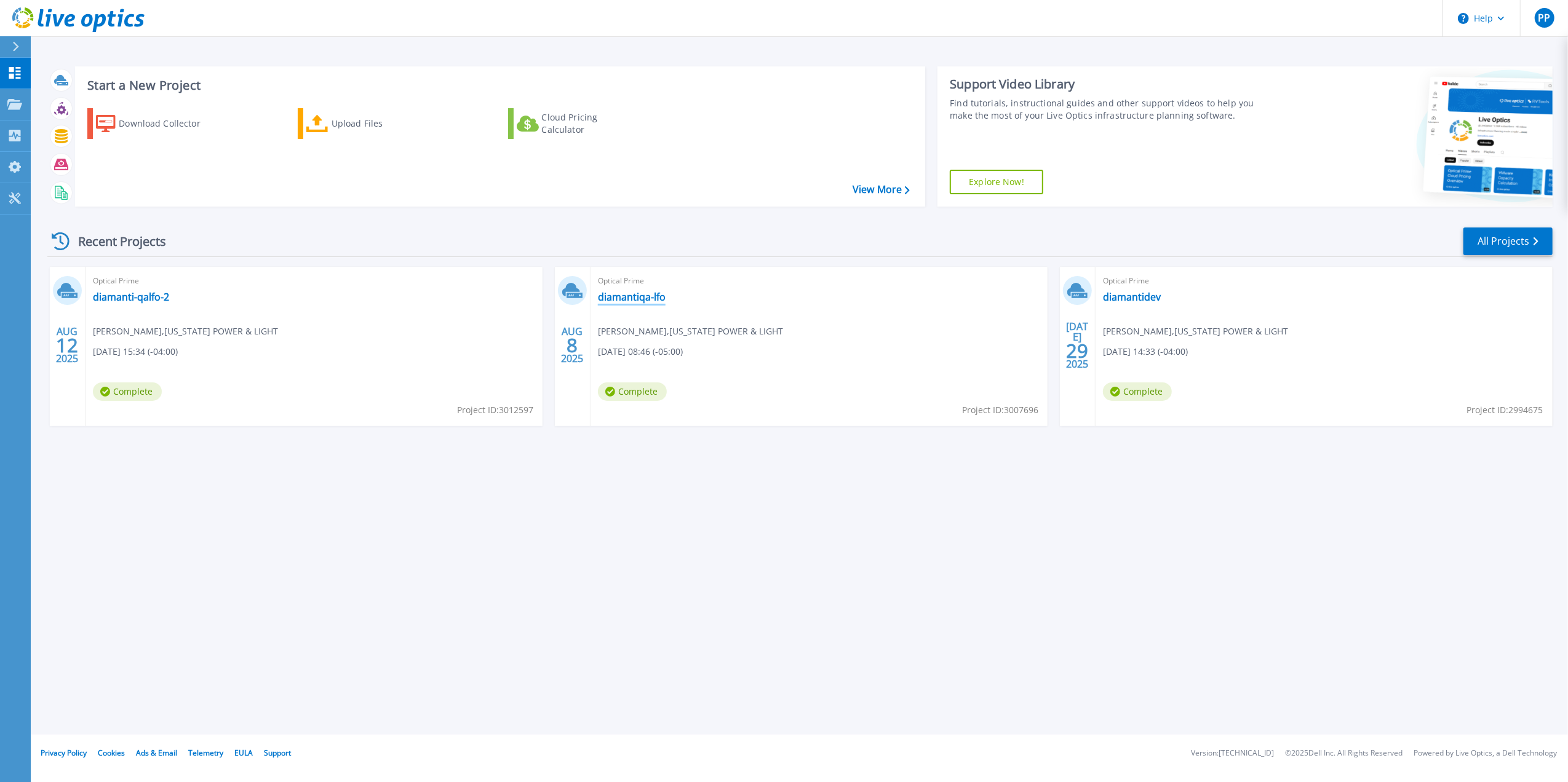
click at [609, 295] on link "diamantiqa-lfo" at bounding box center [631, 297] width 67 height 12
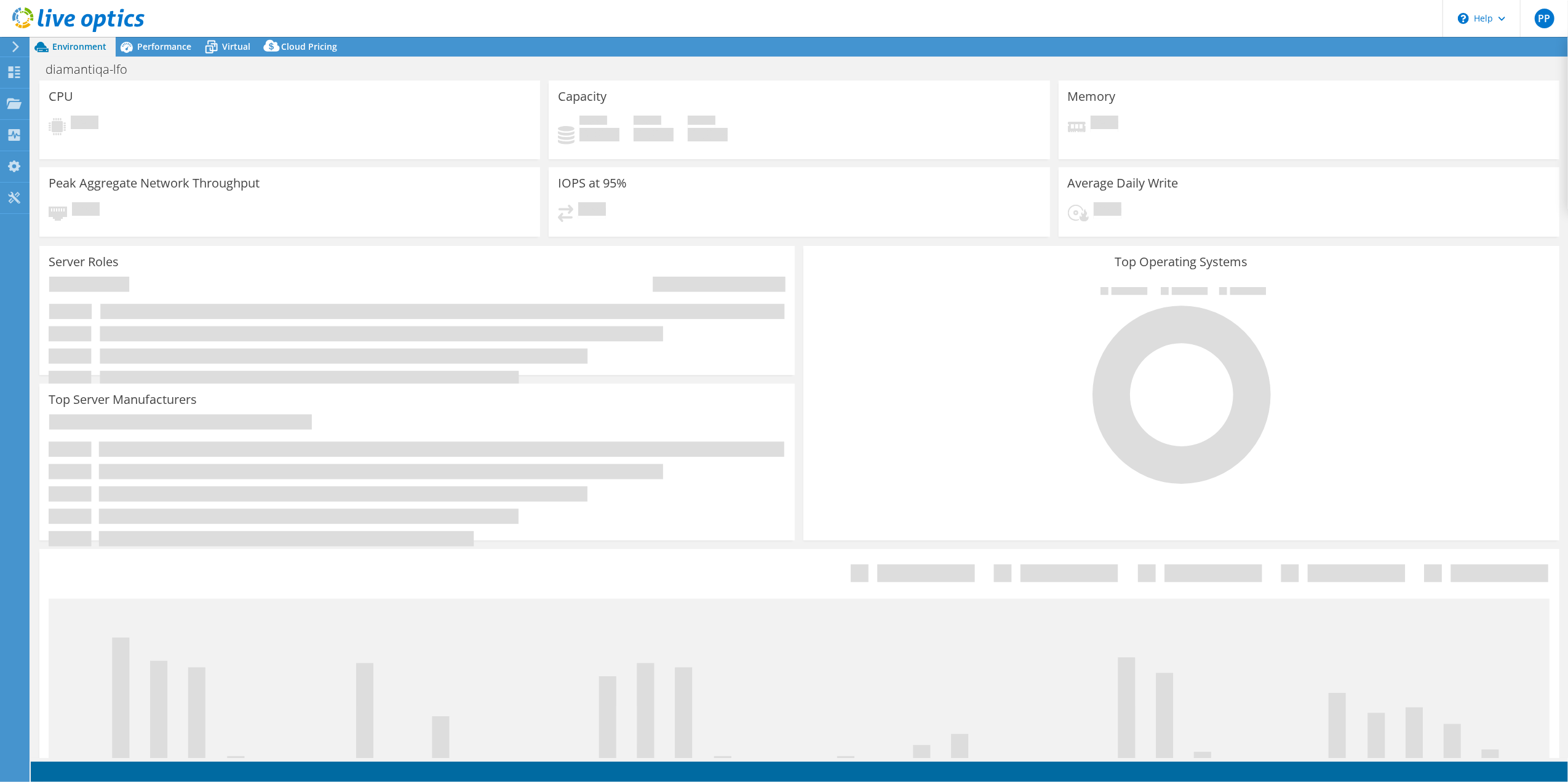
select select "USD"
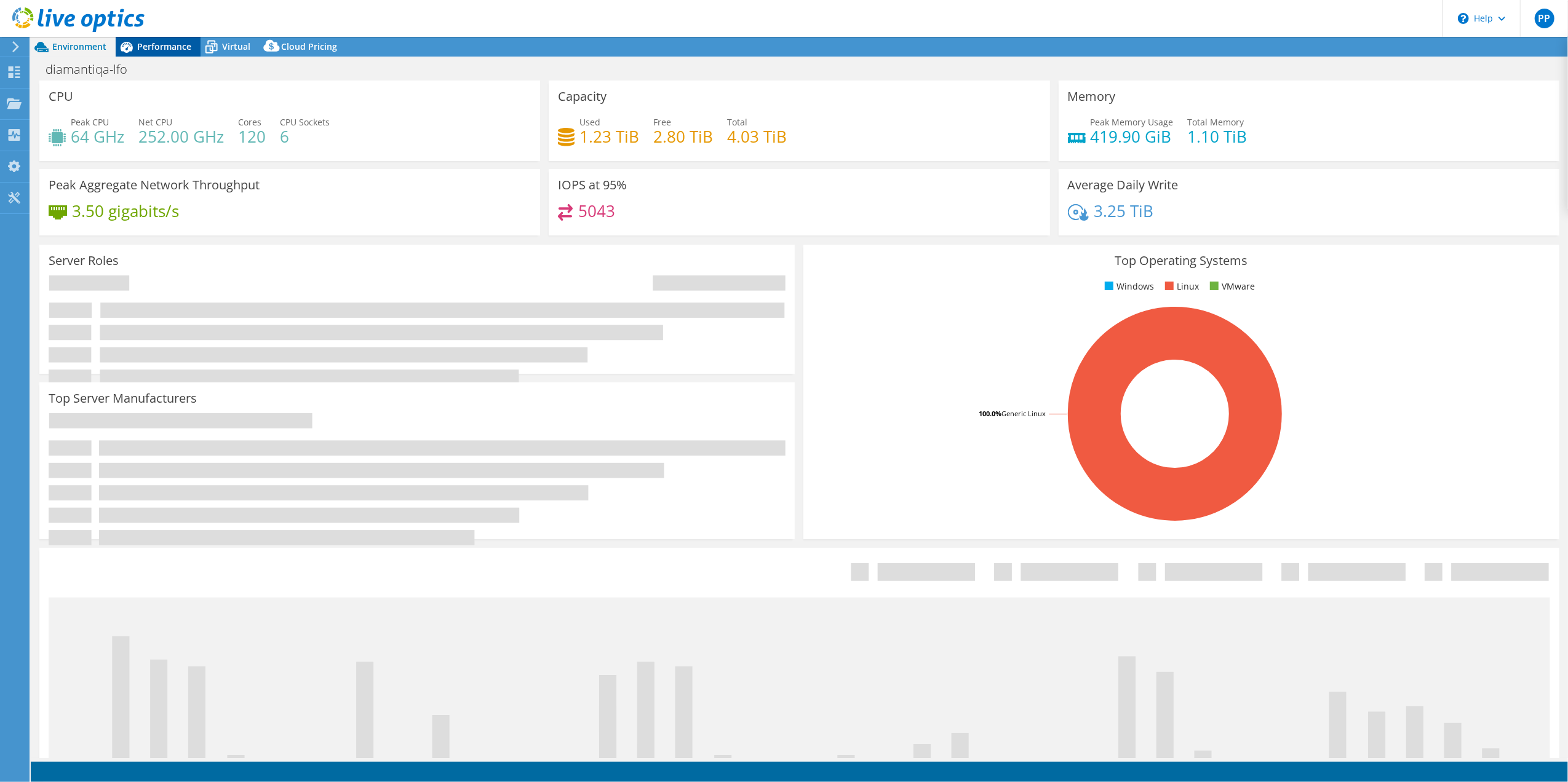
click at [170, 46] on span "Performance" at bounding box center [164, 46] width 54 height 11
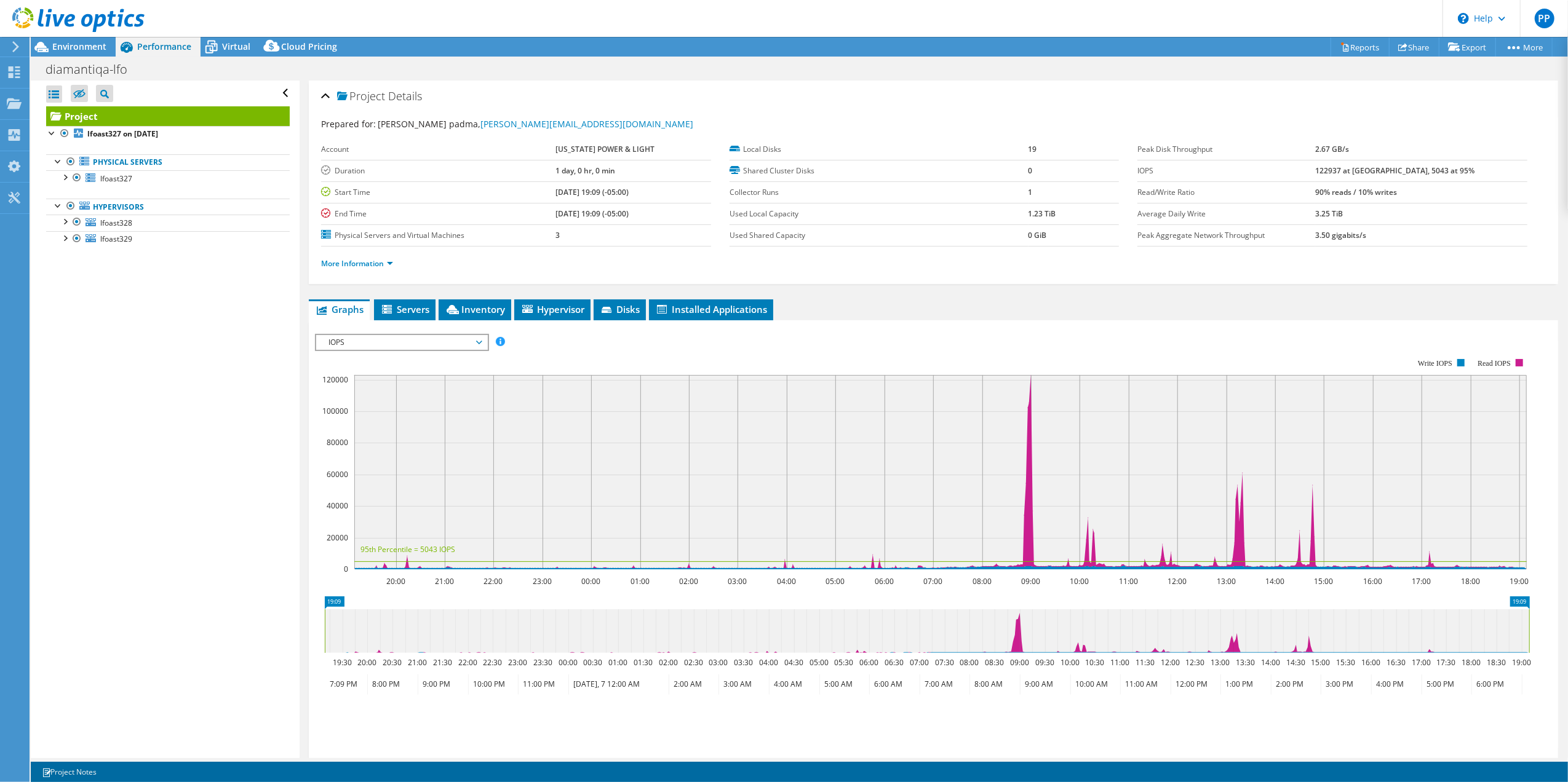
click at [470, 342] on span "IOPS" at bounding box center [401, 343] width 158 height 15
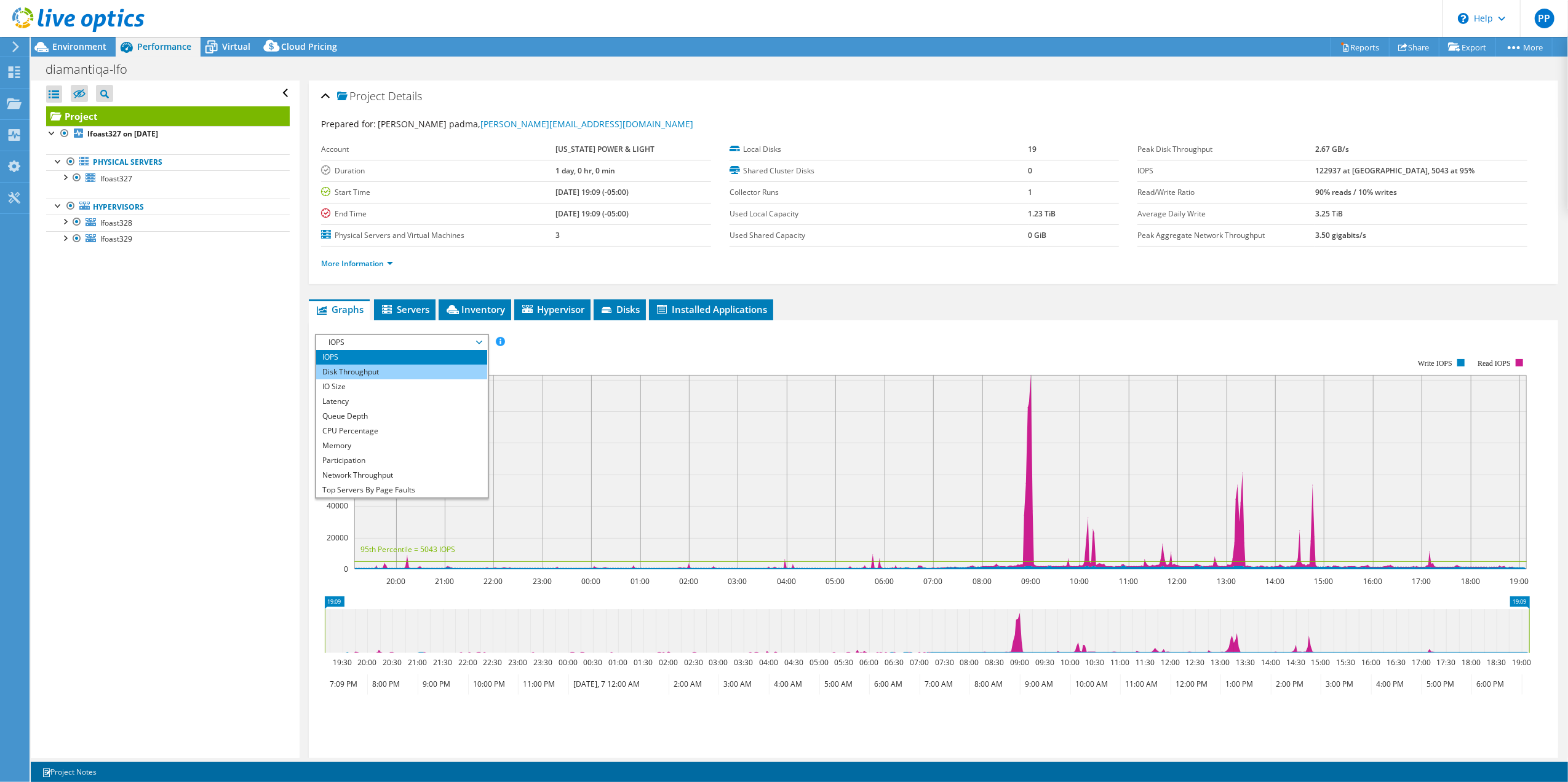
click at [455, 374] on li "Disk Throughput" at bounding box center [401, 373] width 171 height 15
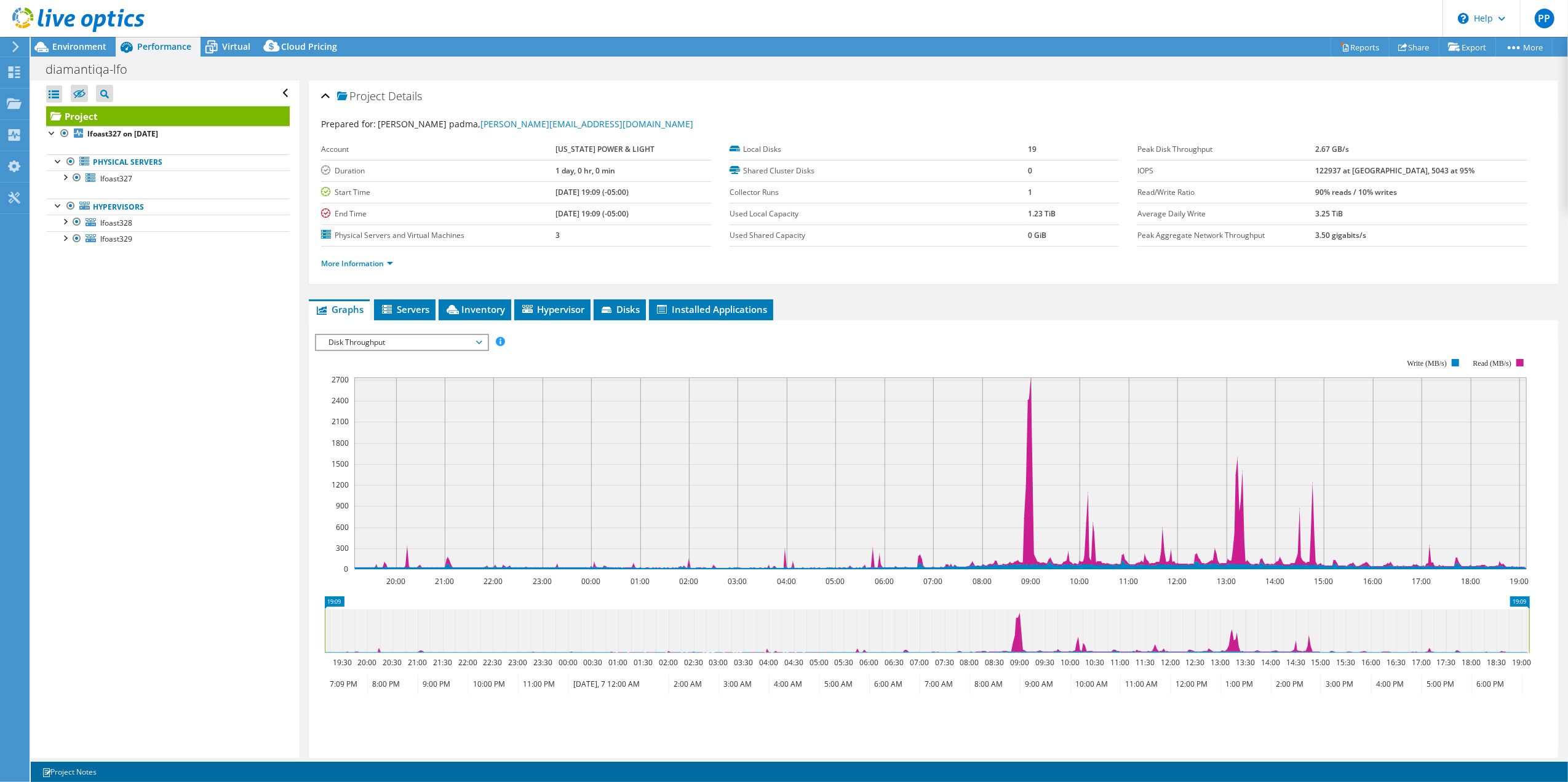
click at [544, 353] on rect at bounding box center [921, 464] width 1214 height 246
click at [471, 344] on span "Disk Throughput" at bounding box center [401, 343] width 158 height 15
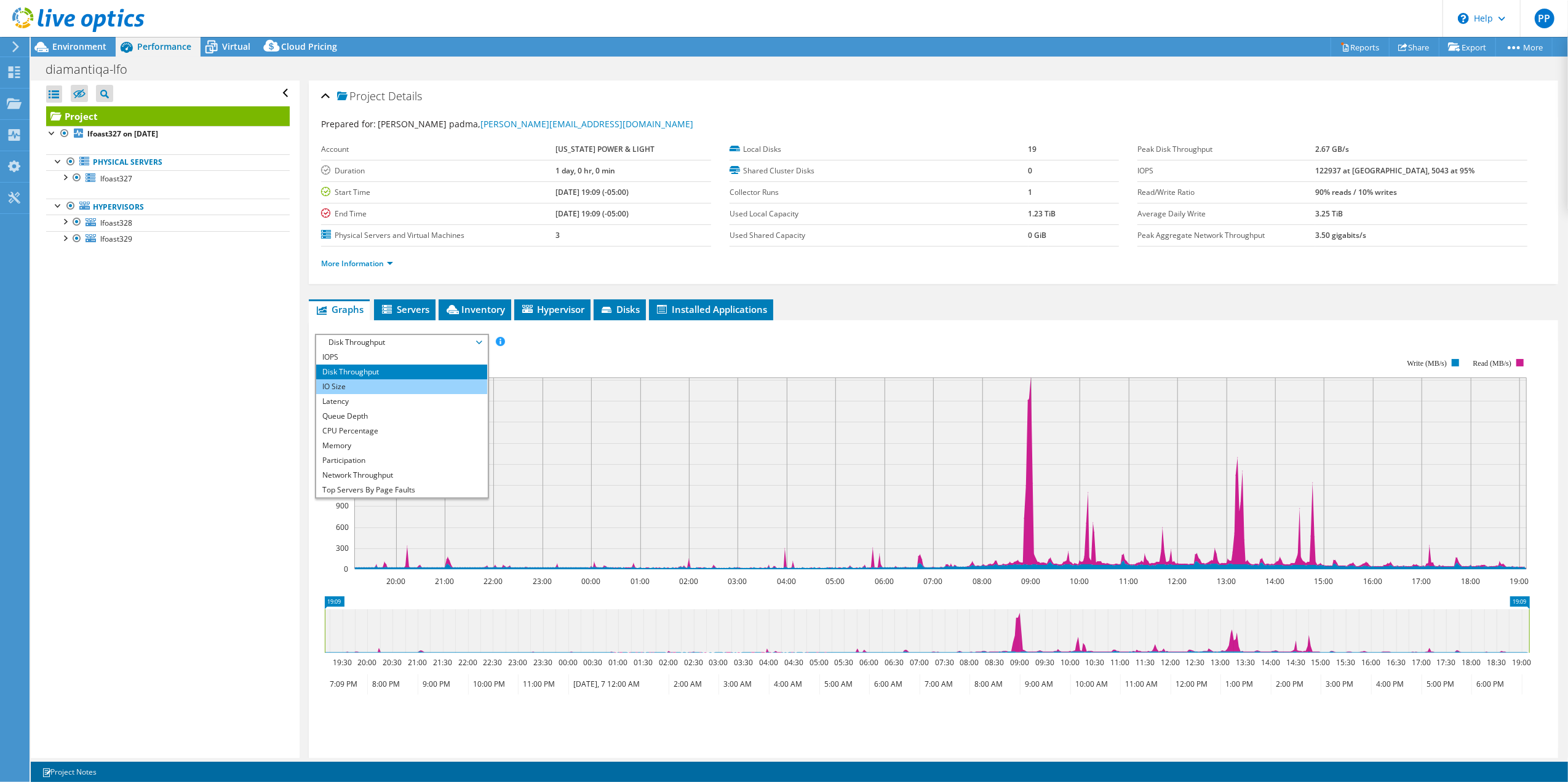
click at [460, 384] on li "IO Size" at bounding box center [401, 387] width 171 height 15
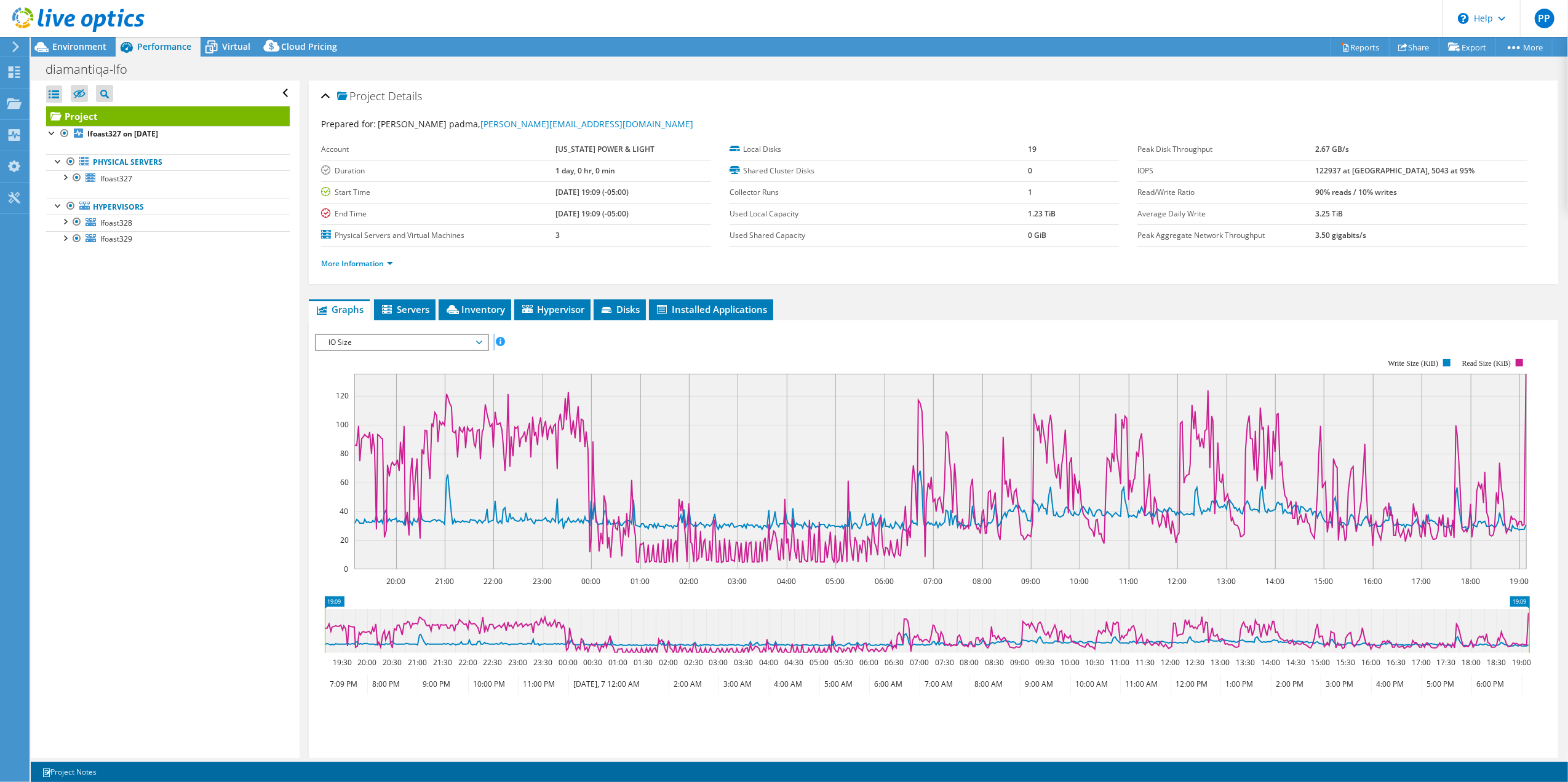
drag, startPoint x: 460, startPoint y: 346, endPoint x: 450, endPoint y: 348, distance: 10.2
click at [455, 352] on div "IOPS Disk Throughput IO Size Latency Queue Depth CPU Percentage Memory Page Fau…" at bounding box center [933, 543] width 1237 height 420
drag, startPoint x: 450, startPoint y: 348, endPoint x: 479, endPoint y: 344, distance: 29.3
click at [479, 344] on span "IO Size" at bounding box center [401, 343] width 158 height 15
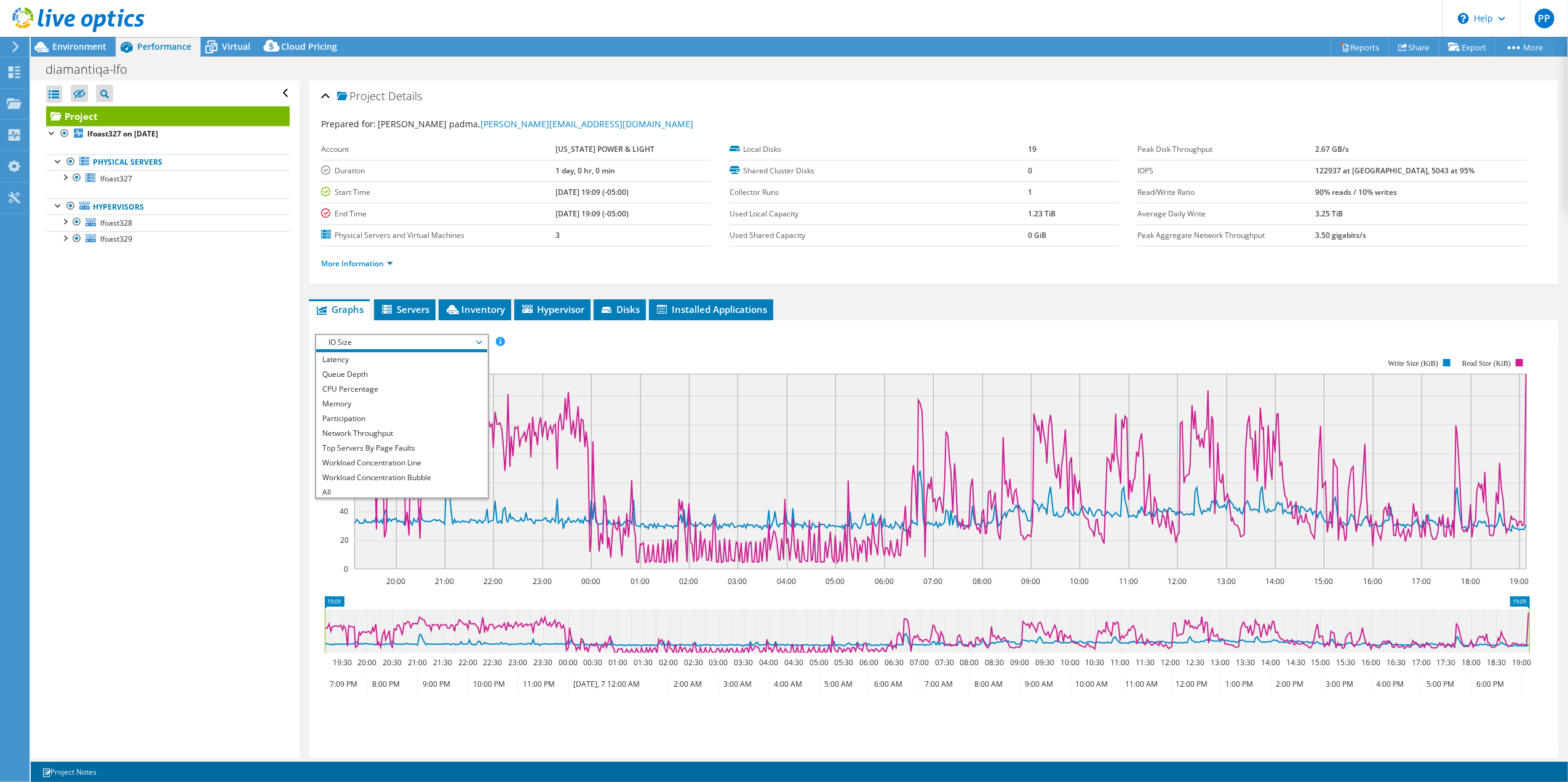
scroll to position [45, 0]
click at [468, 493] on li "All" at bounding box center [401, 490] width 171 height 15
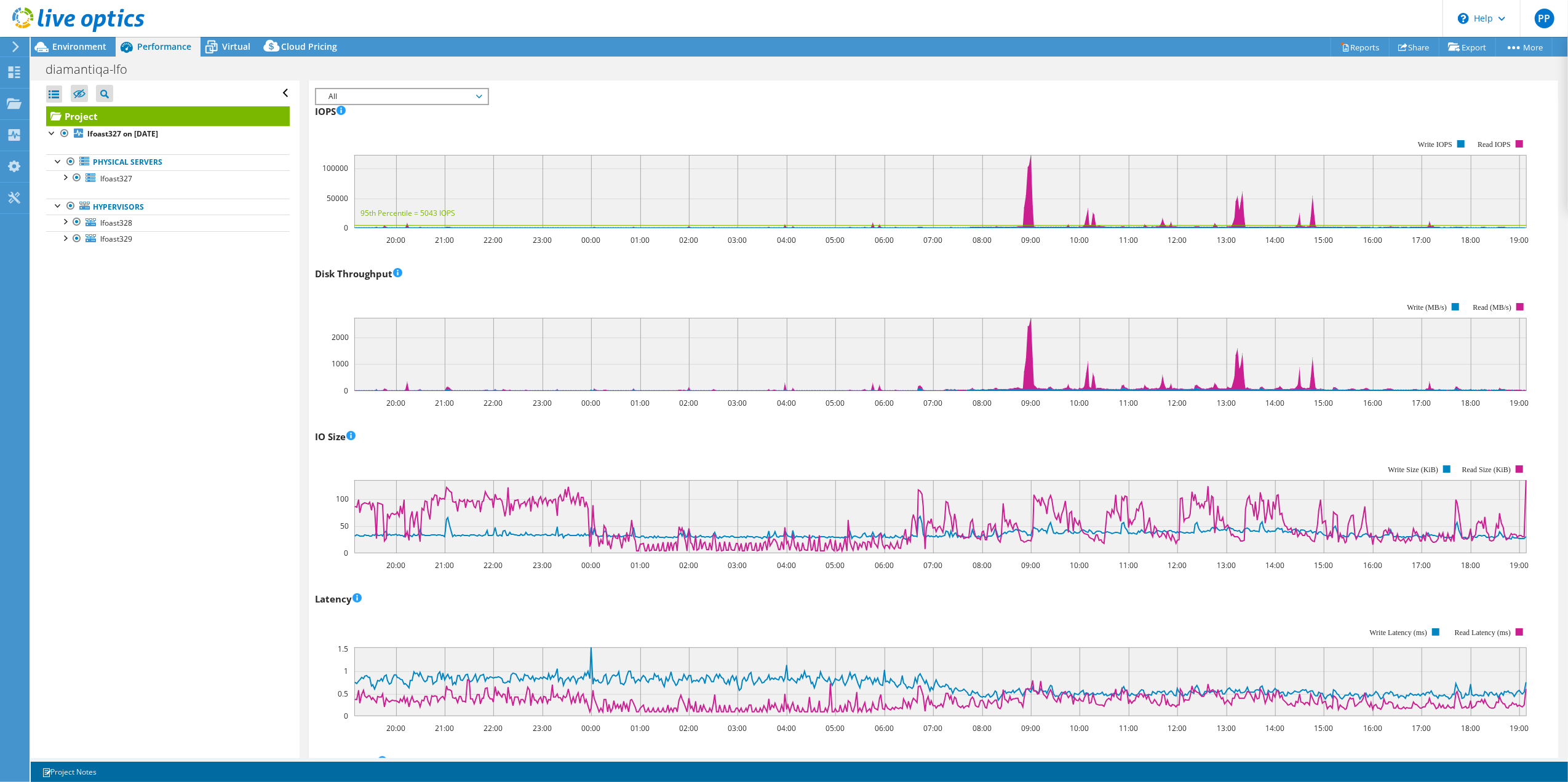
scroll to position [0, 0]
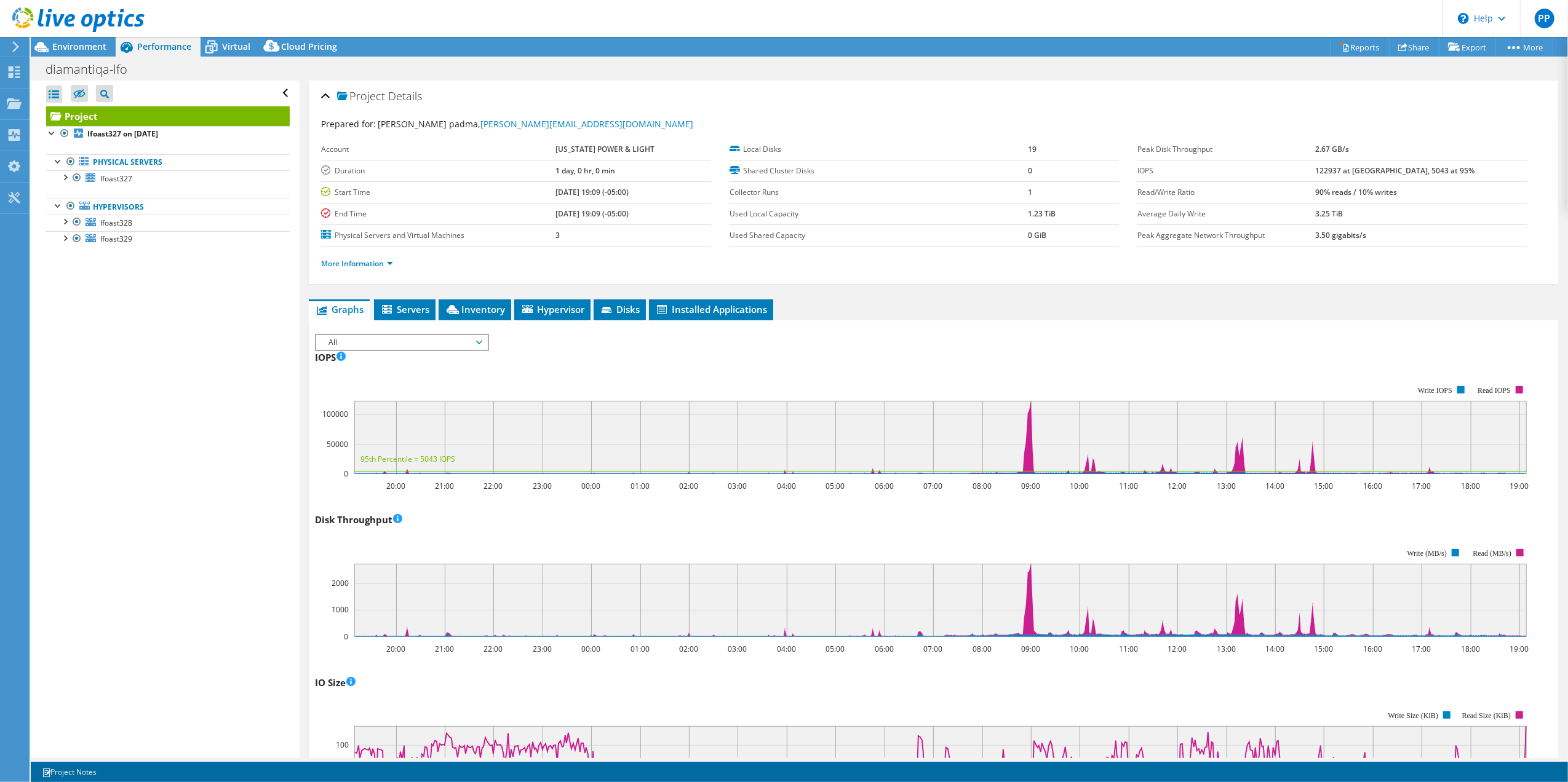
click at [616, 361] on div "IOPS 20:00 21:00 22:00 23:00 00:00 01:00 02:00 03:00 04:00 05:00 06:00 07:00 08…" at bounding box center [933, 420] width 1237 height 144
click at [63, 222] on div at bounding box center [64, 220] width 12 height 12
click at [67, 384] on div at bounding box center [64, 381] width 12 height 12
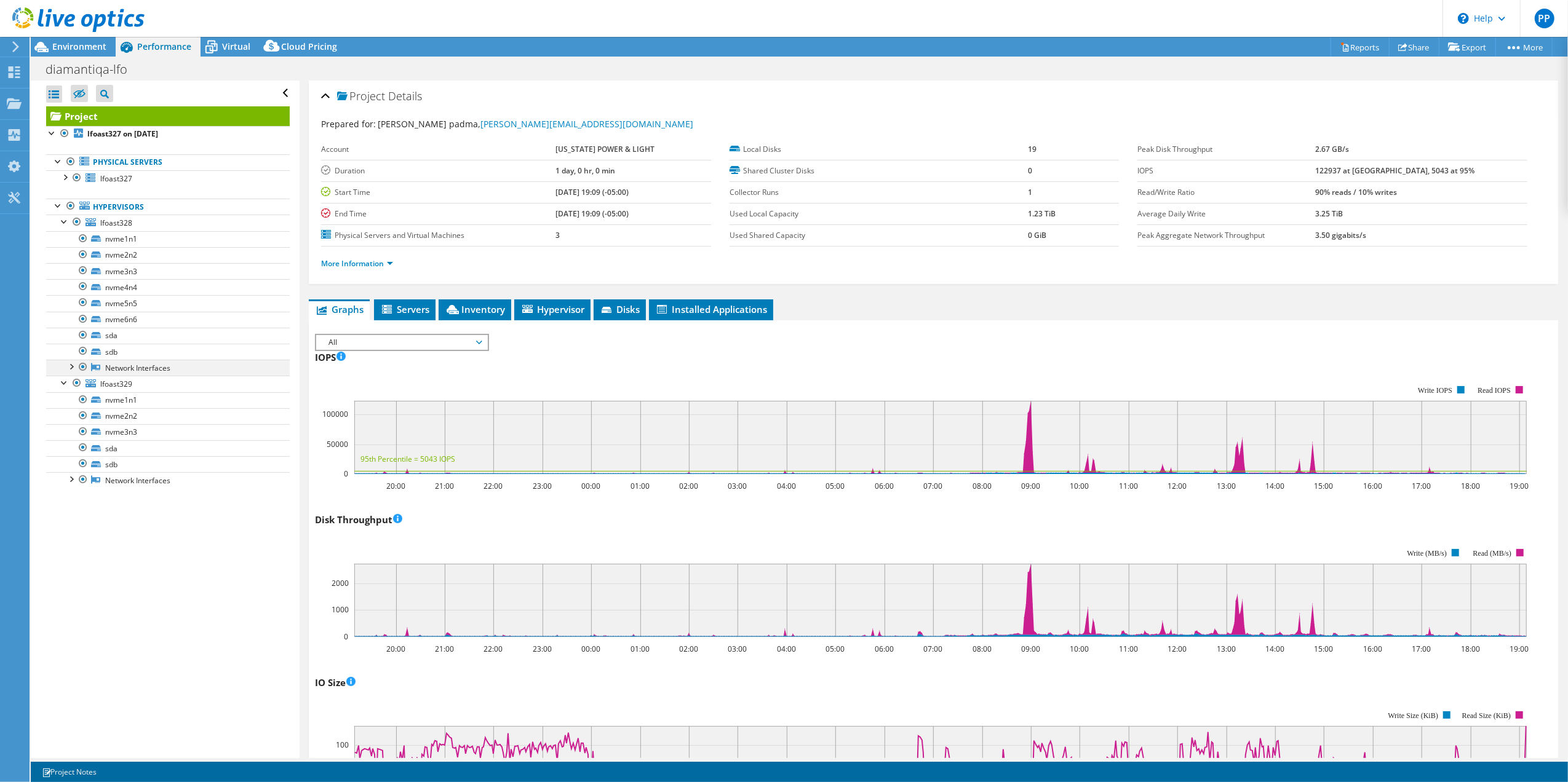
click at [74, 371] on div at bounding box center [70, 365] width 12 height 12
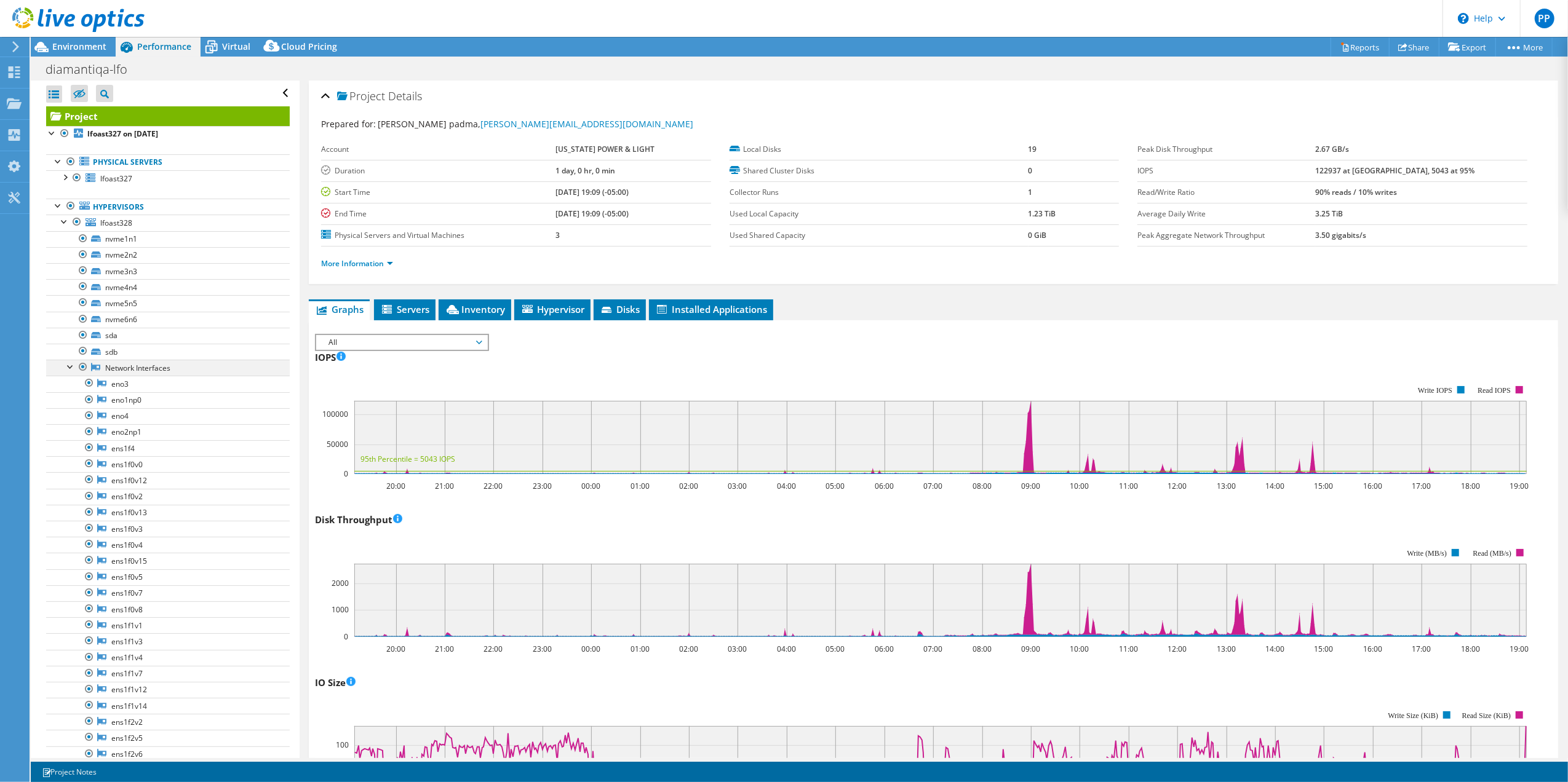
click at [72, 367] on div at bounding box center [70, 365] width 12 height 12
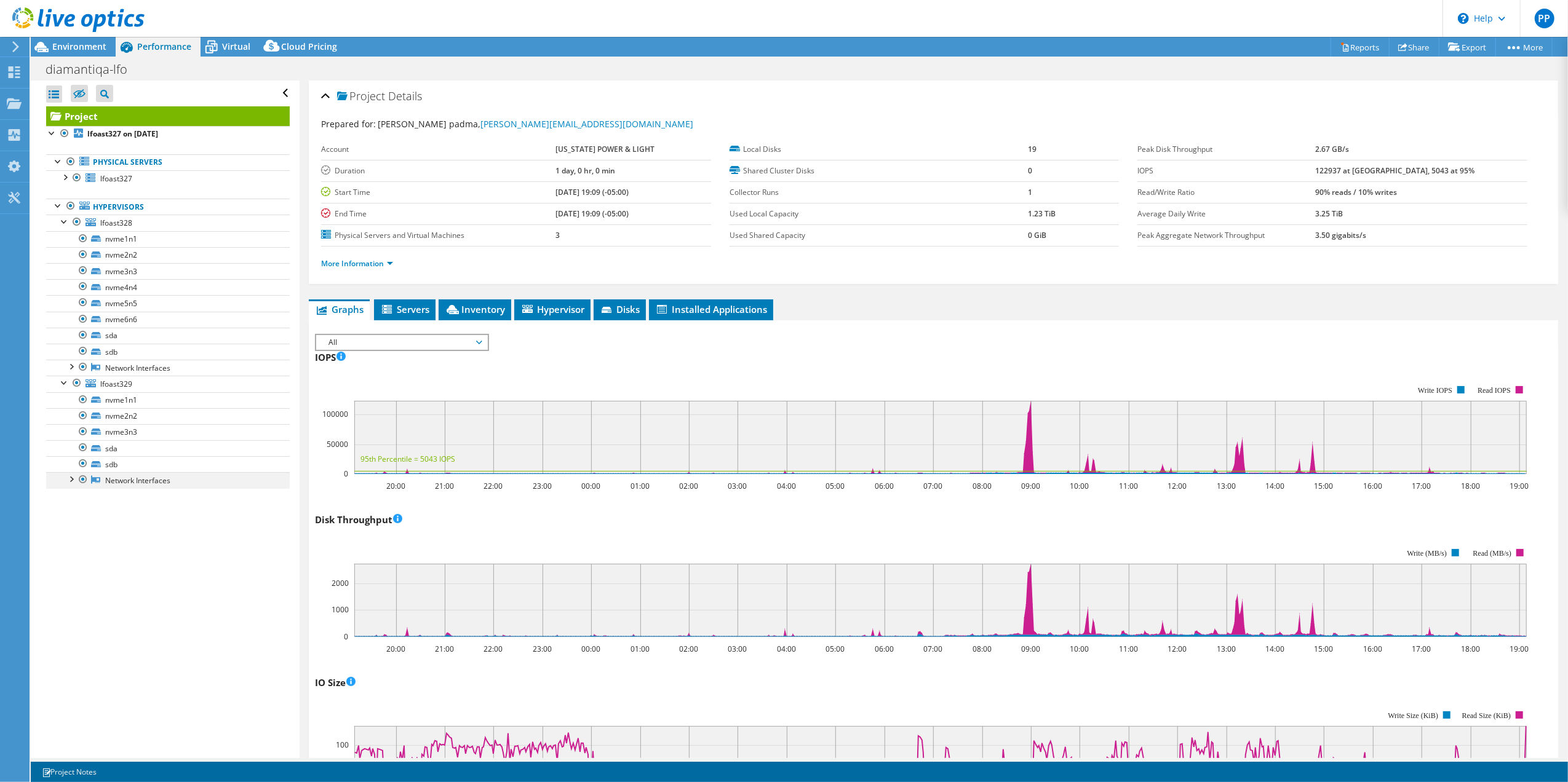
click at [72, 482] on div at bounding box center [70, 478] width 12 height 12
click at [121, 538] on div "Open All Close All Hide Excluded Nodes Project Tree Filter" at bounding box center [164, 419] width 268 height 678
click at [601, 351] on div "IOPS 20:00 21:00 22:00 23:00 00:00 01:00 02:00 03:00 04:00 05:00 06:00 07:00 08…" at bounding box center [933, 420] width 1237 height 144
click at [848, 369] on icon "20:00 21:00 22:00 23:00 00:00 01:00 02:00 03:00 04:00 05:00 06:00 07:00 08:00 0…" at bounding box center [926, 430] width 1224 height 123
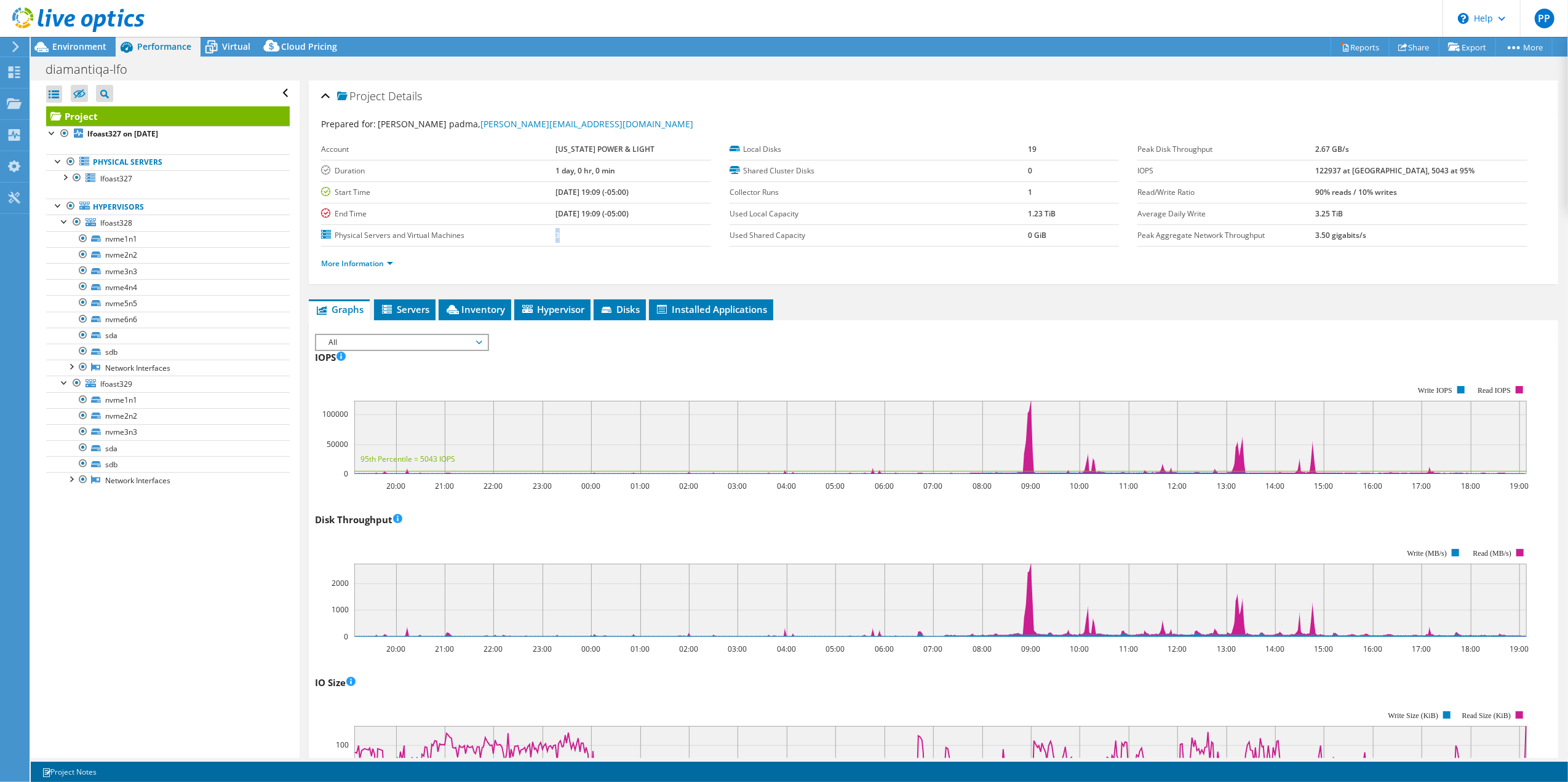
drag, startPoint x: 572, startPoint y: 239, endPoint x: 542, endPoint y: 239, distance: 30.0
click at [542, 239] on tr "Physical Servers and Virtual Machines 3" at bounding box center [516, 235] width 390 height 22
drag, startPoint x: 542, startPoint y: 239, endPoint x: 637, endPoint y: 270, distance: 99.9
click at [637, 270] on ul "More Information" at bounding box center [934, 263] width 1225 height 17
click at [888, 376] on rect at bounding box center [921, 430] width 1214 height 123
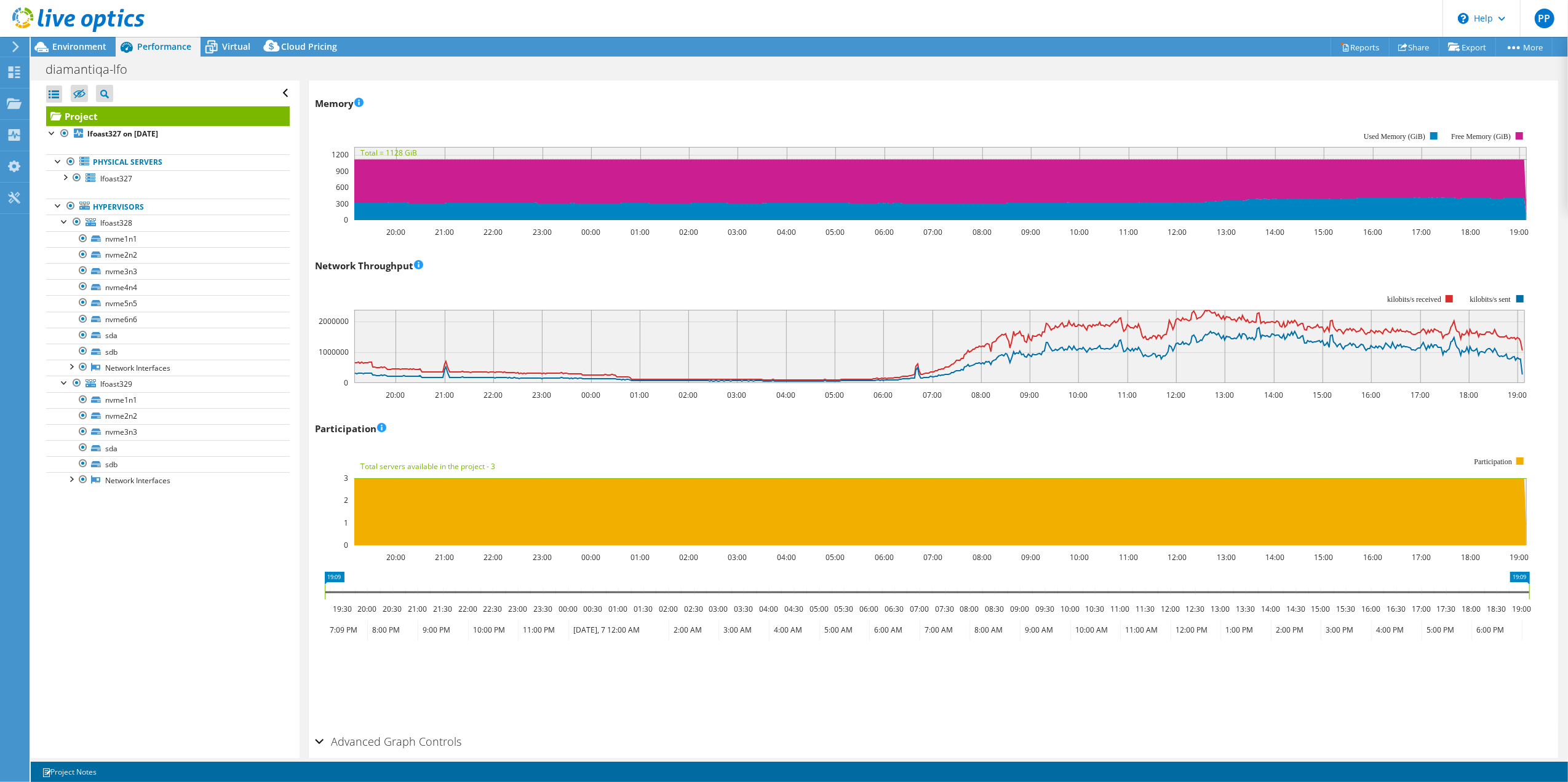
scroll to position [1286, 0]
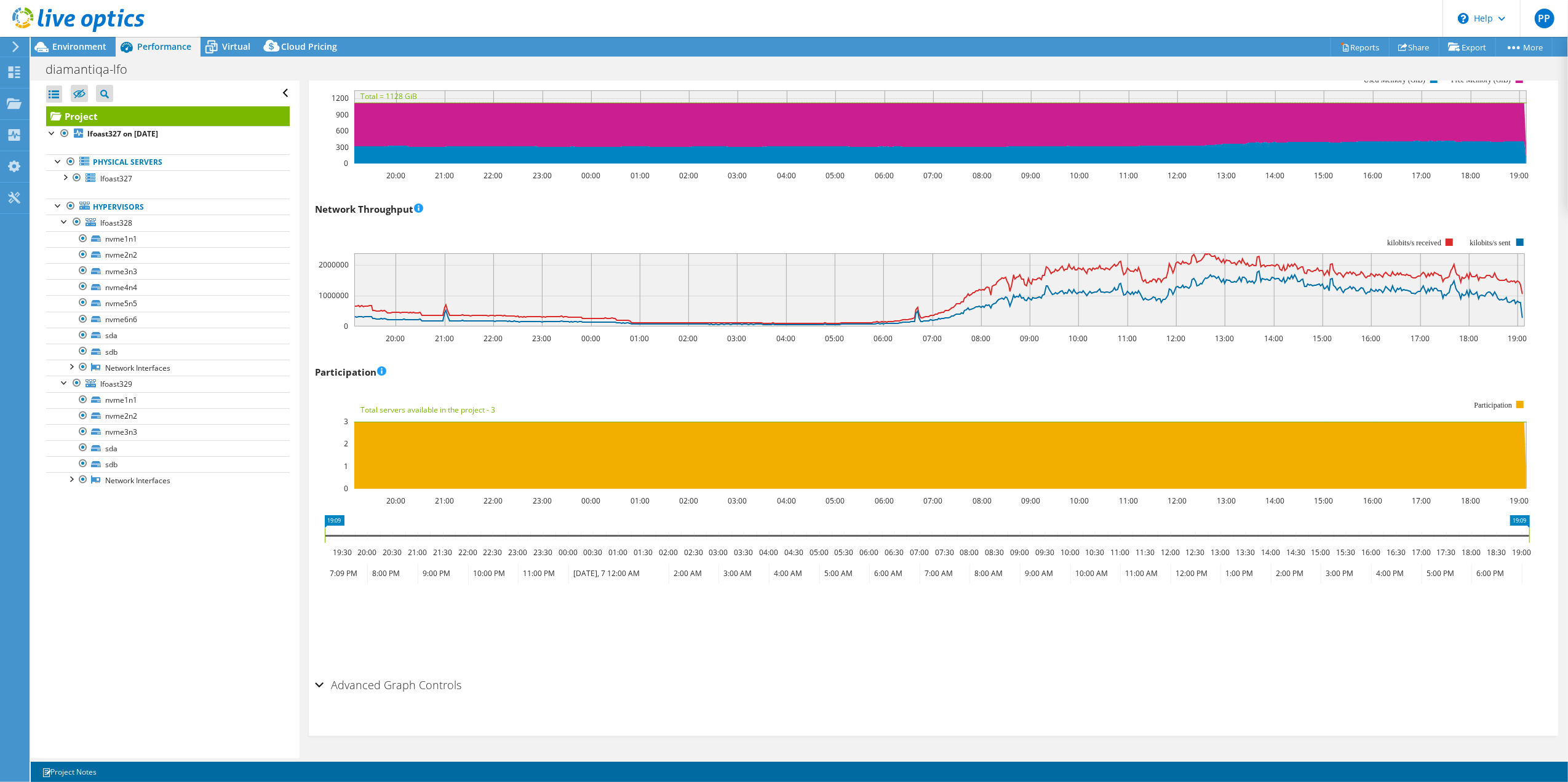
click at [379, 682] on h2 "Advanced Graph Controls" at bounding box center [388, 685] width 146 height 25
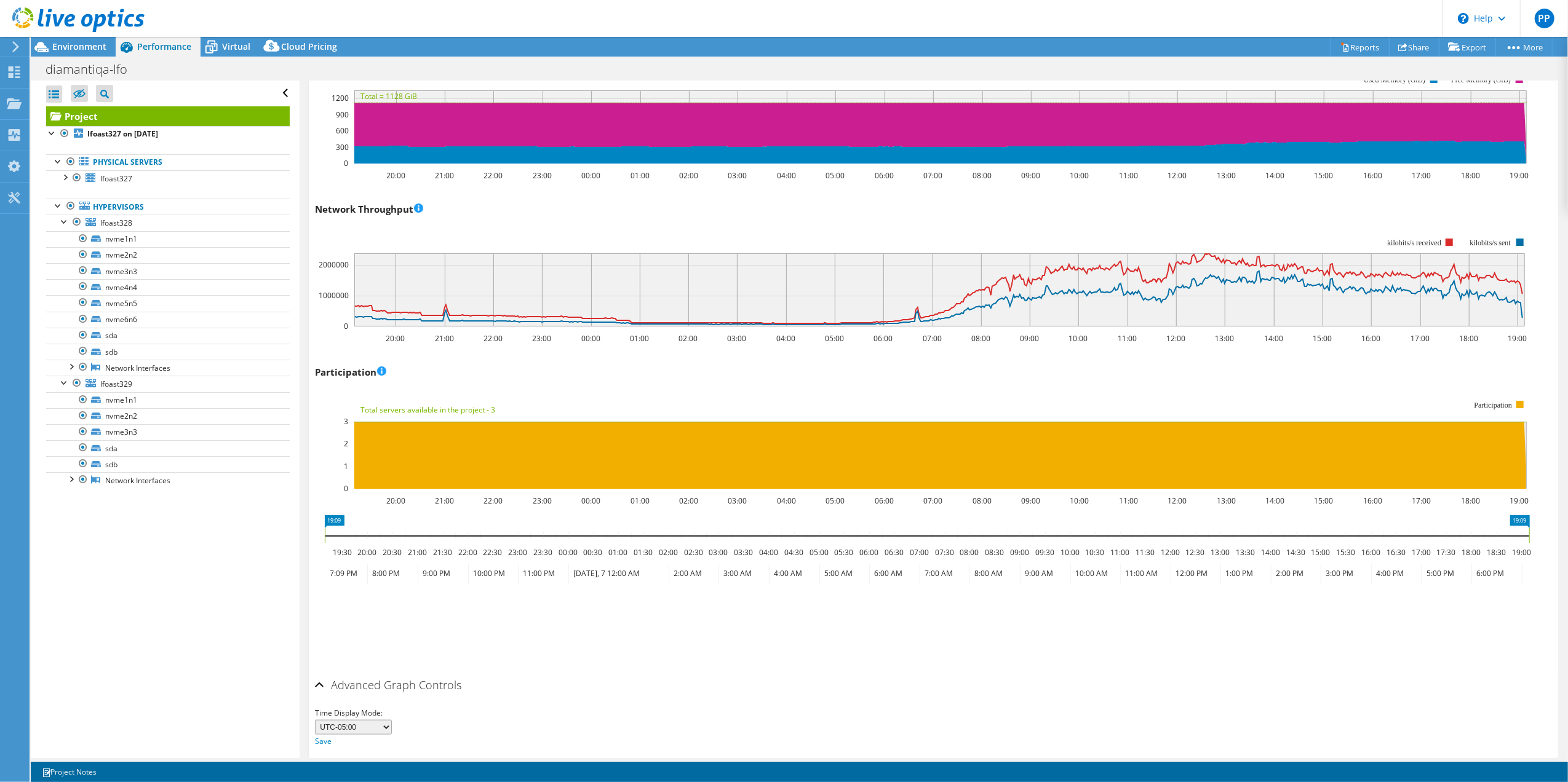
scroll to position [1334, 0]
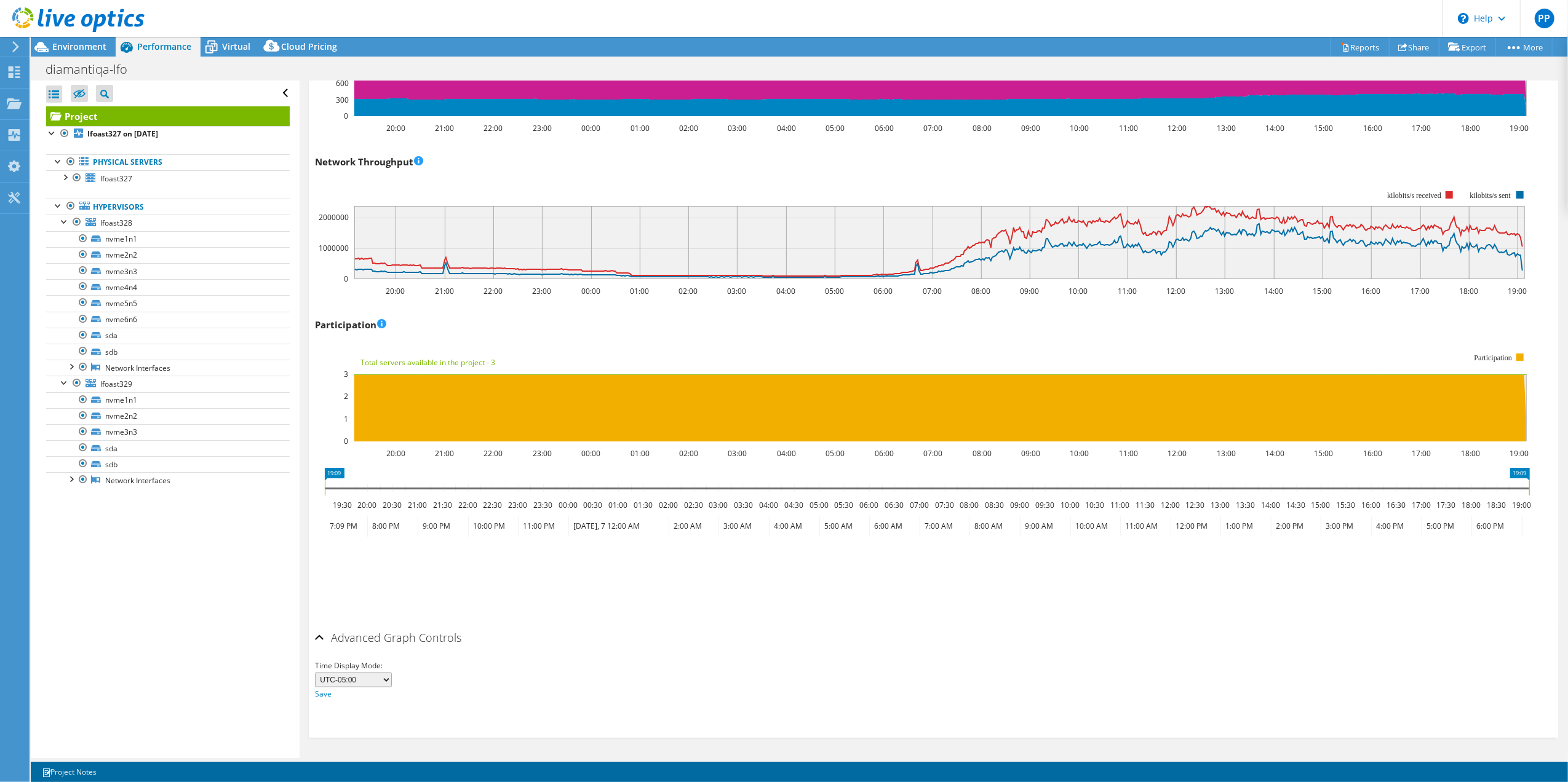
click at [510, 655] on div "Time Display Mode: UTC-12:00 UTC-11:00 UTC-10:00 UTC-09:30 UTC-09:00 UTC-08:00 …" at bounding box center [933, 677] width 1237 height 49
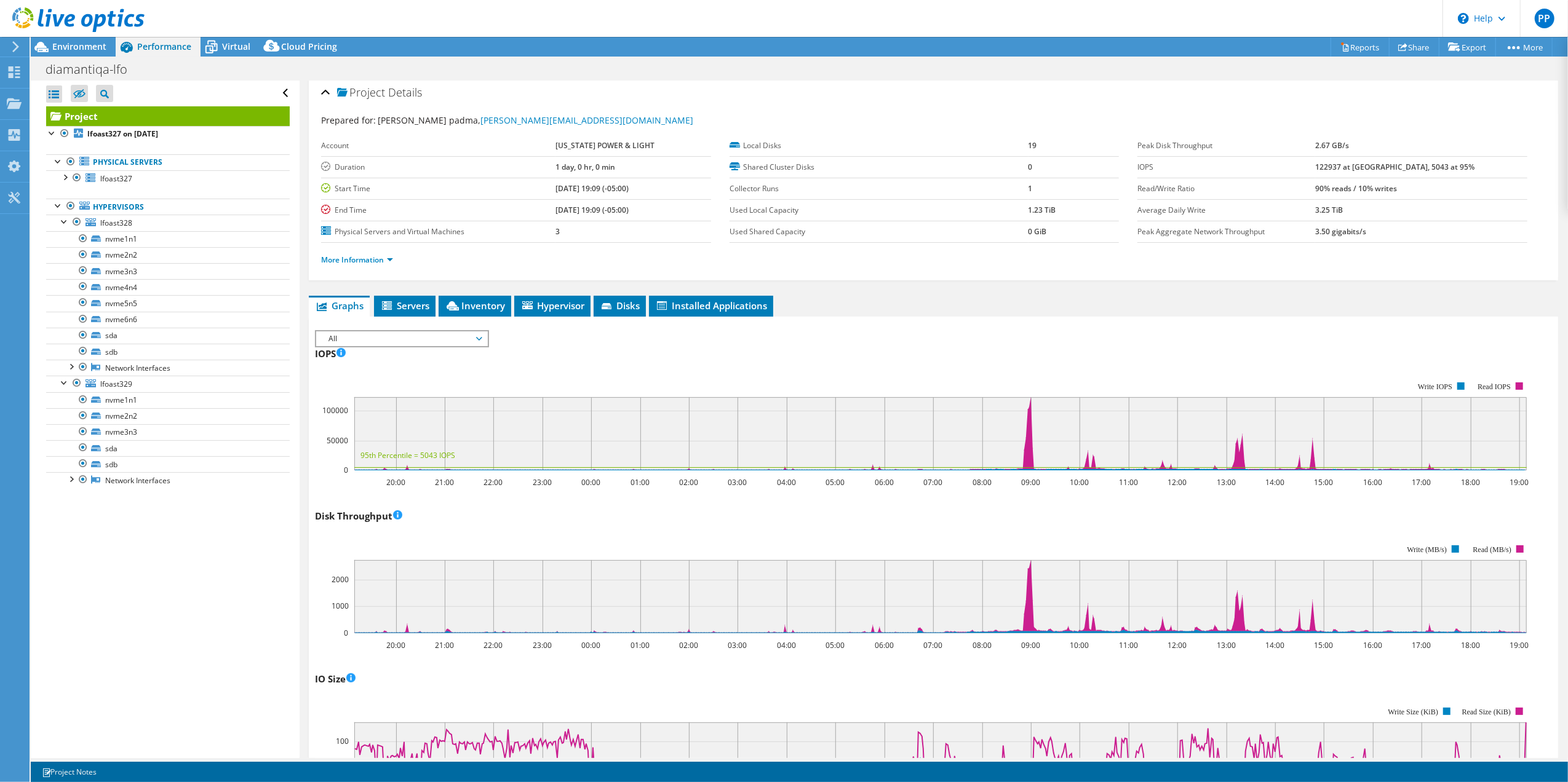
scroll to position [0, 0]
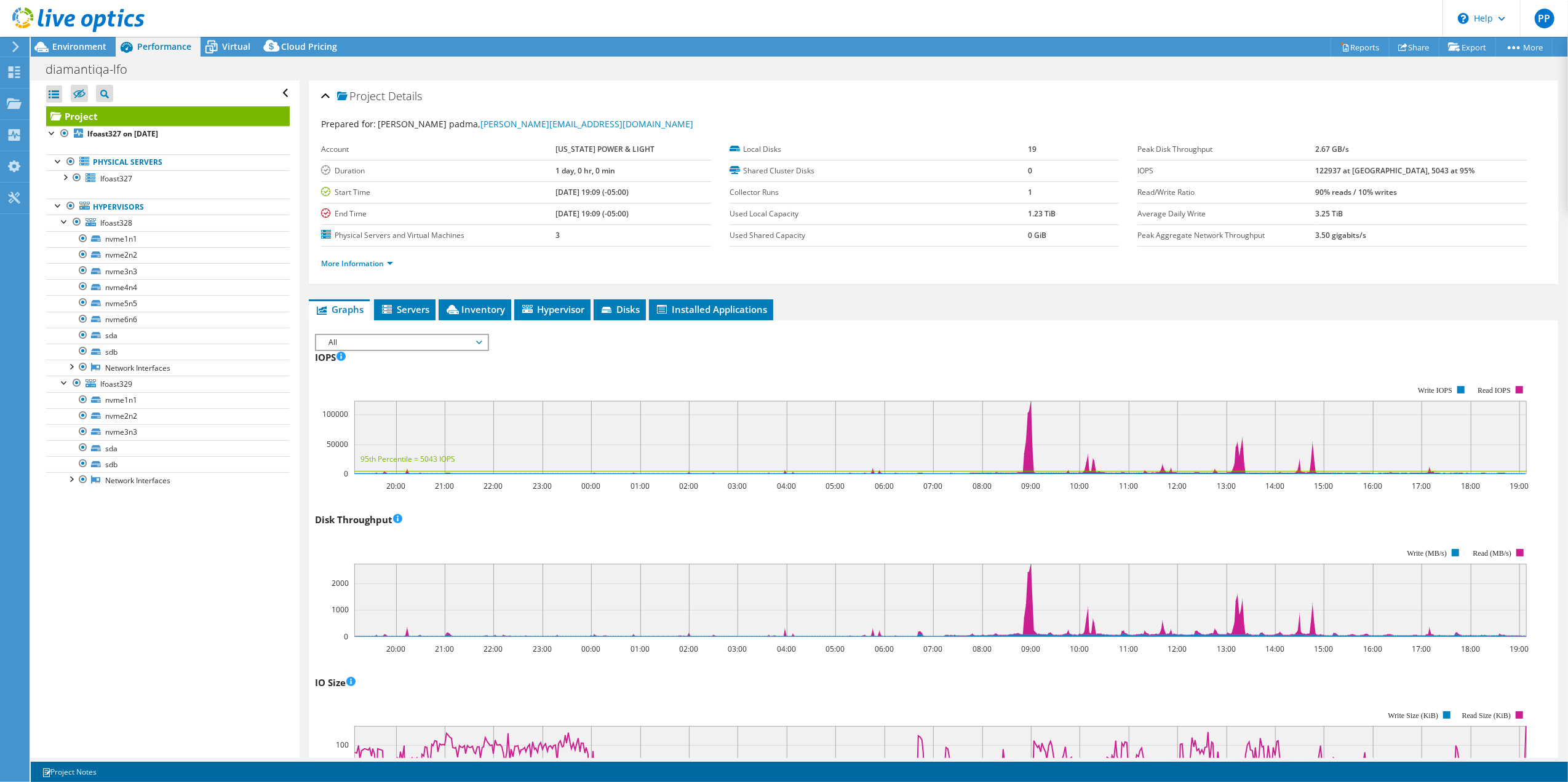
click at [305, 72] on div "diamantiqa-lfo Print" at bounding box center [798, 69] width 1537 height 23
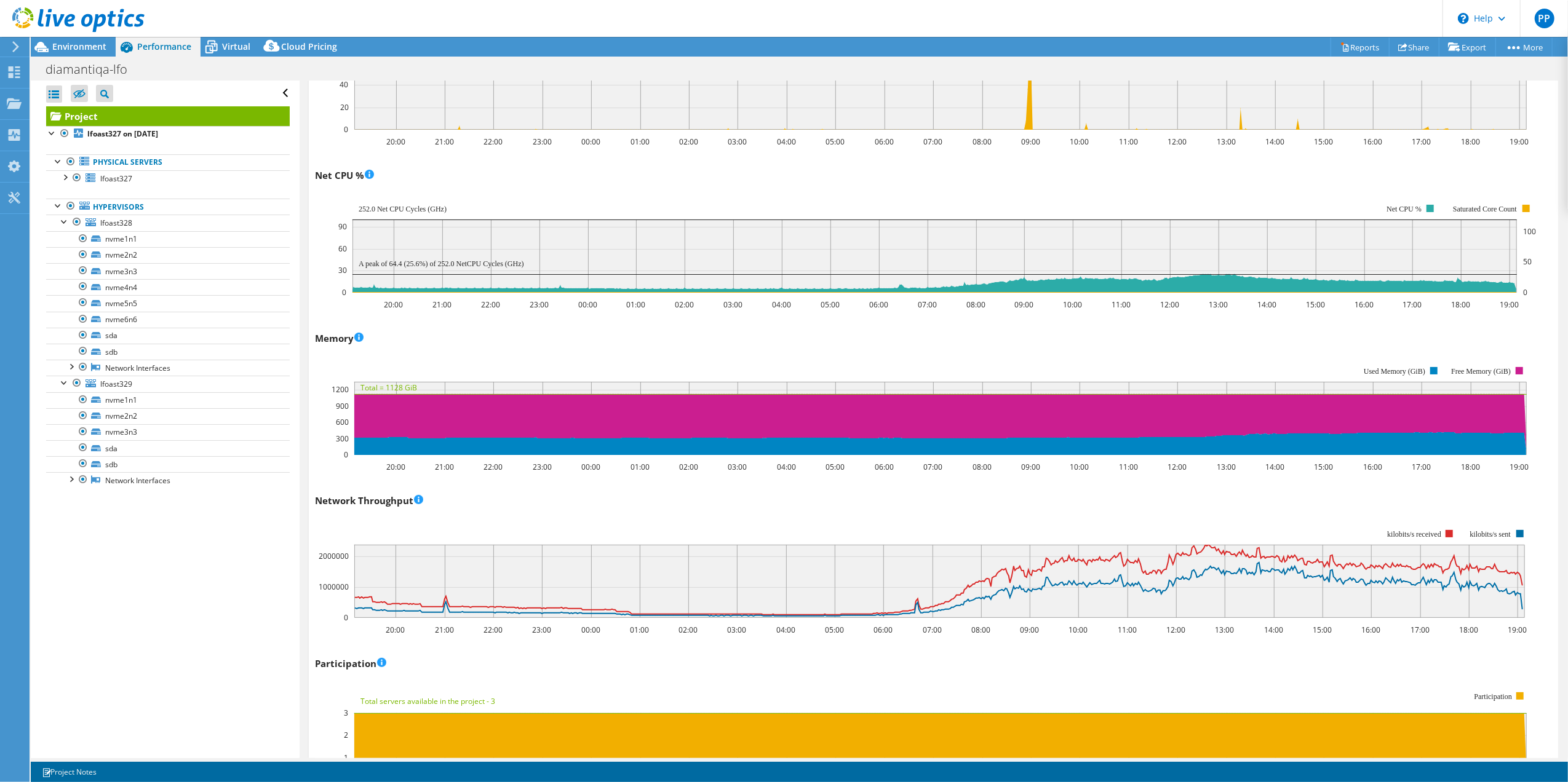
scroll to position [1065, 0]
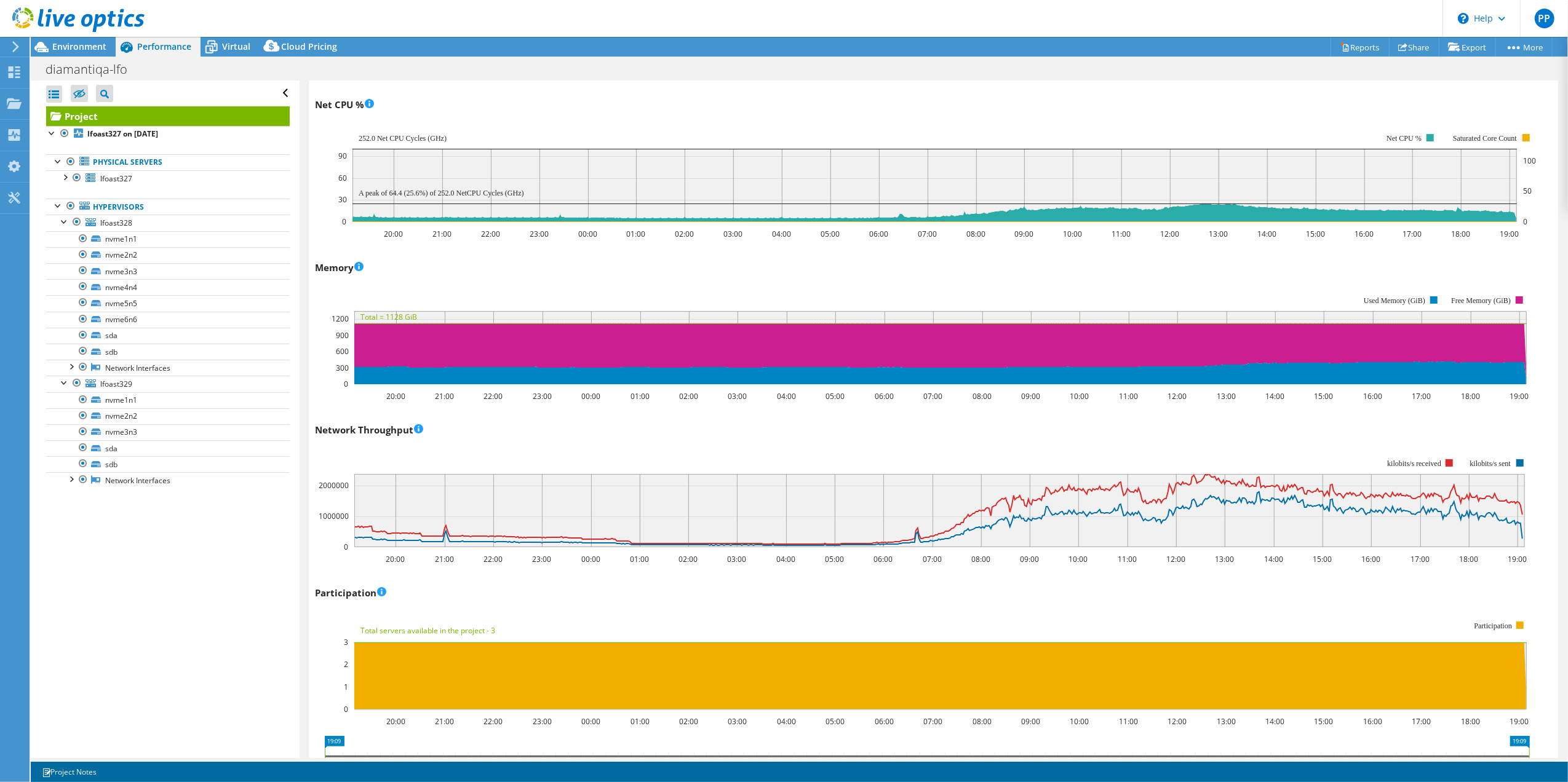
click at [580, 192] on rect at bounding box center [935, 185] width 1164 height 73
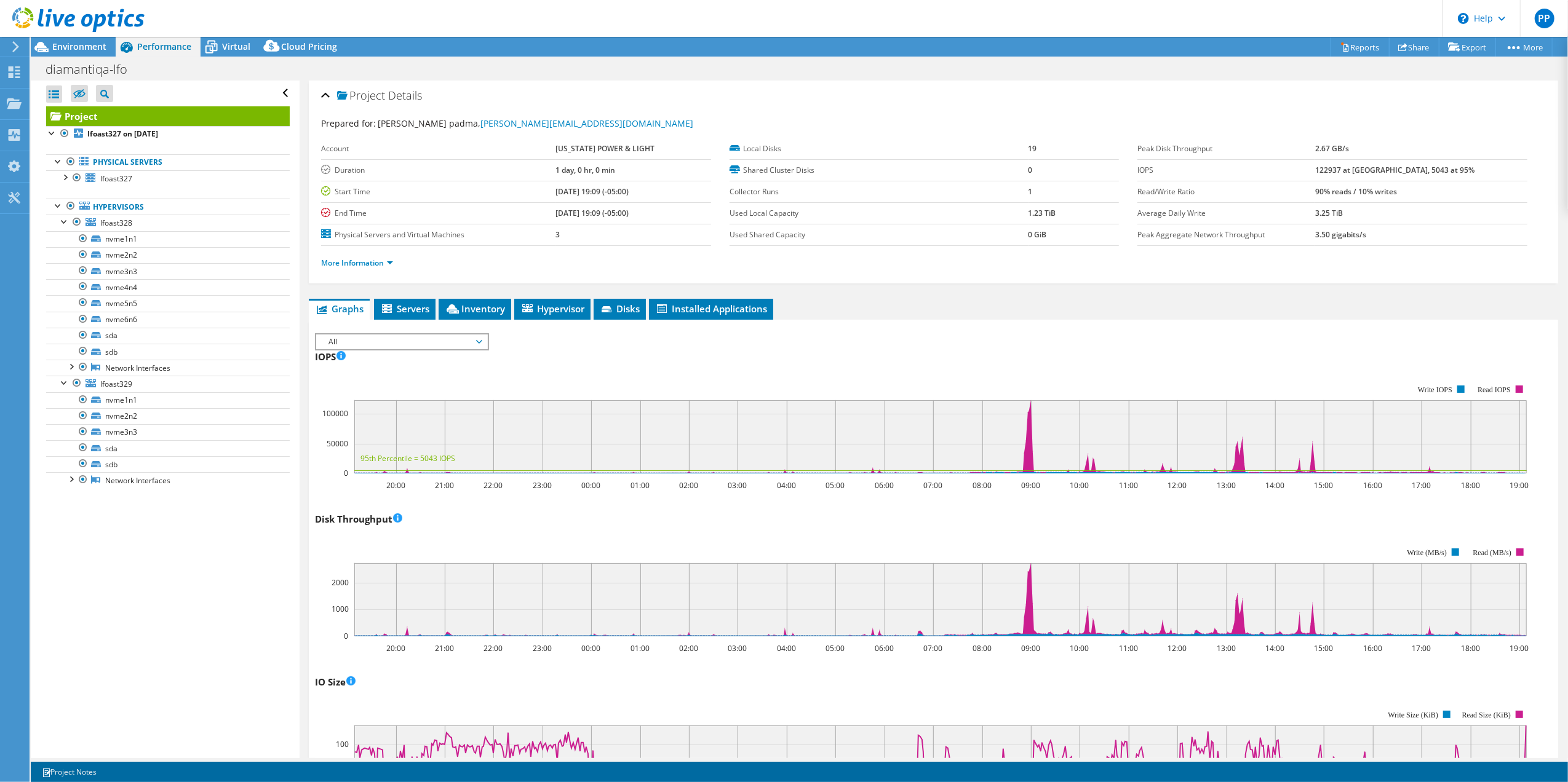
scroll to position [0, 0]
click at [379, 338] on span "All" at bounding box center [401, 343] width 158 height 15
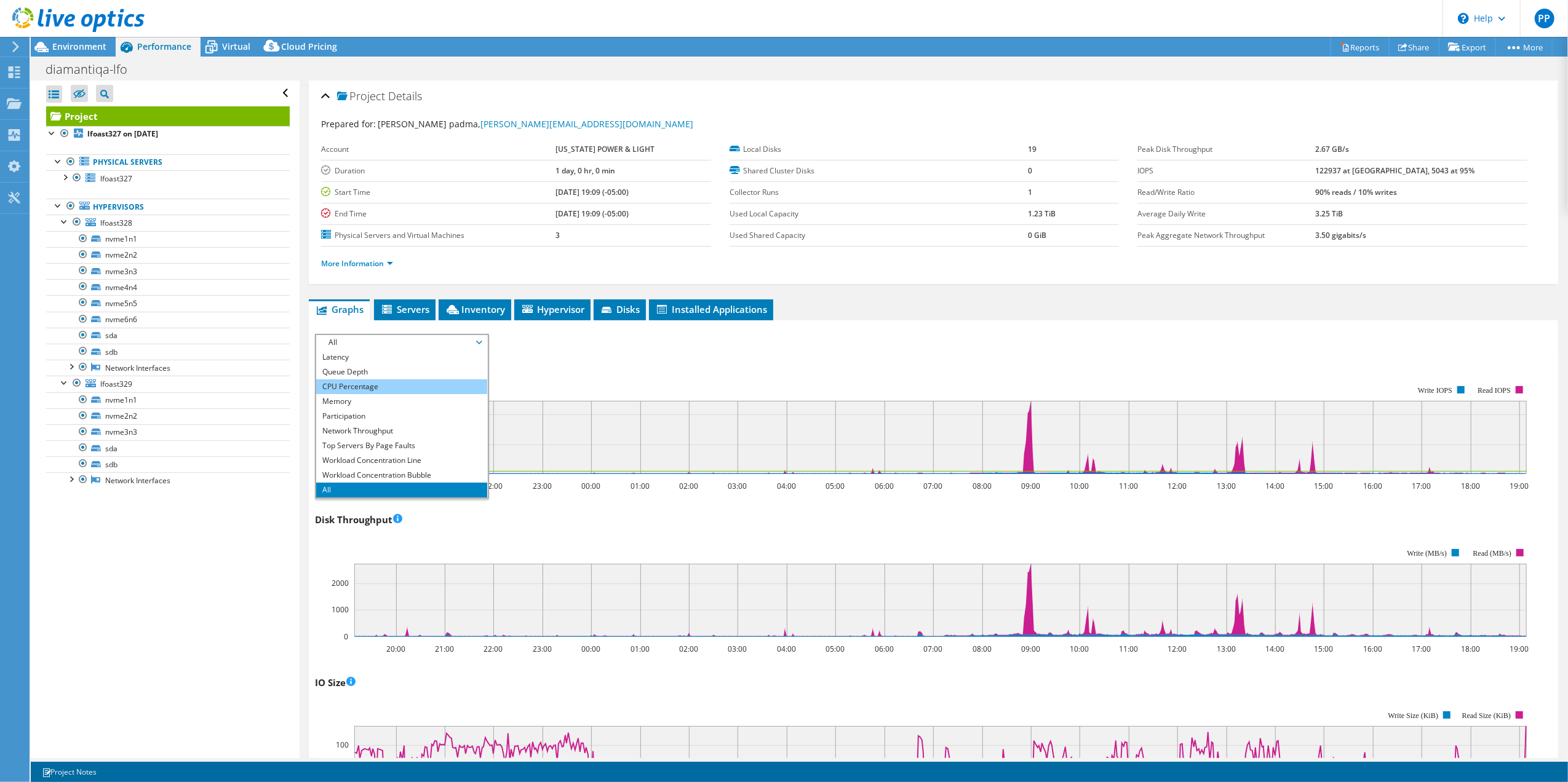
click at [390, 381] on li "CPU Percentage" at bounding box center [401, 387] width 171 height 15
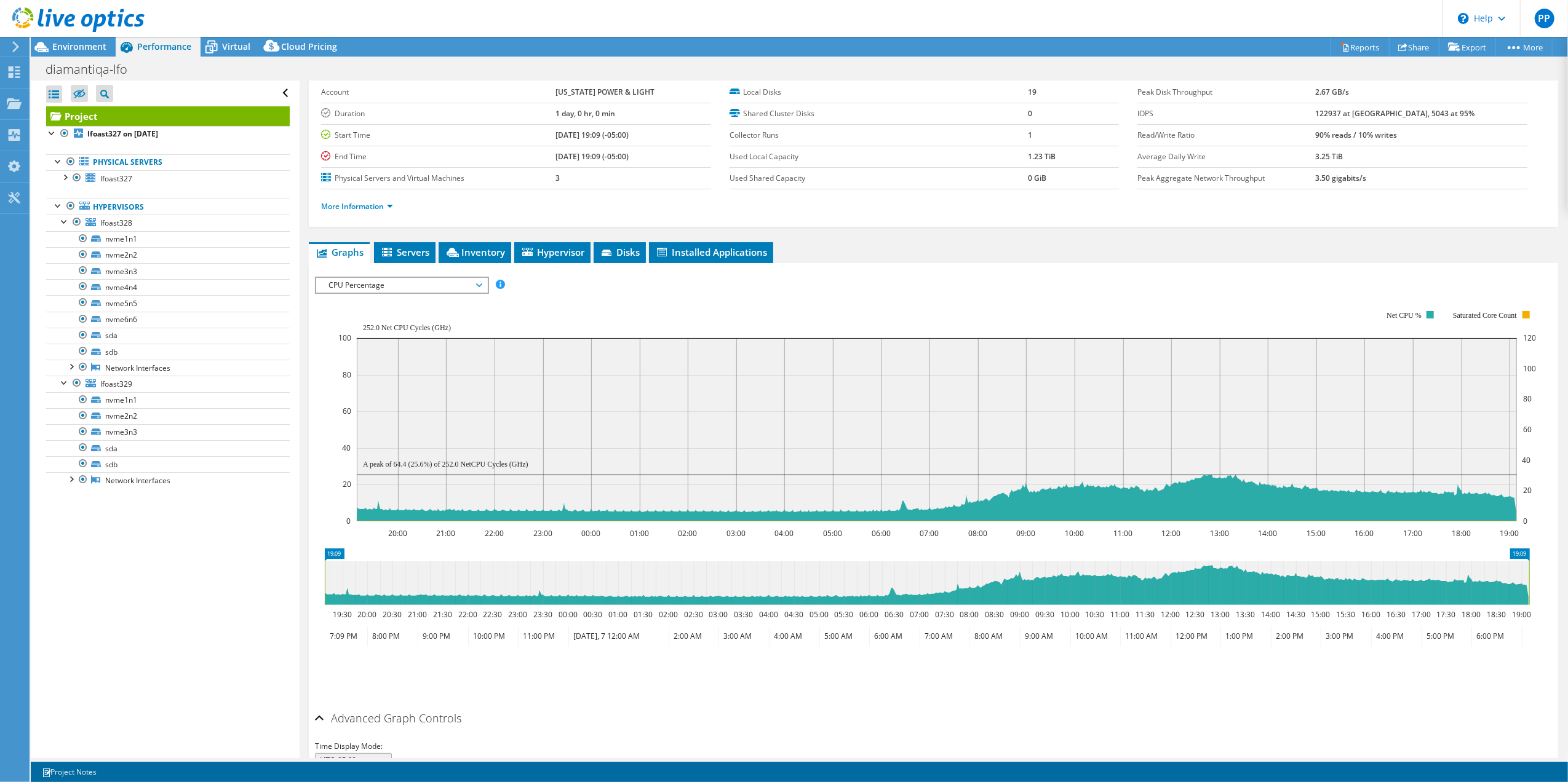
scroll to position [82, 0]
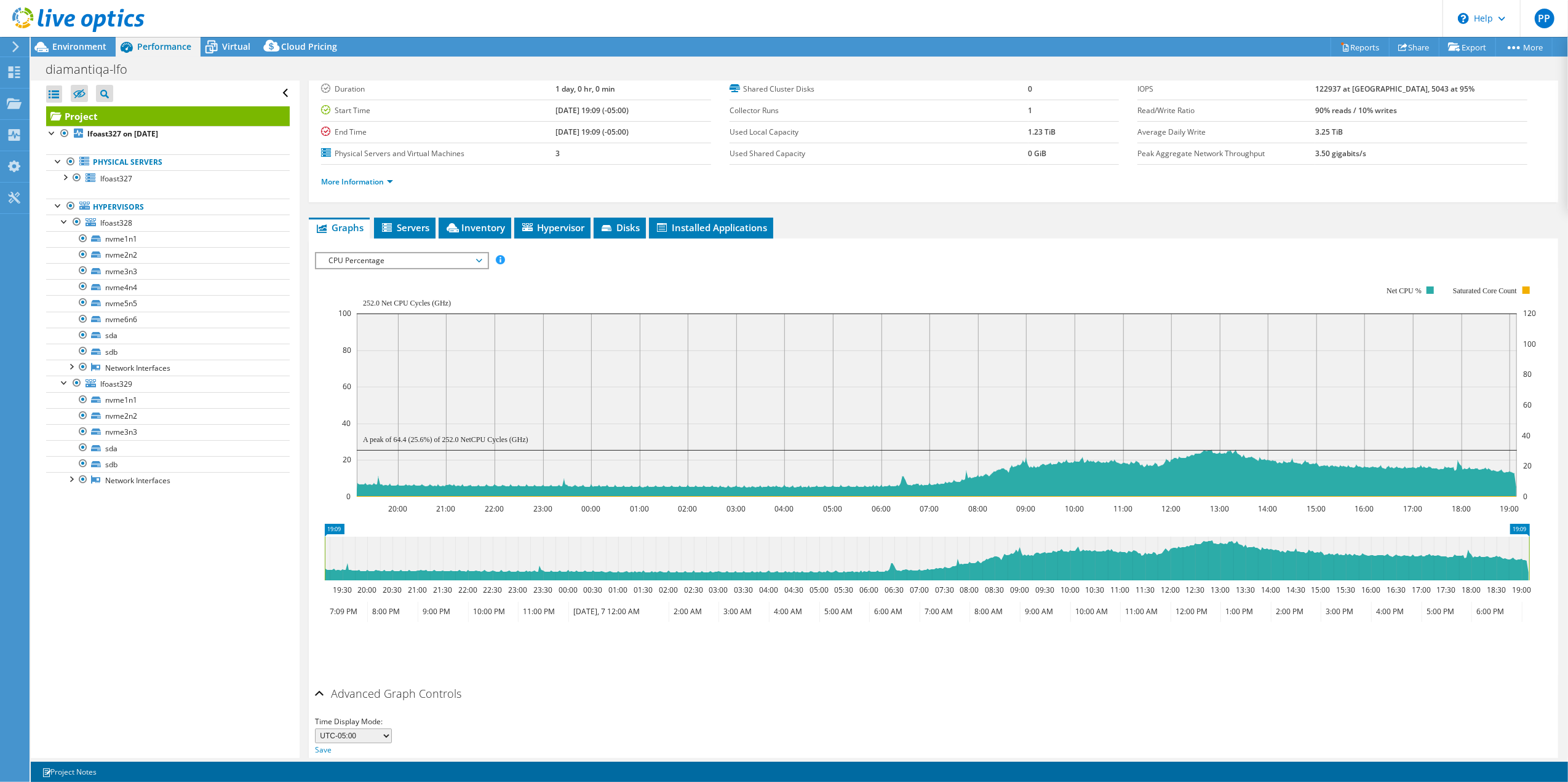
click at [578, 286] on rect at bounding box center [937, 391] width 1197 height 246
click at [1184, 281] on rect at bounding box center [937, 391] width 1197 height 246
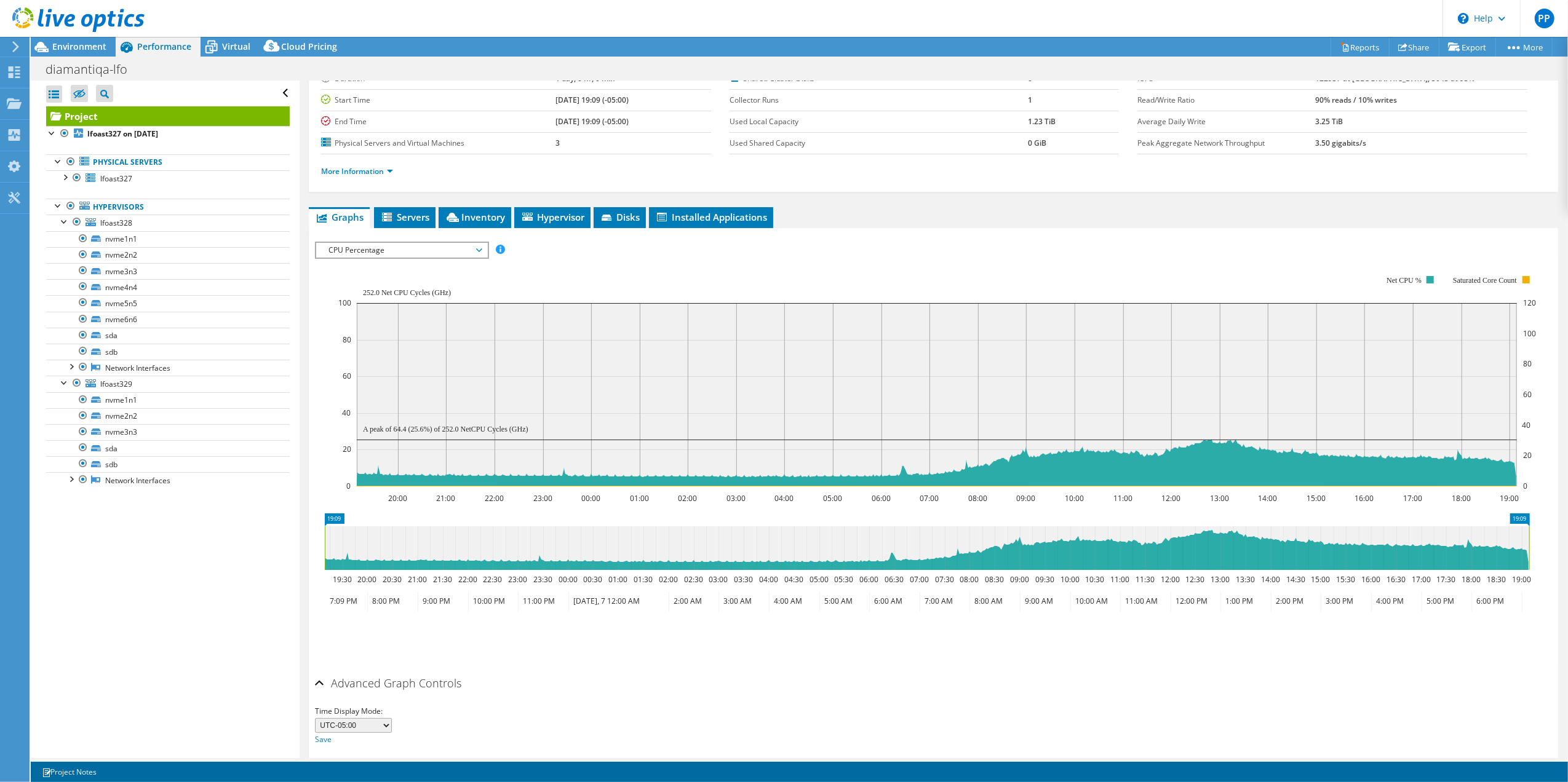
scroll to position [137, 0]
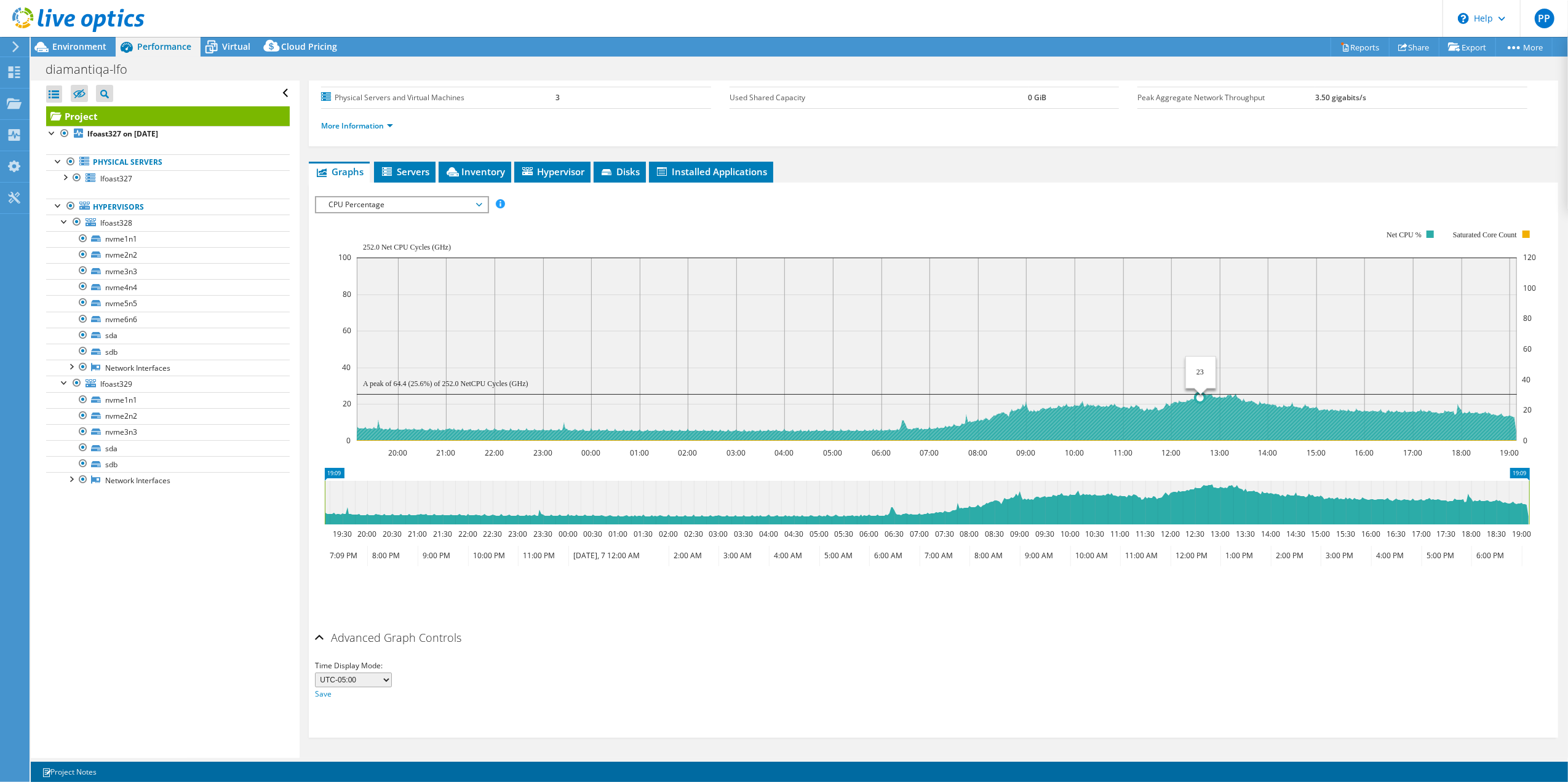
click at [1201, 382] on rect at bounding box center [936, 349] width 1159 height 183
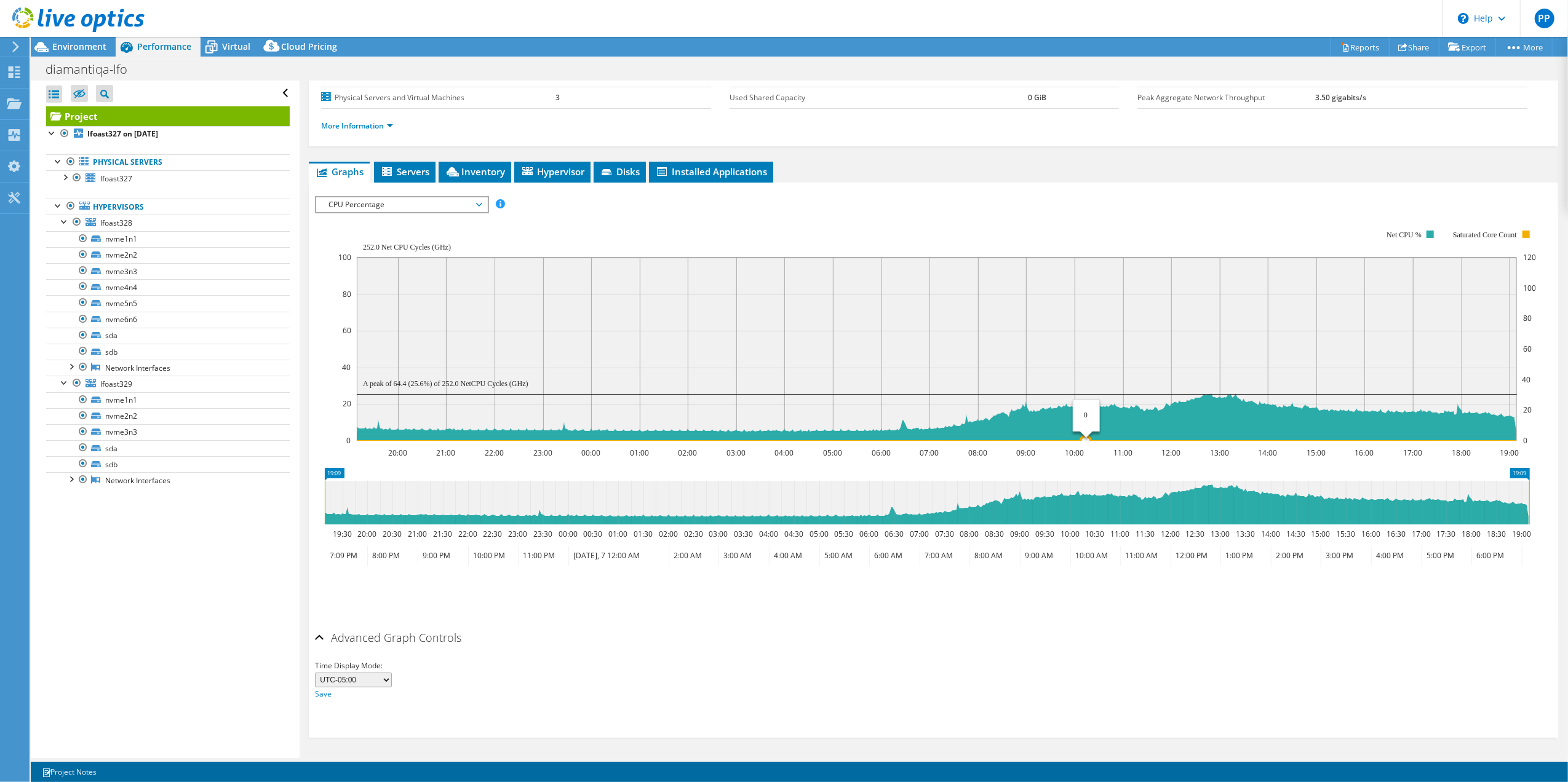
click at [1086, 325] on rect at bounding box center [936, 349] width 1159 height 183
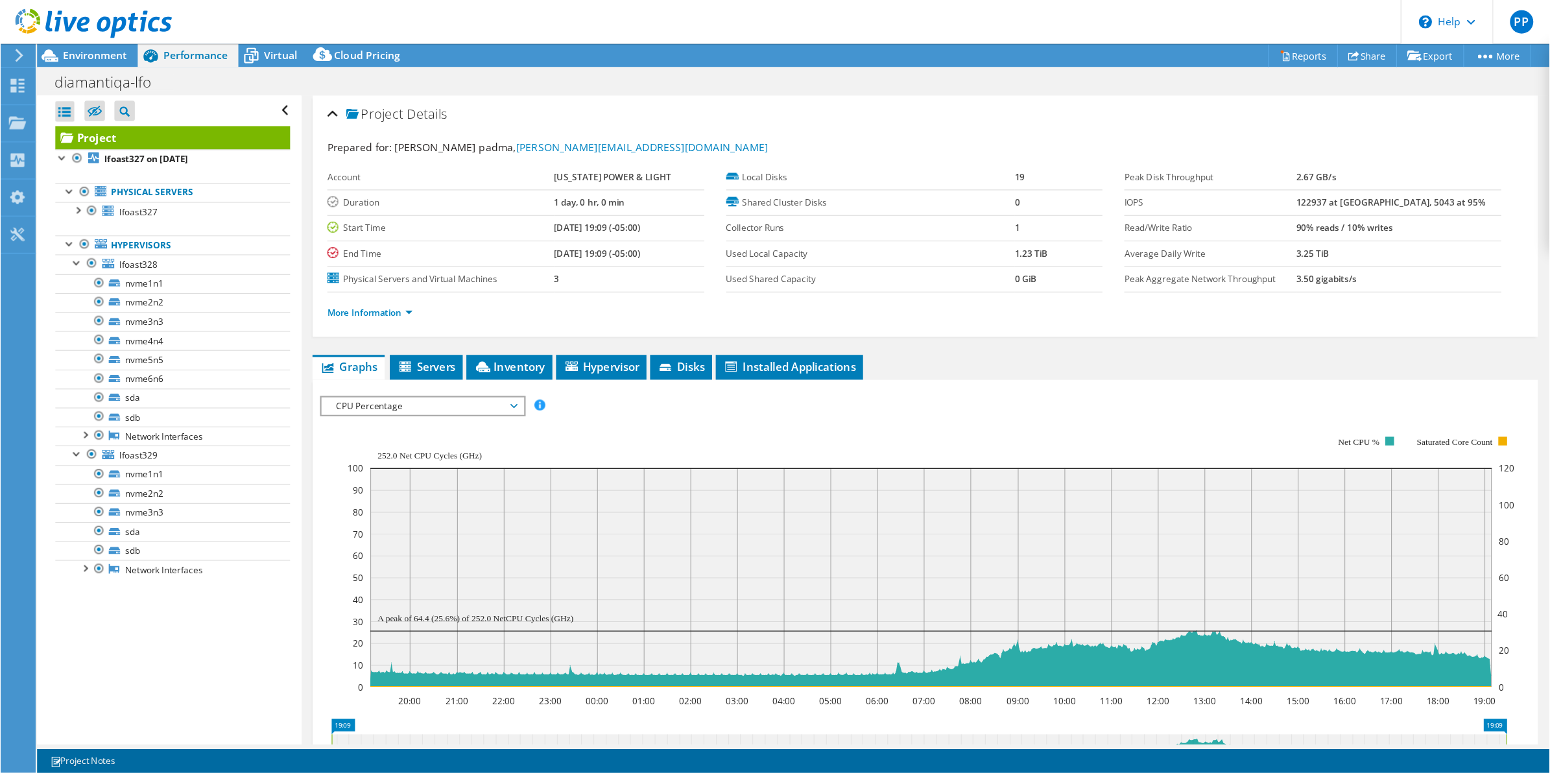
scroll to position [47, 0]
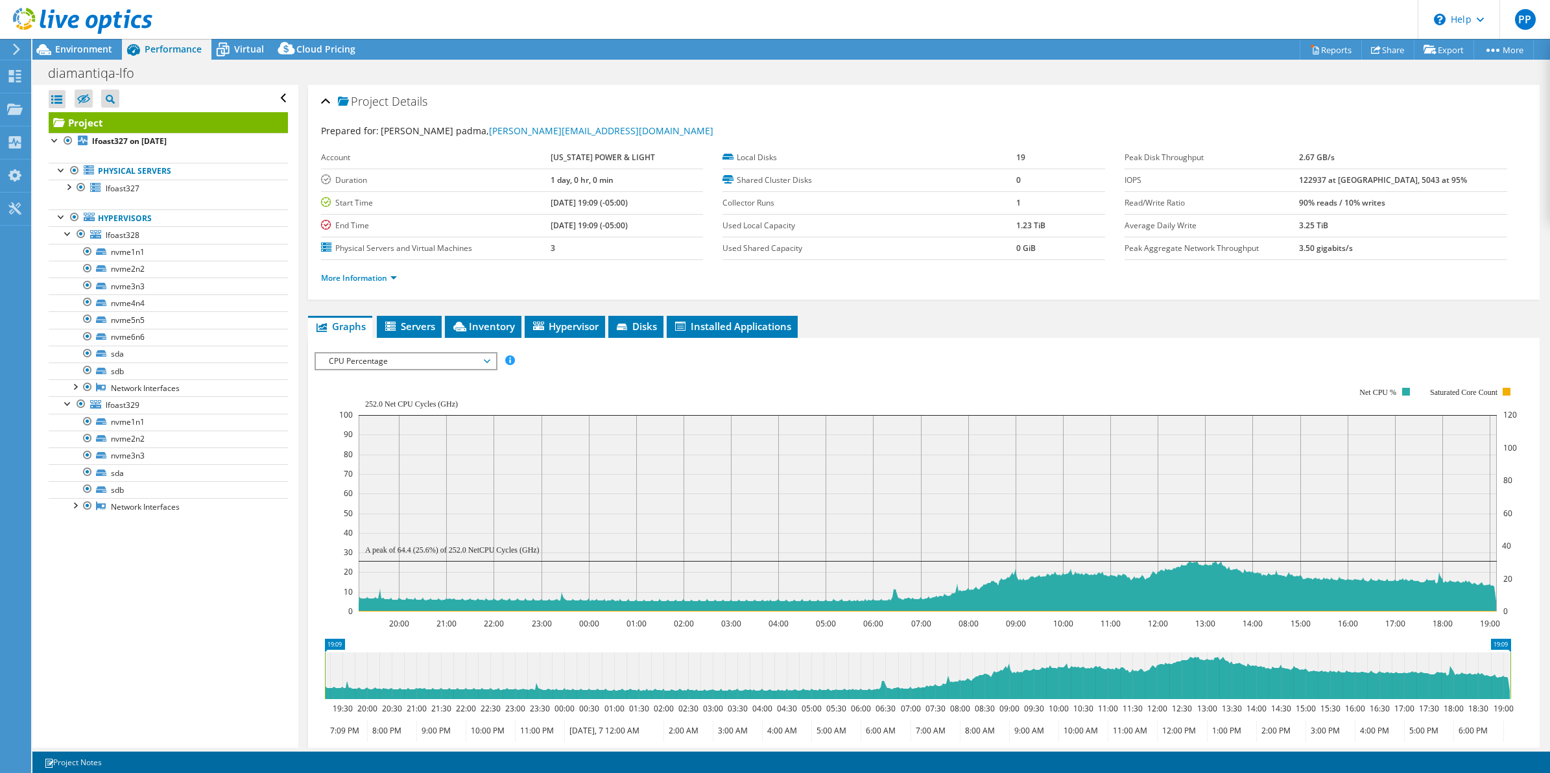
click at [1106, 372] on rect at bounding box center [928, 499] width 1179 height 259
click at [629, 374] on rect at bounding box center [928, 499] width 1179 height 259
click at [396, 280] on link "More Information" at bounding box center [359, 277] width 76 height 11
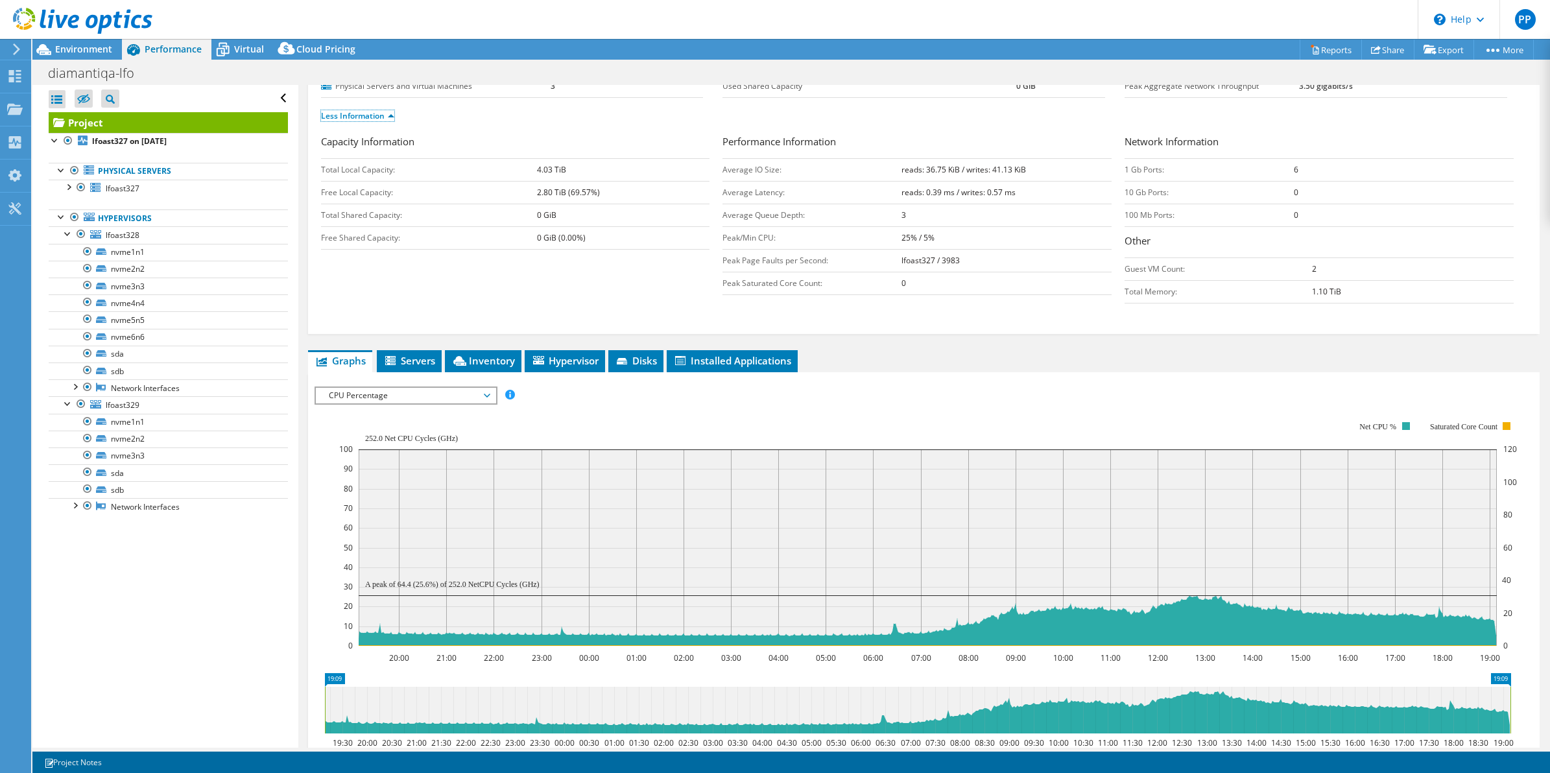
scroll to position [243, 0]
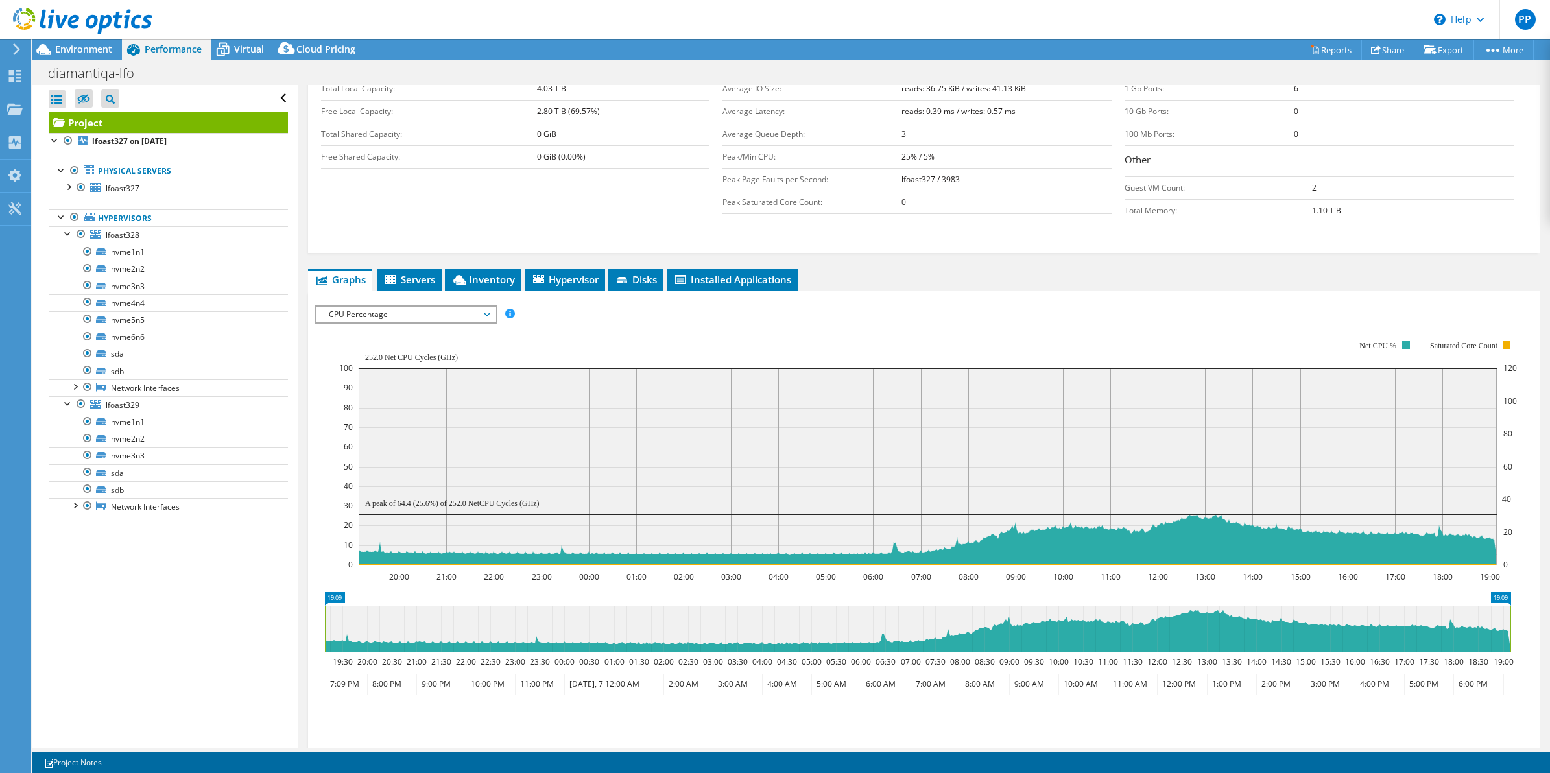
click at [860, 338] on rect at bounding box center [928, 452] width 1179 height 259
drag, startPoint x: 874, startPoint y: 359, endPoint x: 884, endPoint y: 481, distance: 123.0
click at [884, 481] on icon "20:00 21:00 22:00 23:00 00:00 01:00 02:00 03:00 04:00 05:00 06:00 07:00 08:00 0…" at bounding box center [918, 452] width 1207 height 259
drag, startPoint x: 802, startPoint y: 585, endPoint x: 760, endPoint y: 520, distance: 77.9
click at [802, 585] on section "Workload Concentration: 20:00 21:00 22:00 23:00 00:00 01:00 02:00 03:00 04:00 0…" at bounding box center [925, 537] width 1220 height 429
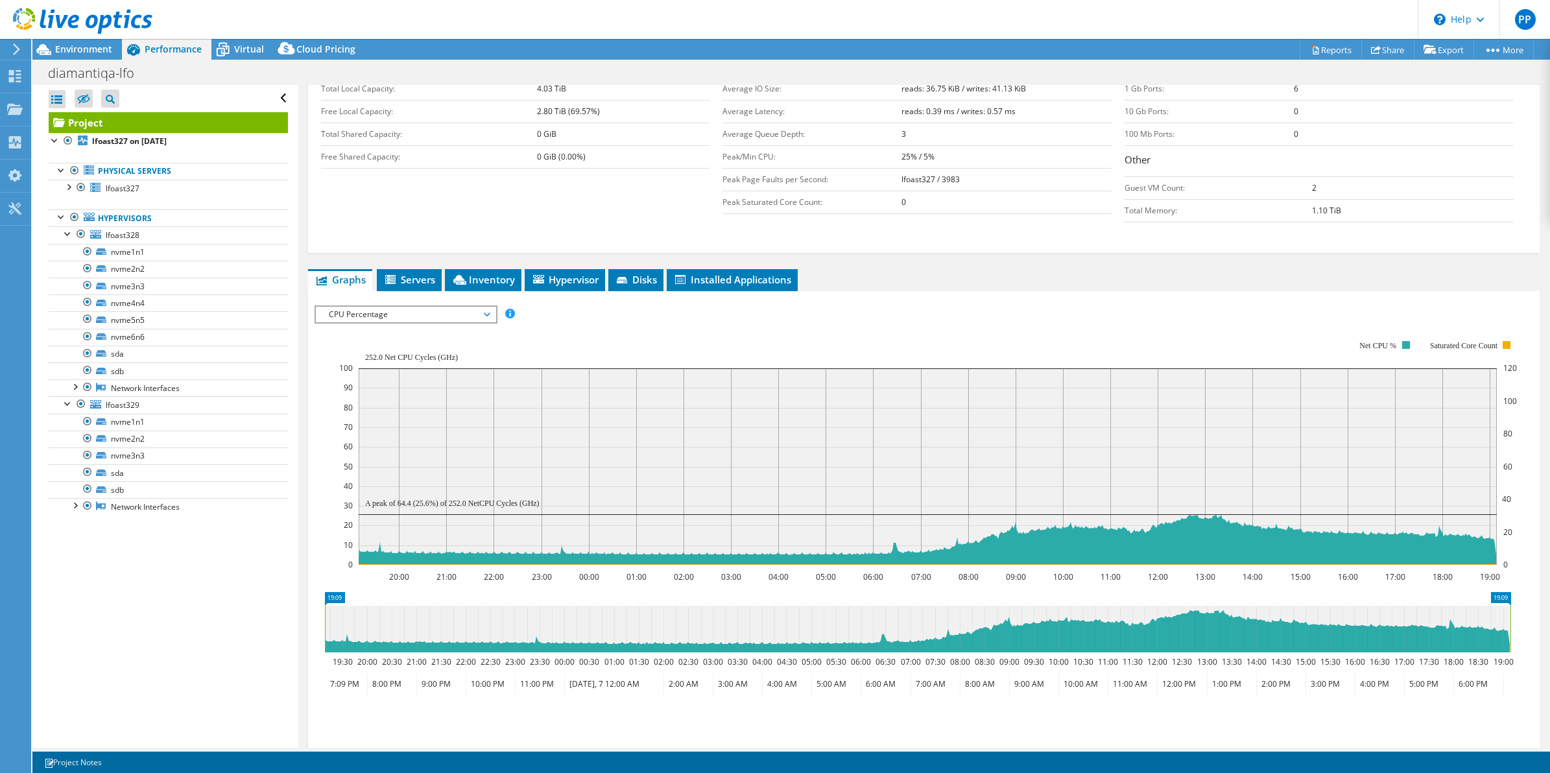
click at [454, 313] on span "CPU Percentage" at bounding box center [405, 315] width 167 height 16
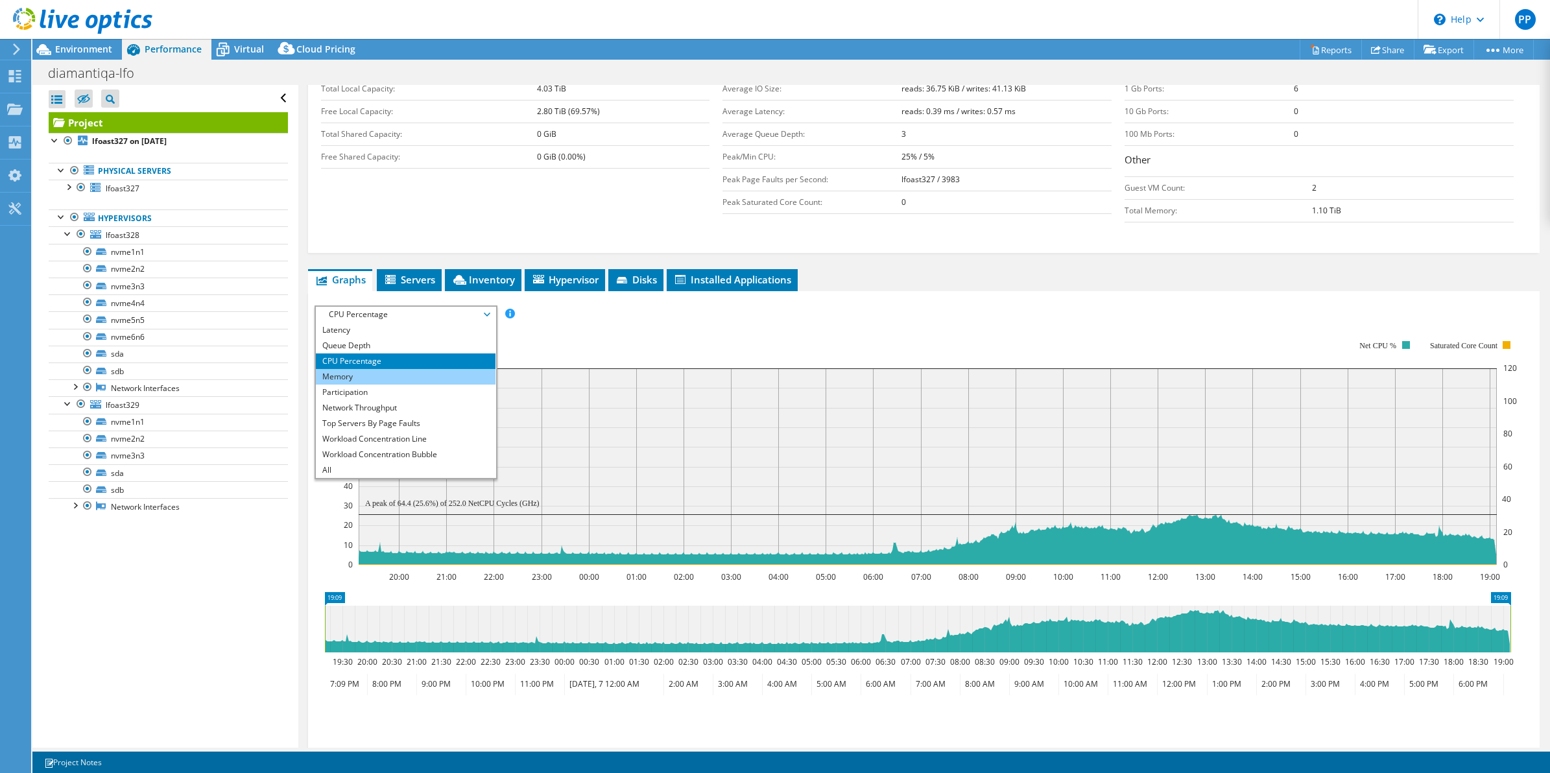
click at [415, 376] on li "Memory" at bounding box center [406, 377] width 180 height 16
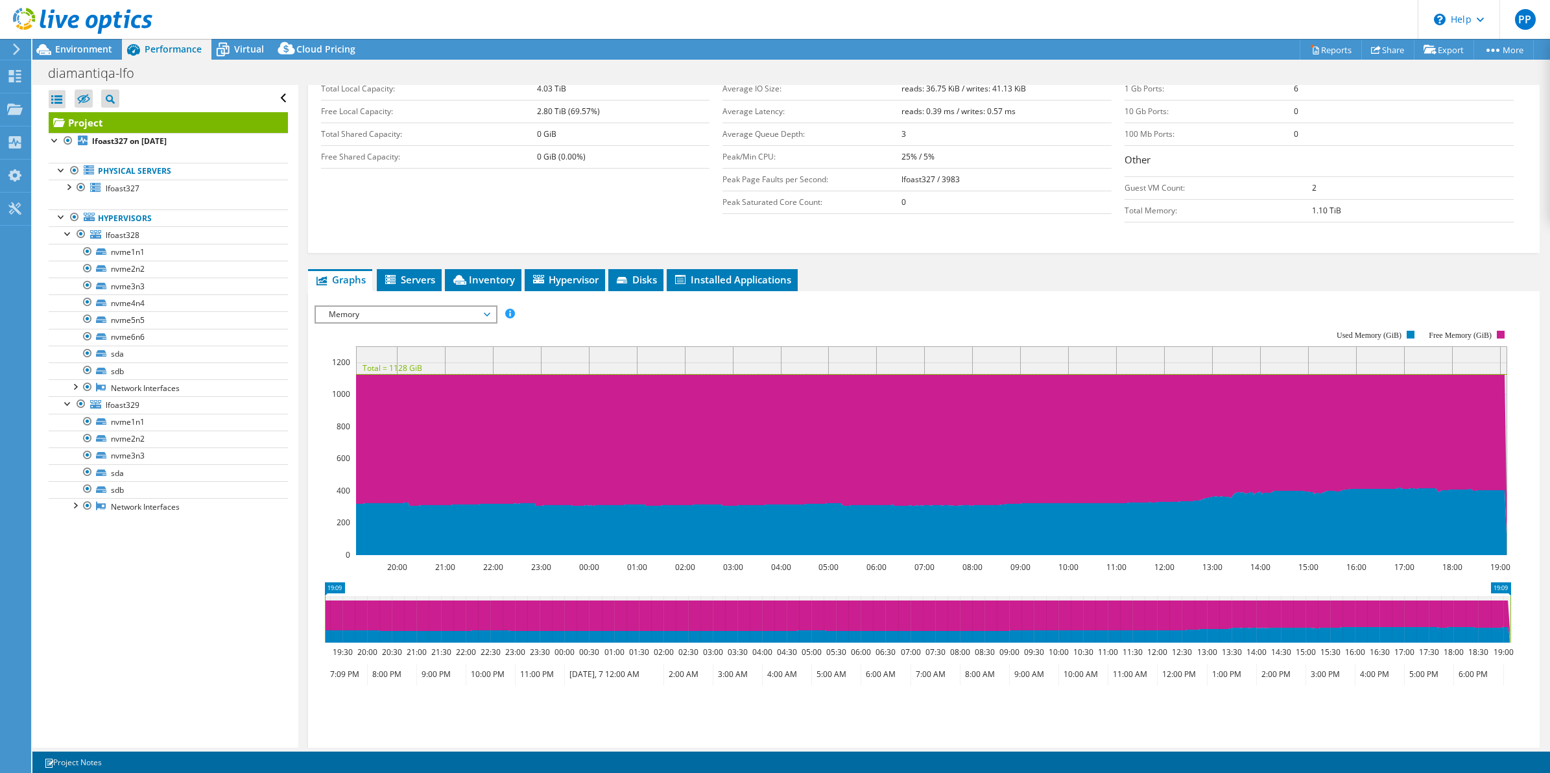
click at [789, 336] on rect at bounding box center [913, 442] width 1197 height 259
click at [719, 325] on rect at bounding box center [913, 442] width 1197 height 259
click at [271, 96] on div "Open All Close All Hide Excluded Nodes Project Tree Filter" at bounding box center [168, 98] width 239 height 27
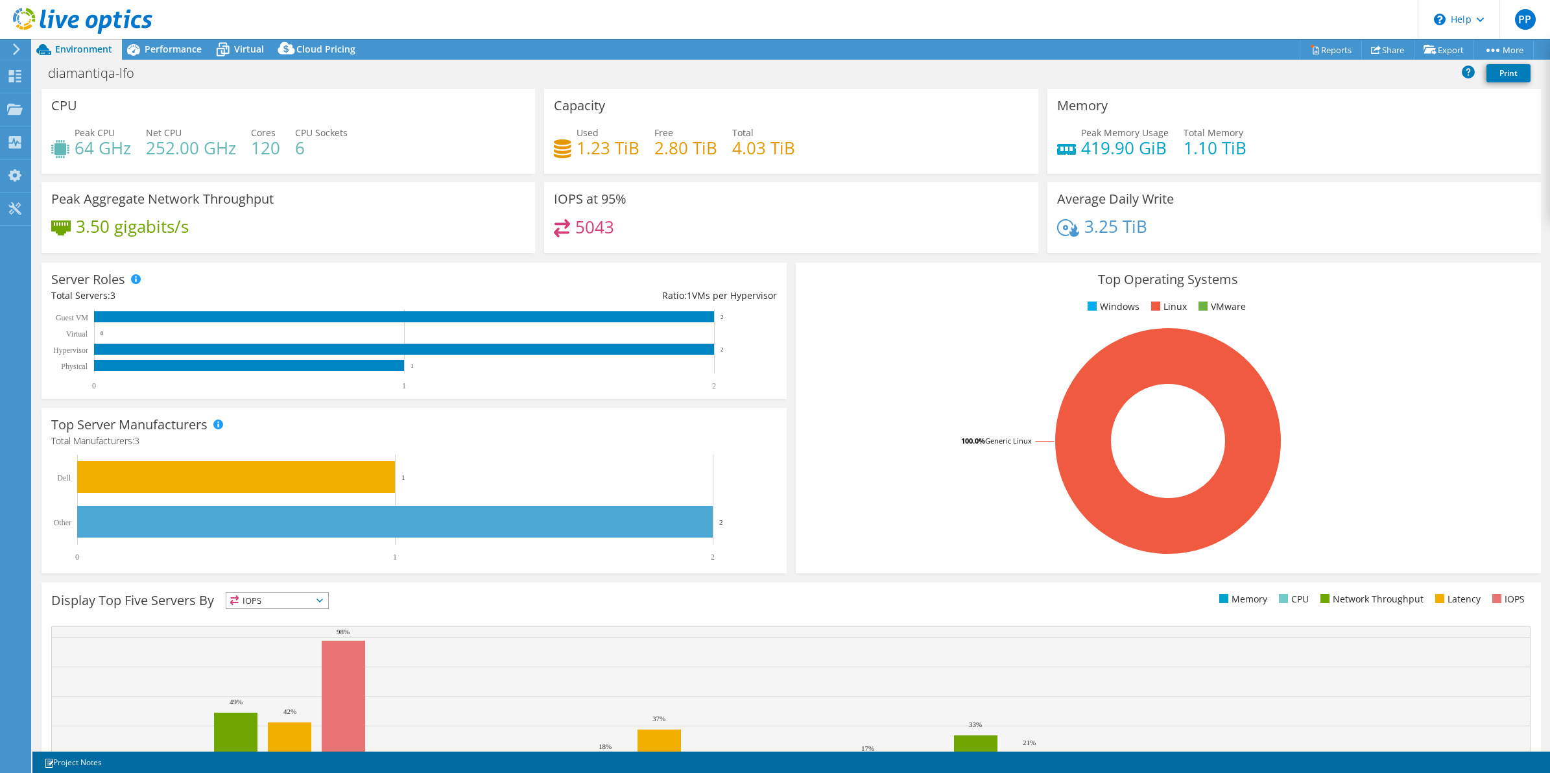
select select "USD"
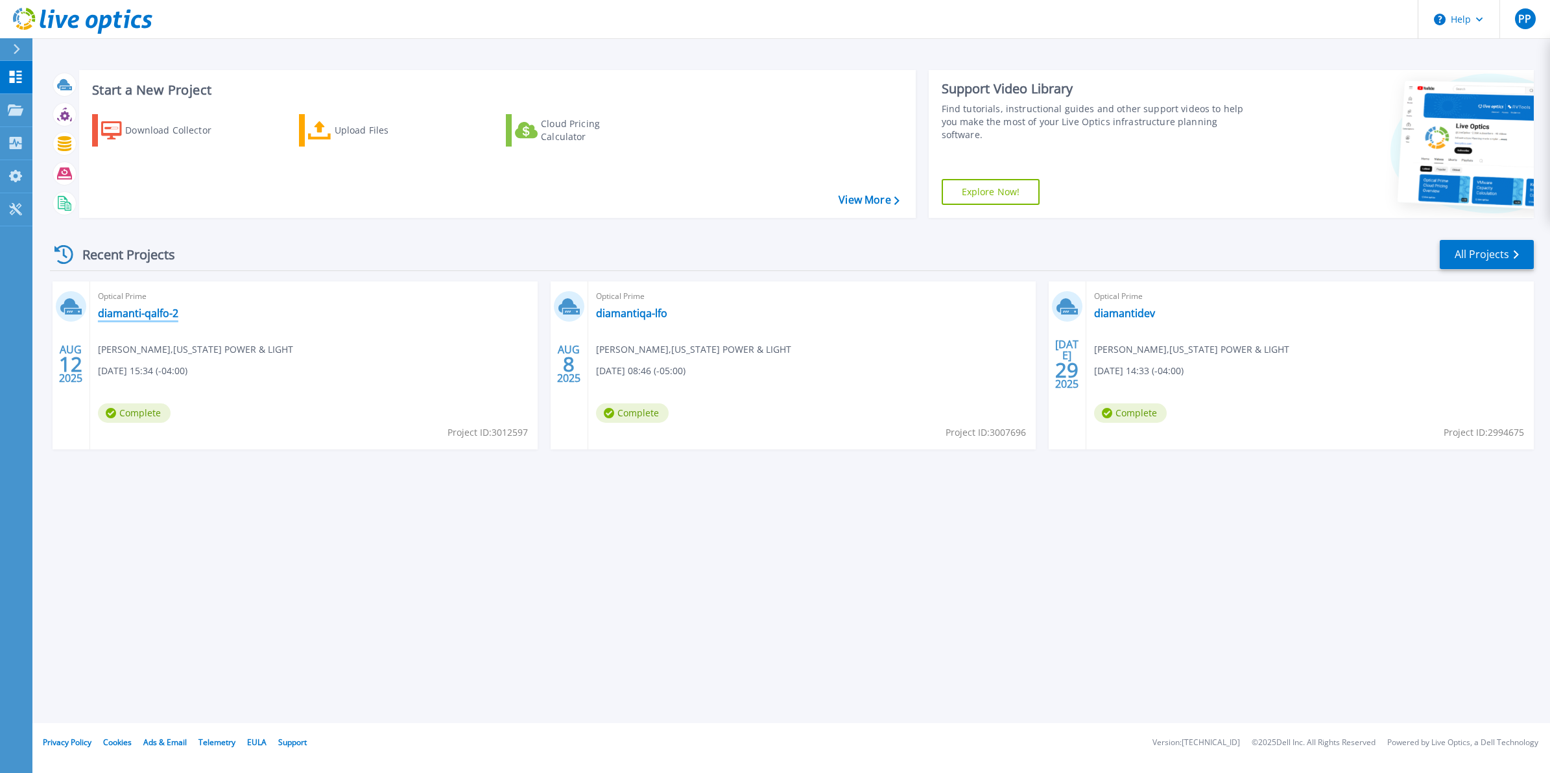
click at [159, 315] on link "diamanti-qalfo-2" at bounding box center [138, 313] width 80 height 13
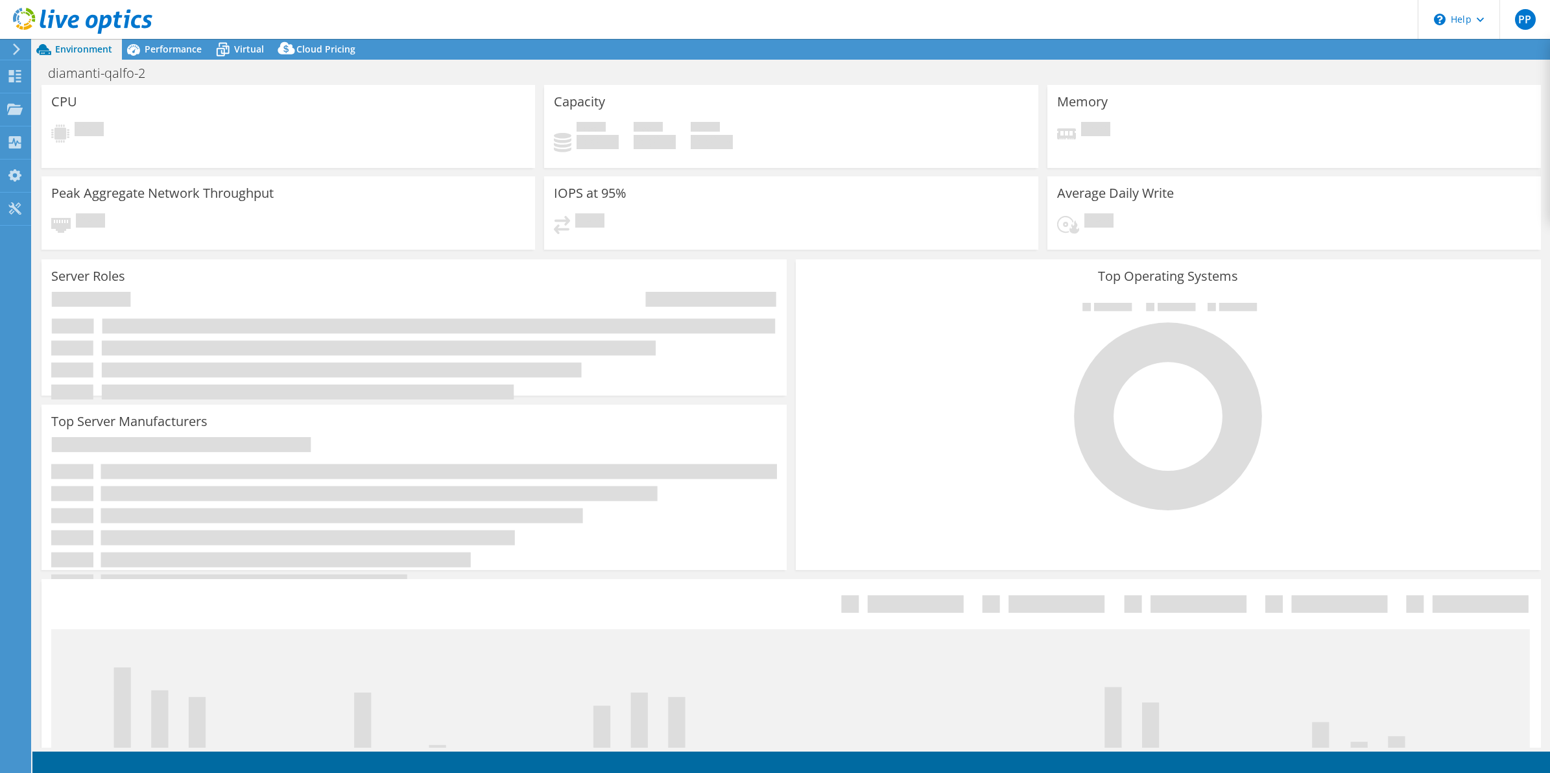
select select "USD"
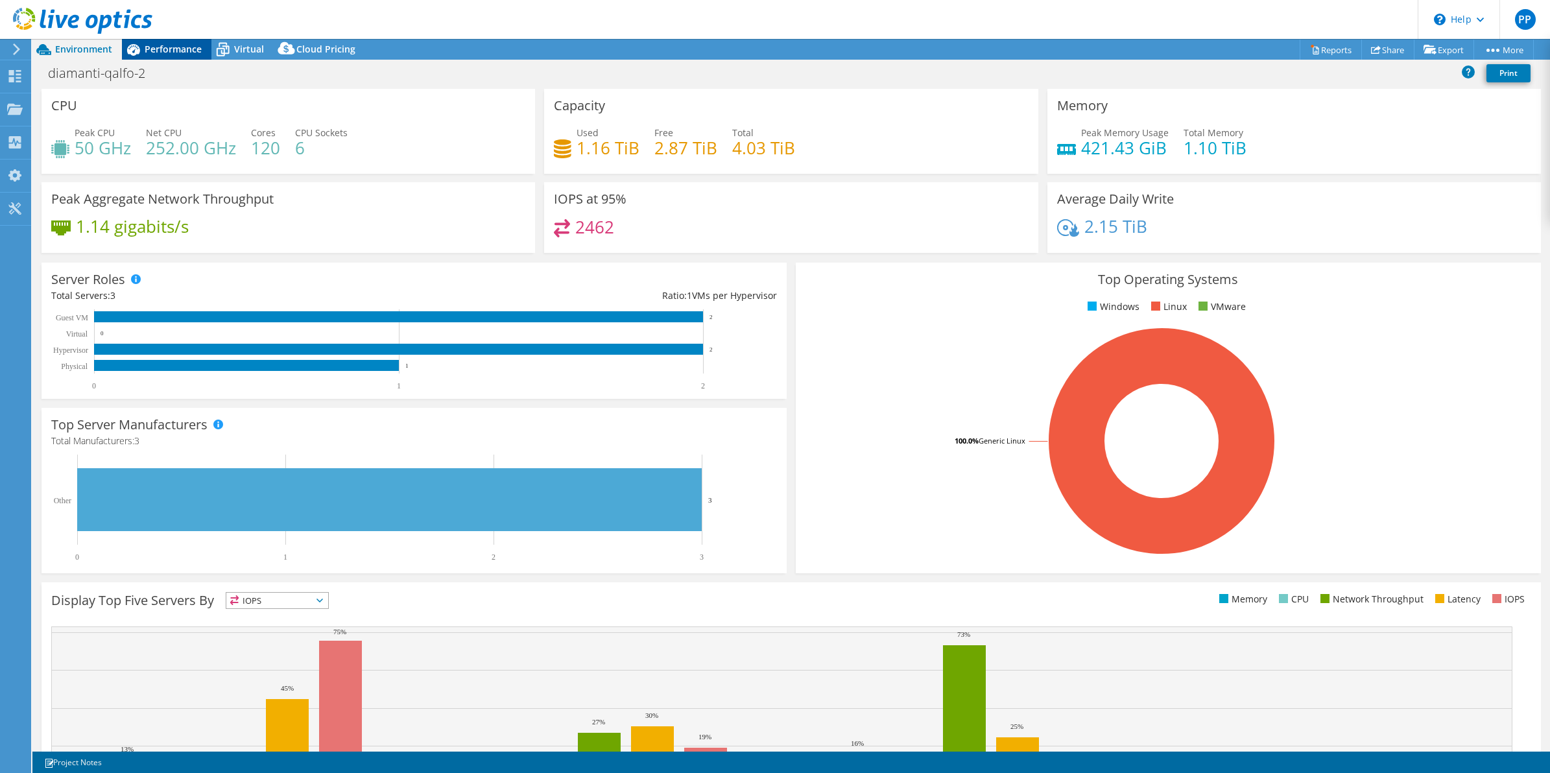
click at [177, 56] on div "Performance" at bounding box center [167, 49] width 90 height 21
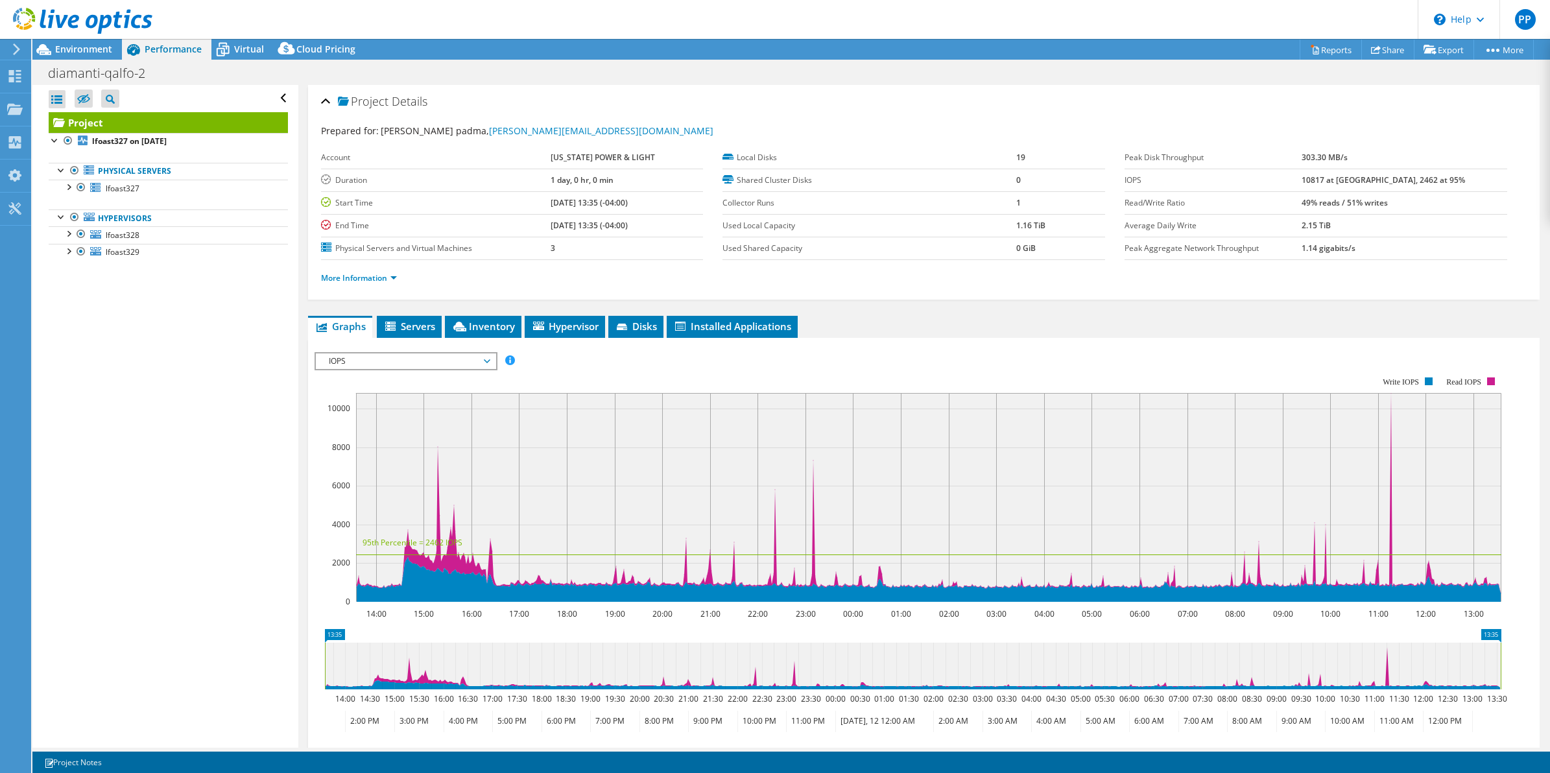
click at [420, 355] on span "IOPS" at bounding box center [405, 362] width 167 height 16
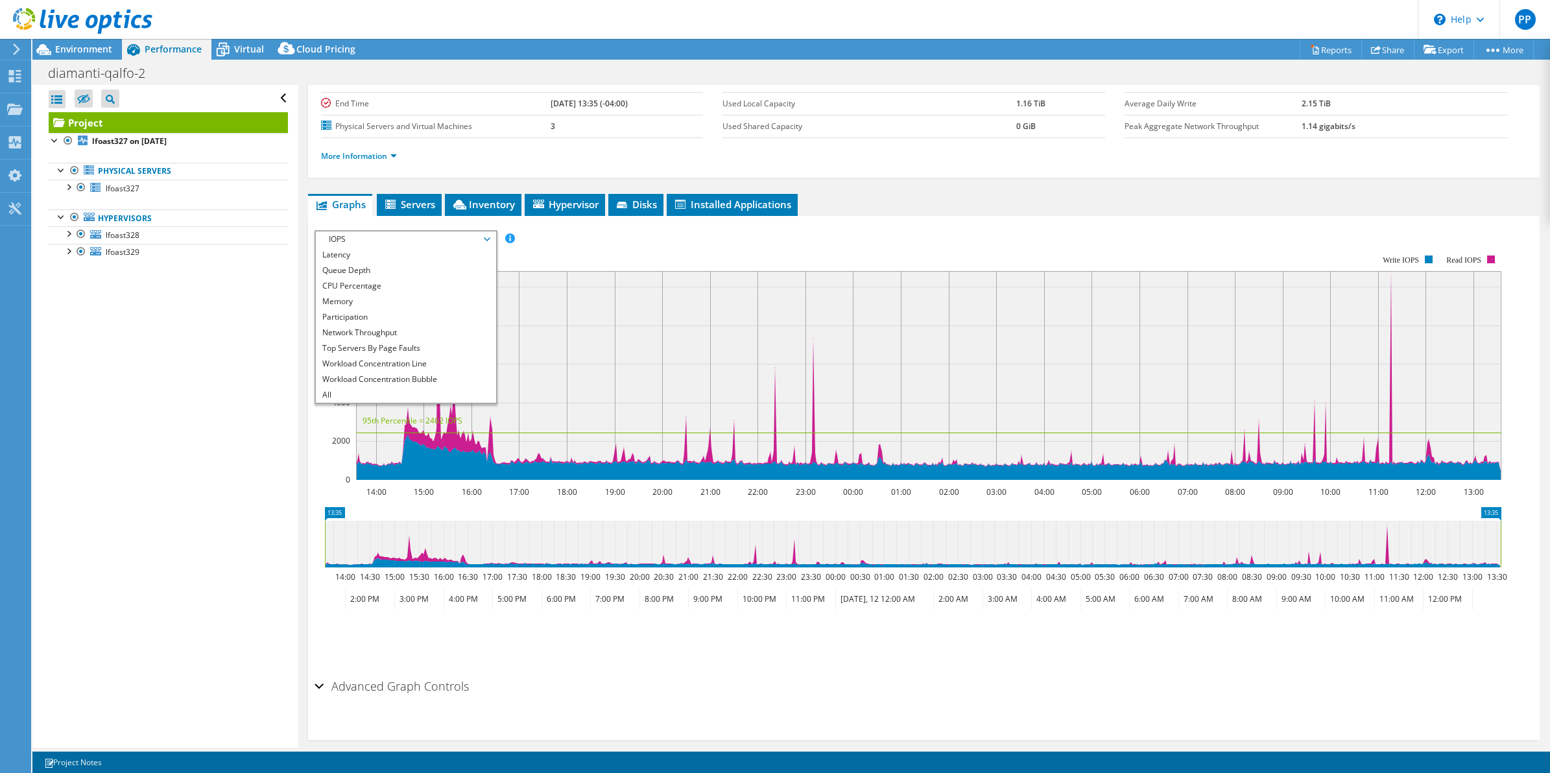
scroll to position [136, 0]
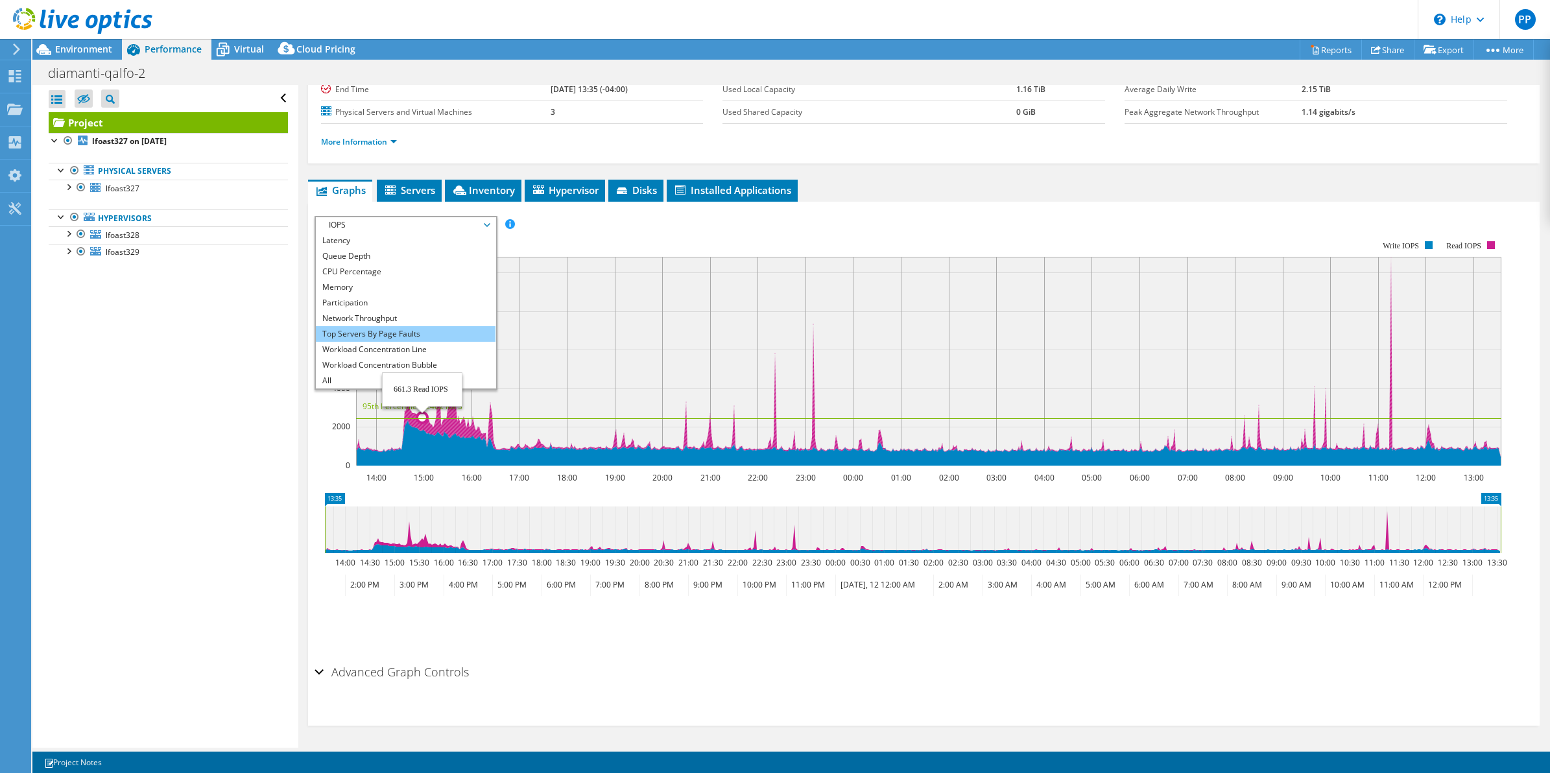
click at [412, 330] on li "Top Servers By Page Faults" at bounding box center [406, 334] width 180 height 16
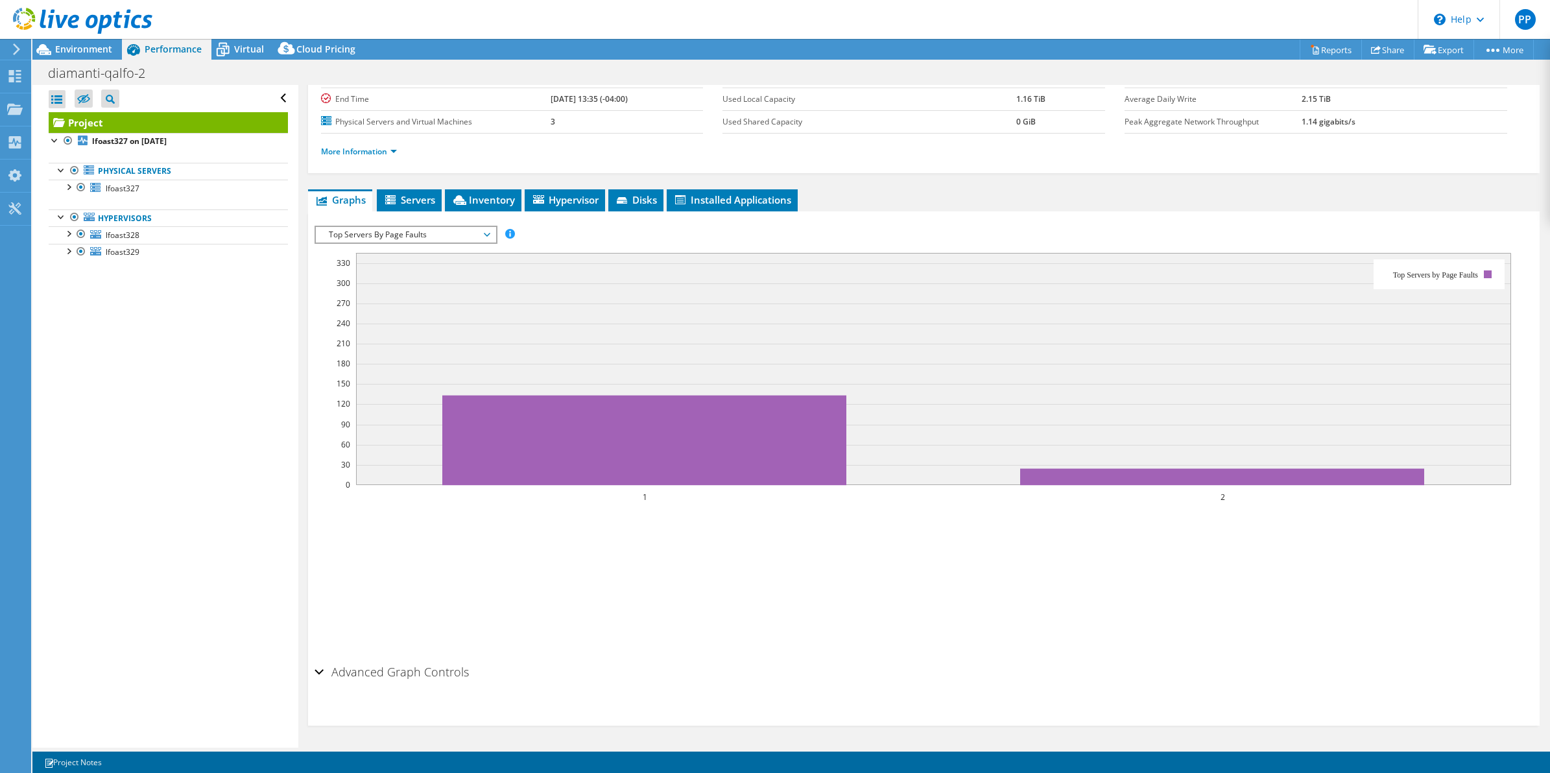
scroll to position [127, 0]
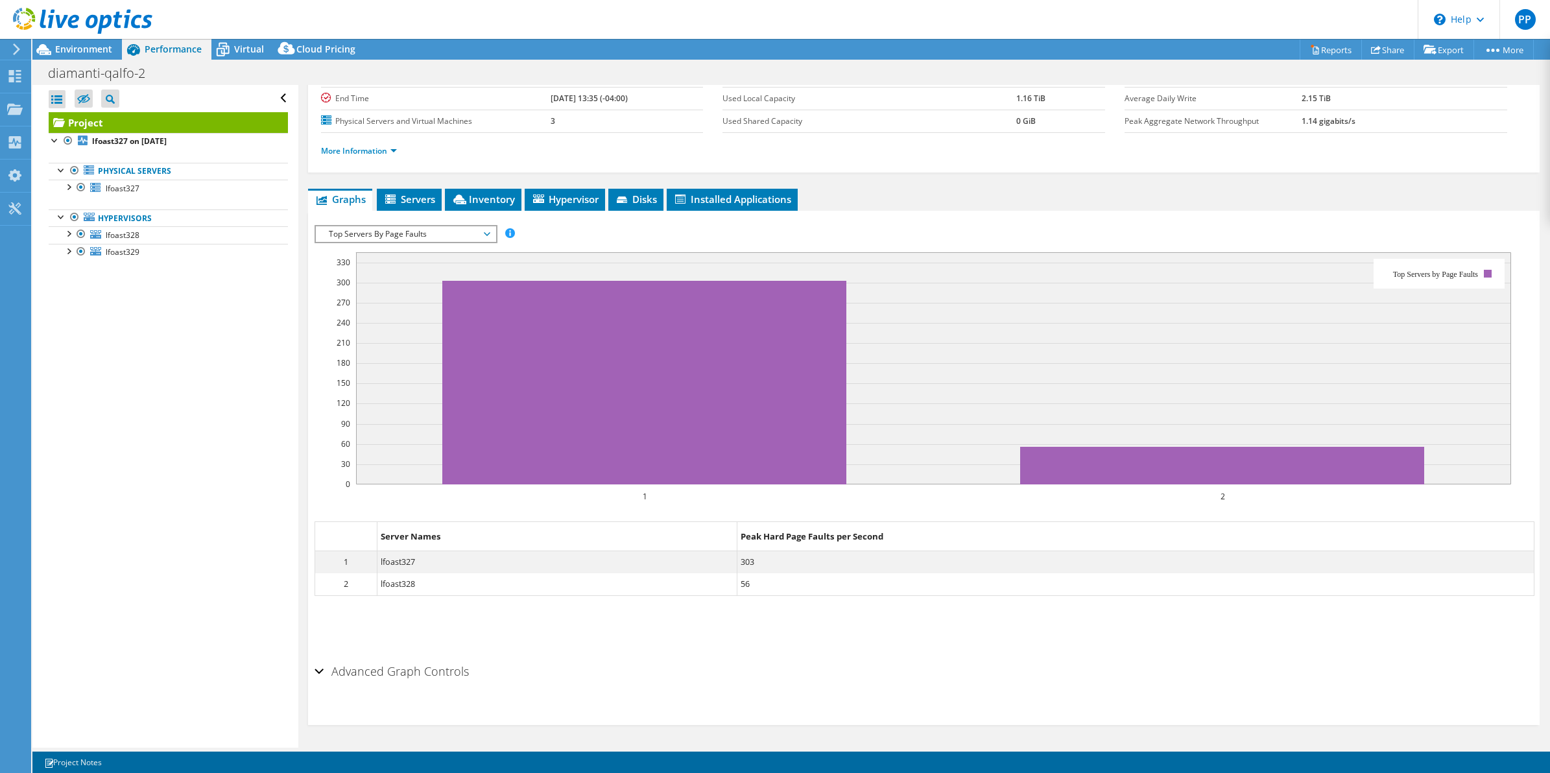
click at [1048, 209] on ul "Graphs Servers Inventory Hypervisor Disks Cluster Disks Installed Applications" at bounding box center [924, 200] width 1233 height 22
